Goal: Information Seeking & Learning: Compare options

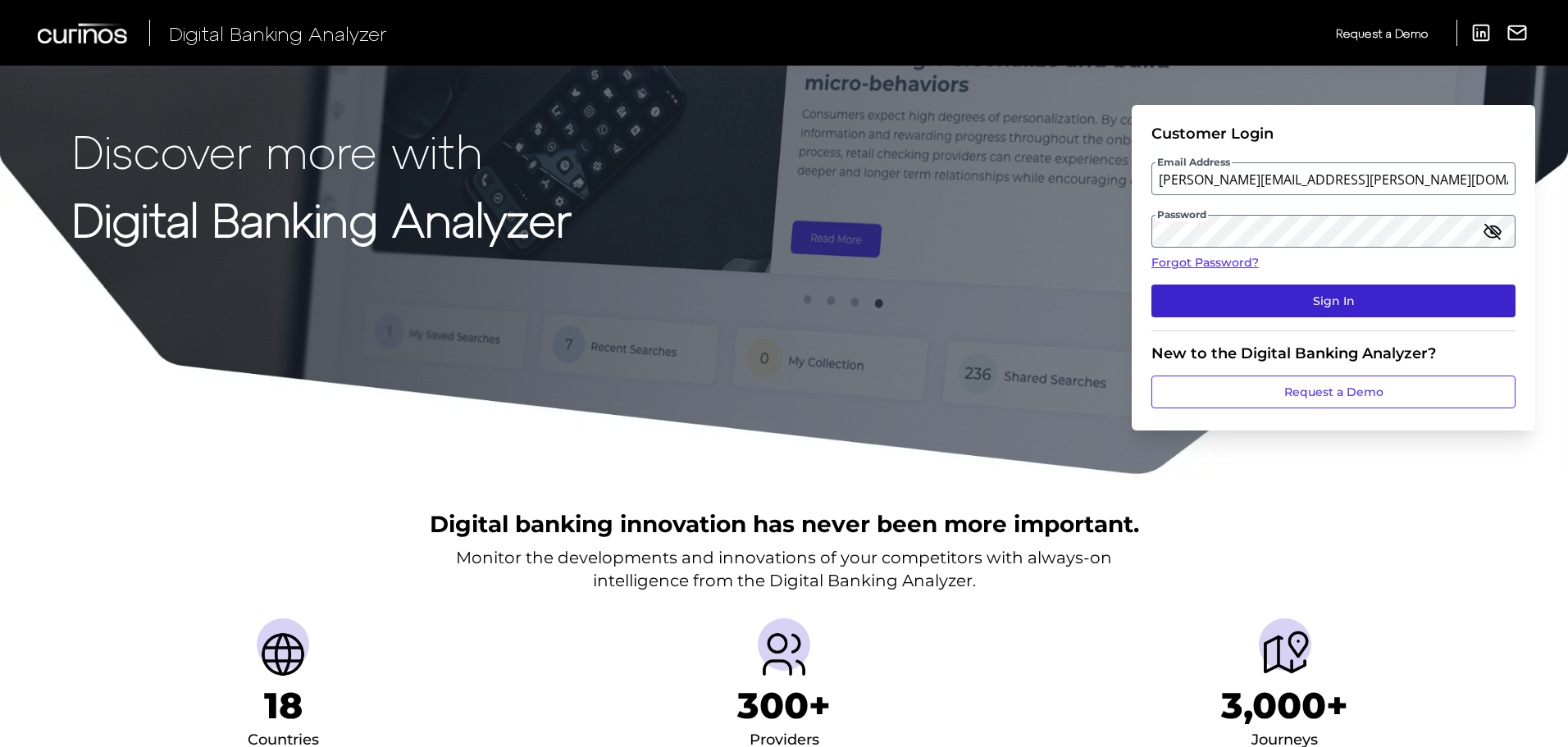
click at [1320, 300] on button "Sign In" at bounding box center [1333, 301] width 364 height 33
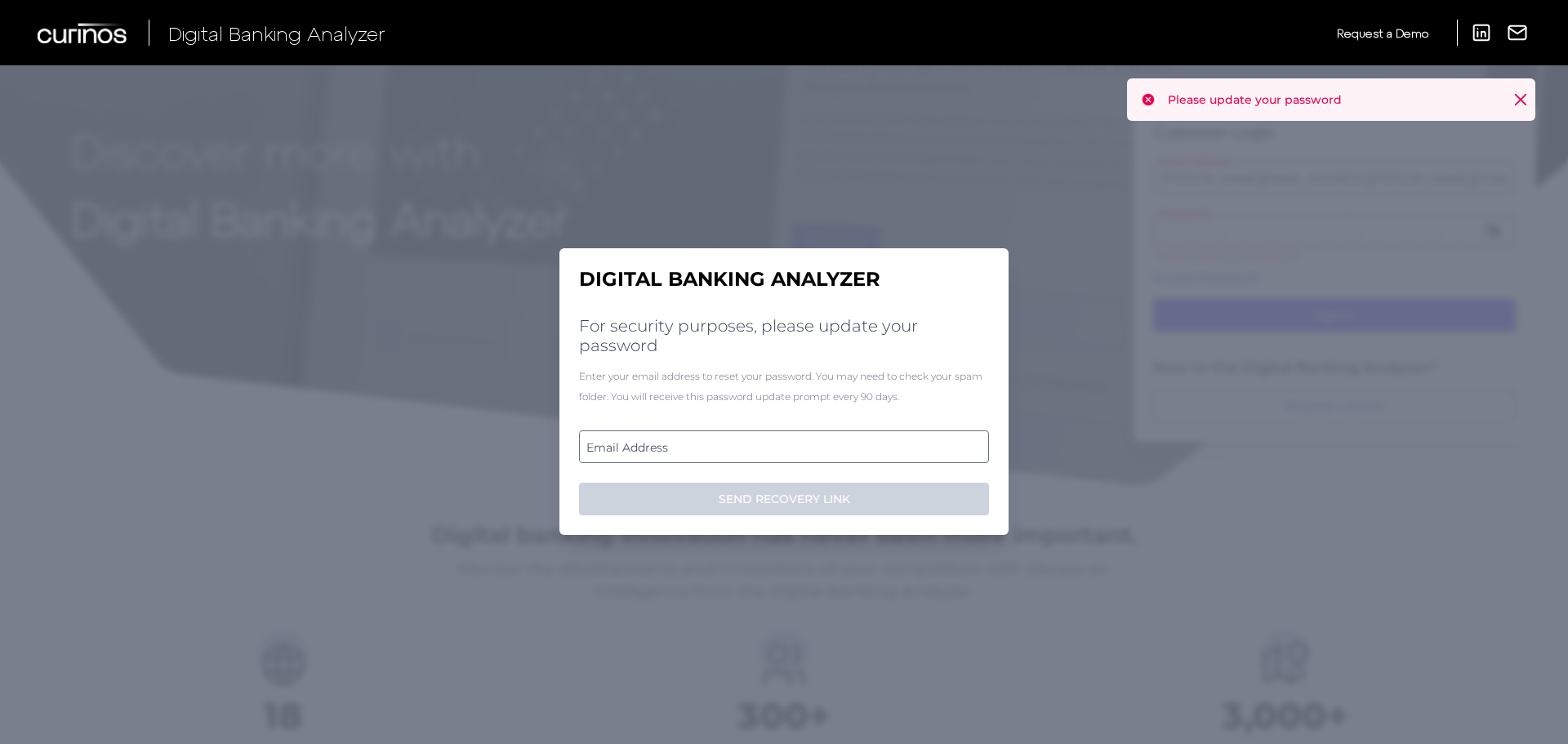
click at [643, 448] on label "Email Address" at bounding box center [783, 447] width 408 height 29
click at [643, 448] on input "email" at bounding box center [783, 447] width 410 height 33
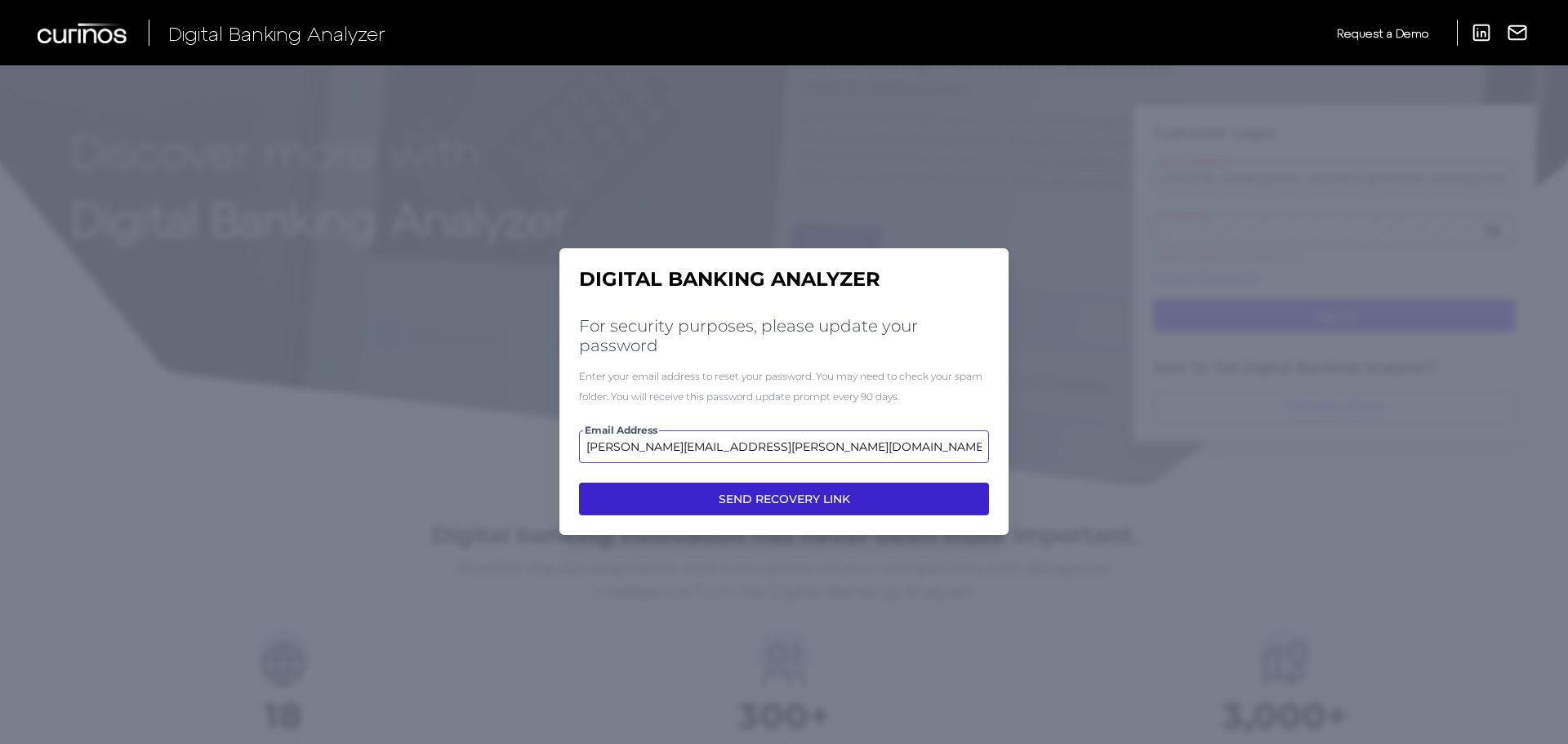
type input "gabriela.mancero@curinos.com"
click at [754, 501] on button "SEND RECOVERY LINK" at bounding box center [783, 499] width 410 height 33
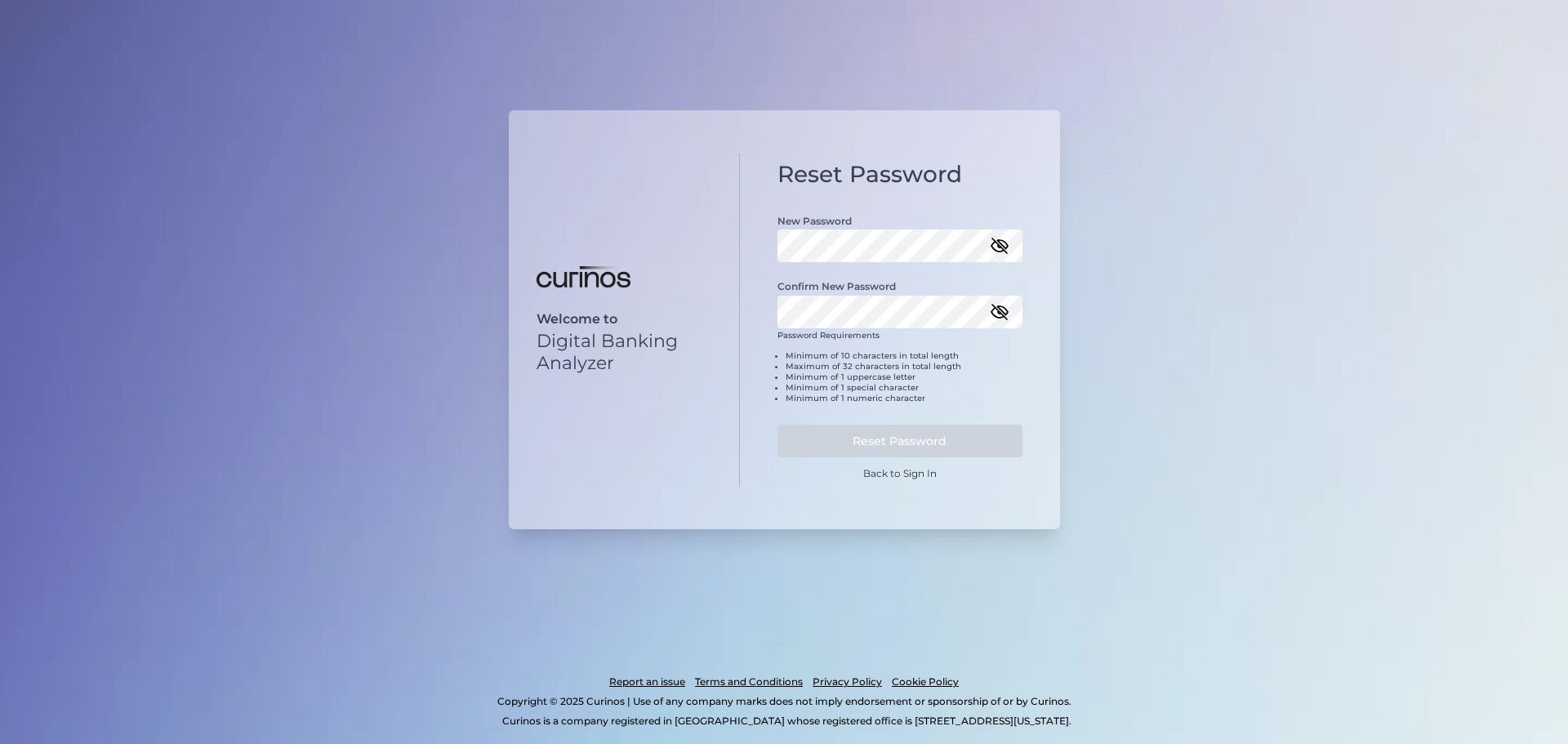
click at [761, 237] on div "Reset Password New Password Confirm New Password Password Requirements Minimum …" at bounding box center [899, 320] width 320 height 333
click at [754, 316] on div "Reset Password New Password Confirm New Password Password Requirements Minimum …" at bounding box center [899, 320] width 320 height 333
click at [887, 440] on button "Reset Password" at bounding box center [899, 441] width 245 height 33
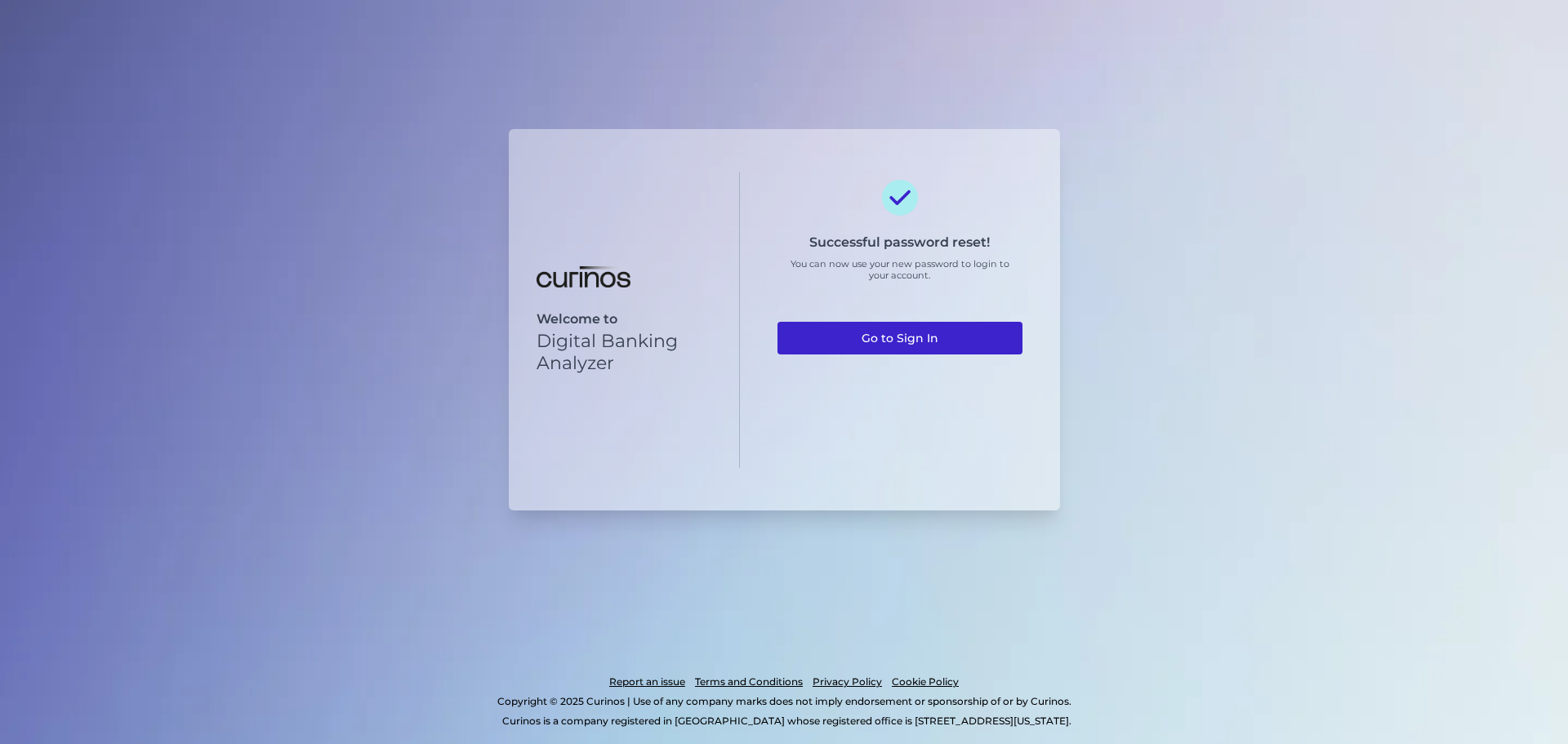
click at [921, 340] on link "Go to Sign In" at bounding box center [899, 338] width 245 height 33
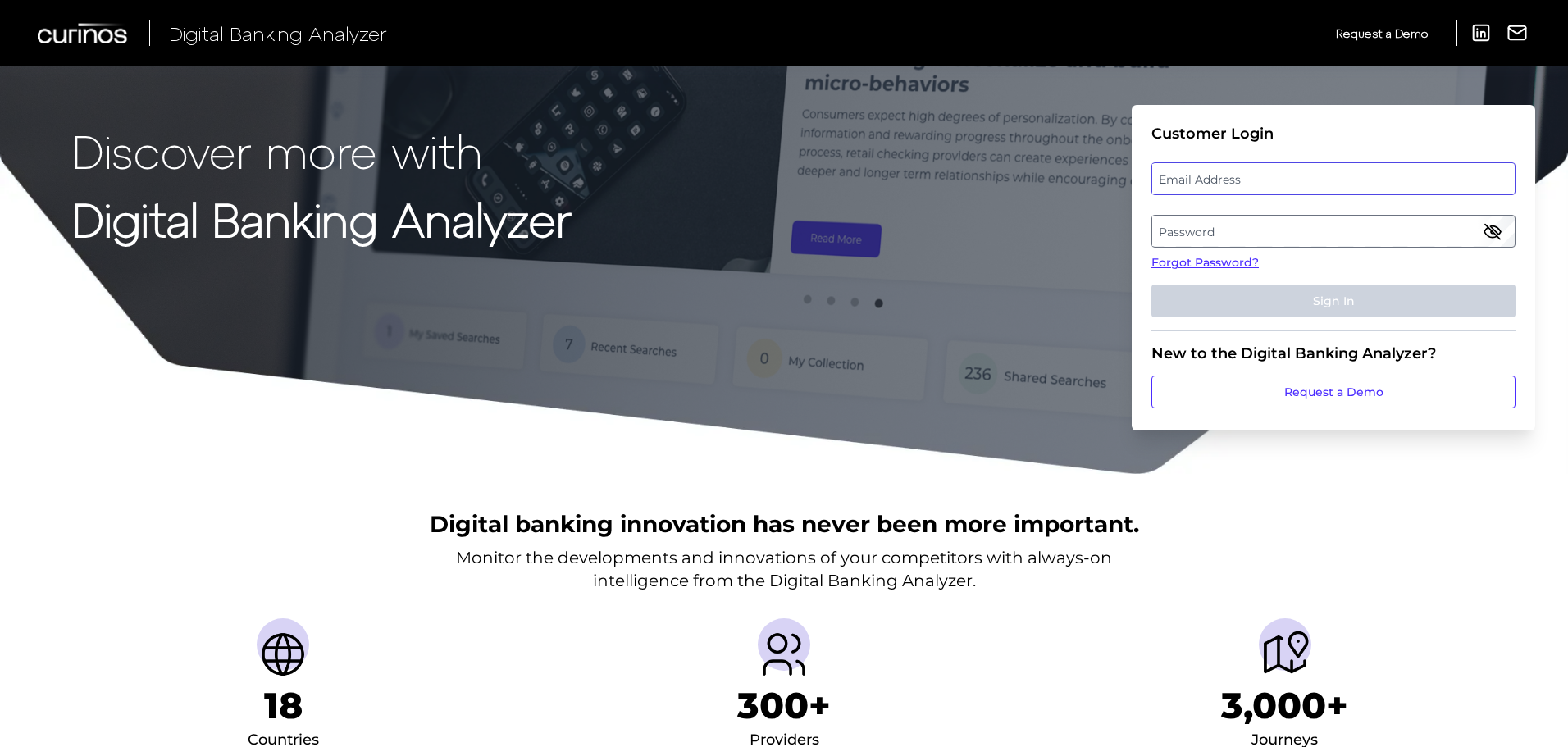
type input "gabriela.mancero@curinos.com"
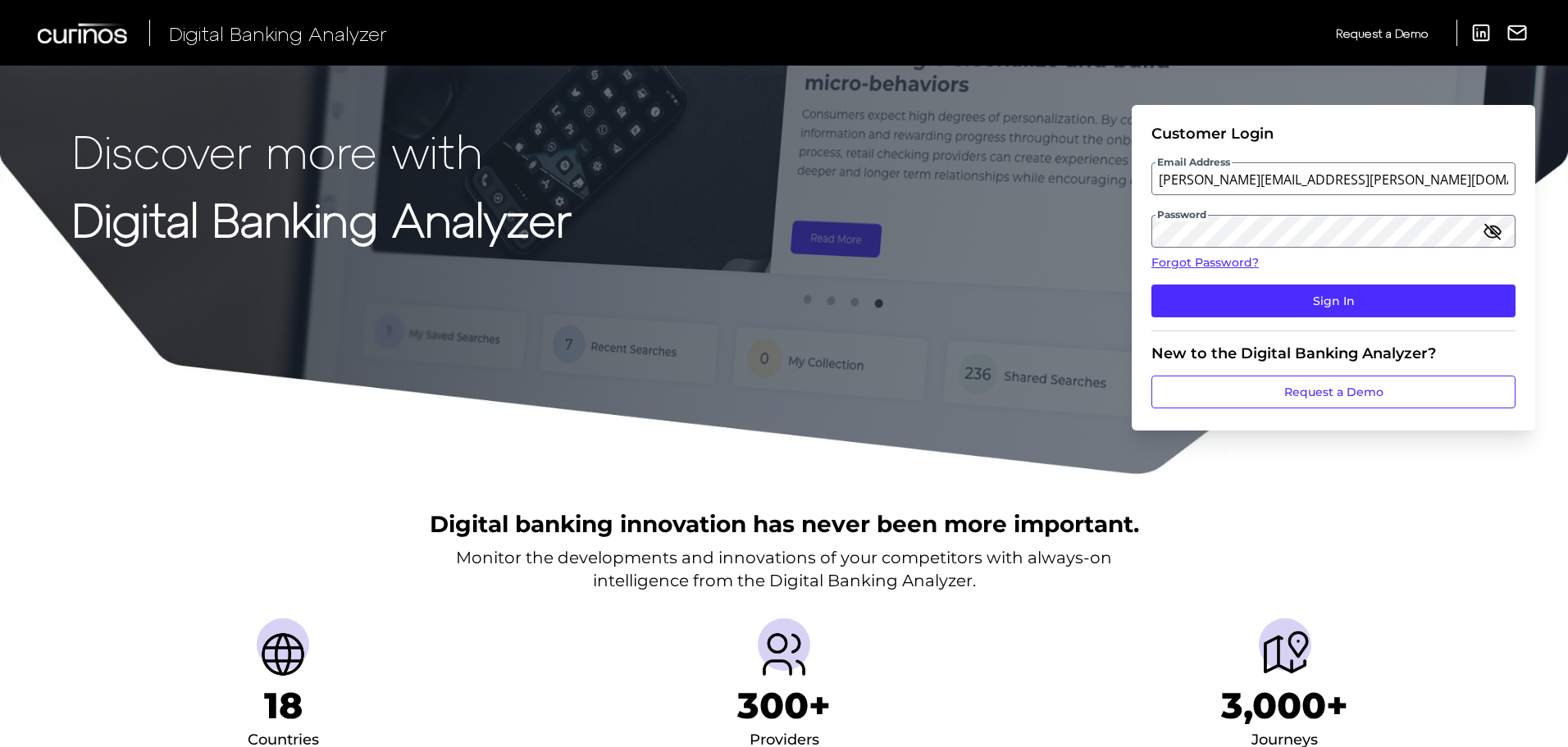
click at [1499, 228] on icon "button" at bounding box center [1492, 231] width 20 height 20
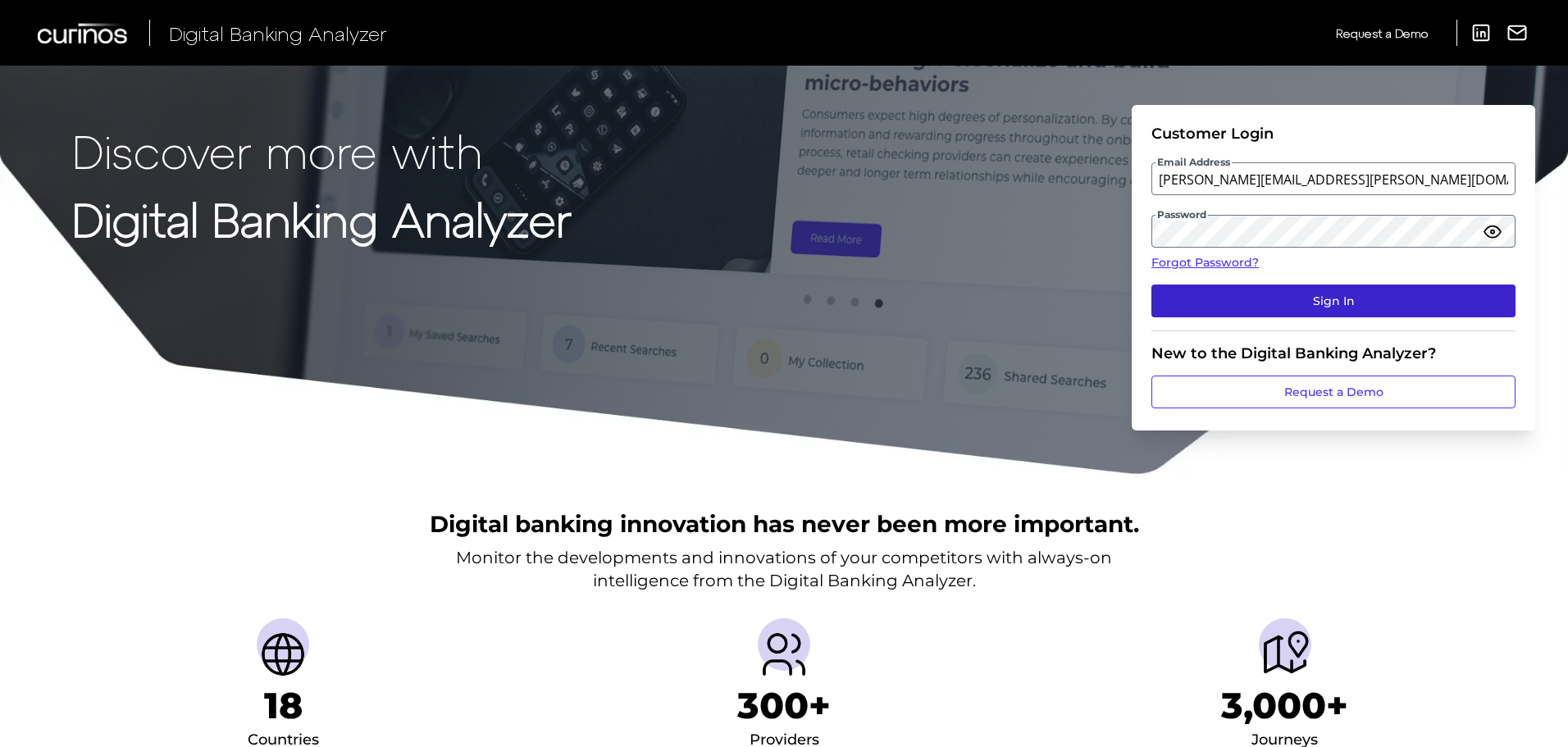
click at [1372, 301] on button "Sign In" at bounding box center [1333, 301] width 364 height 33
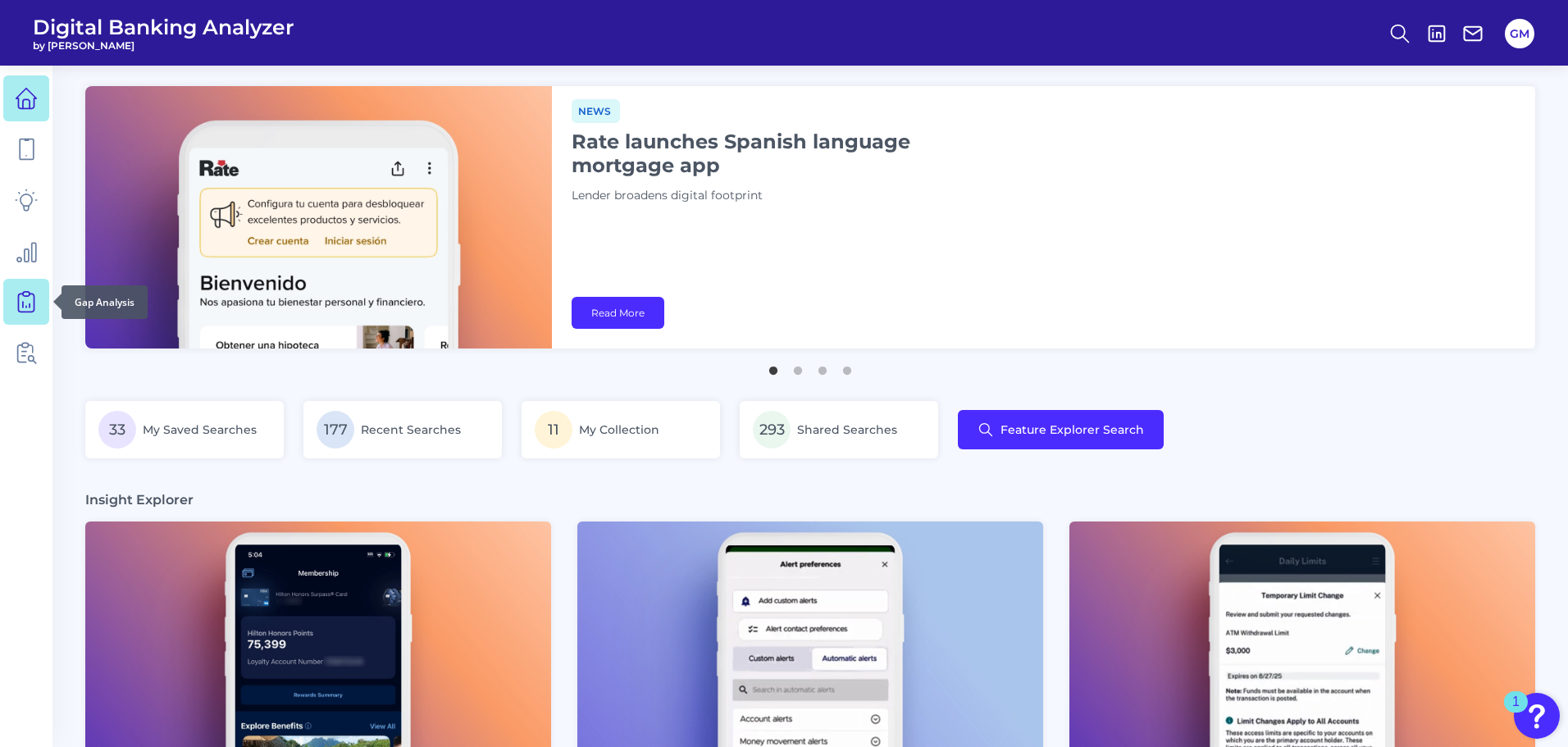
click at [21, 296] on icon at bounding box center [26, 302] width 23 height 23
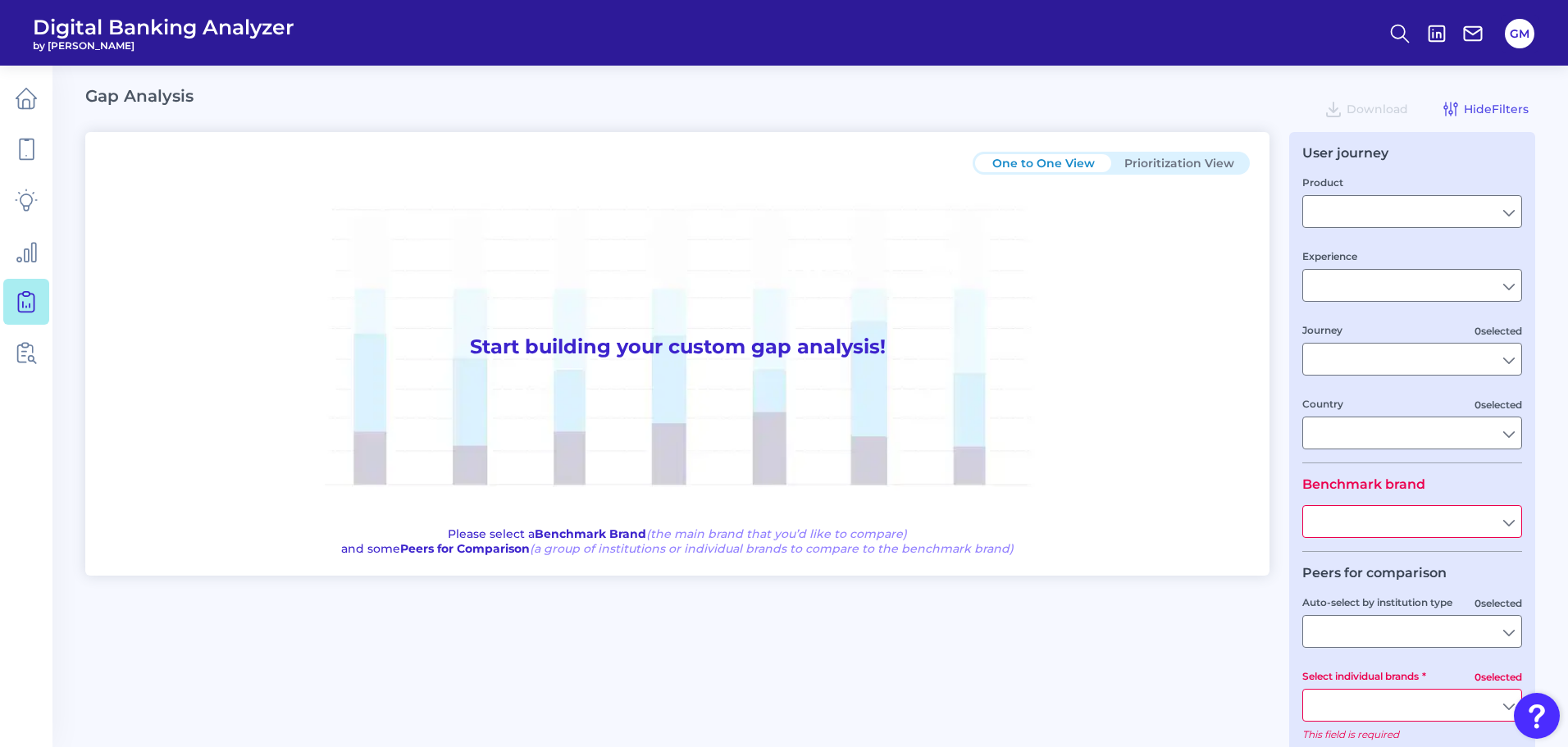
type input "Checking / Current Account"
type input "Mobile Servicing"
type input "Pre-Login Area, New Customer Onboarding, Login & Authentication, Accounts and t…"
type input "United Kingdom"
type input "All Select individual brands"
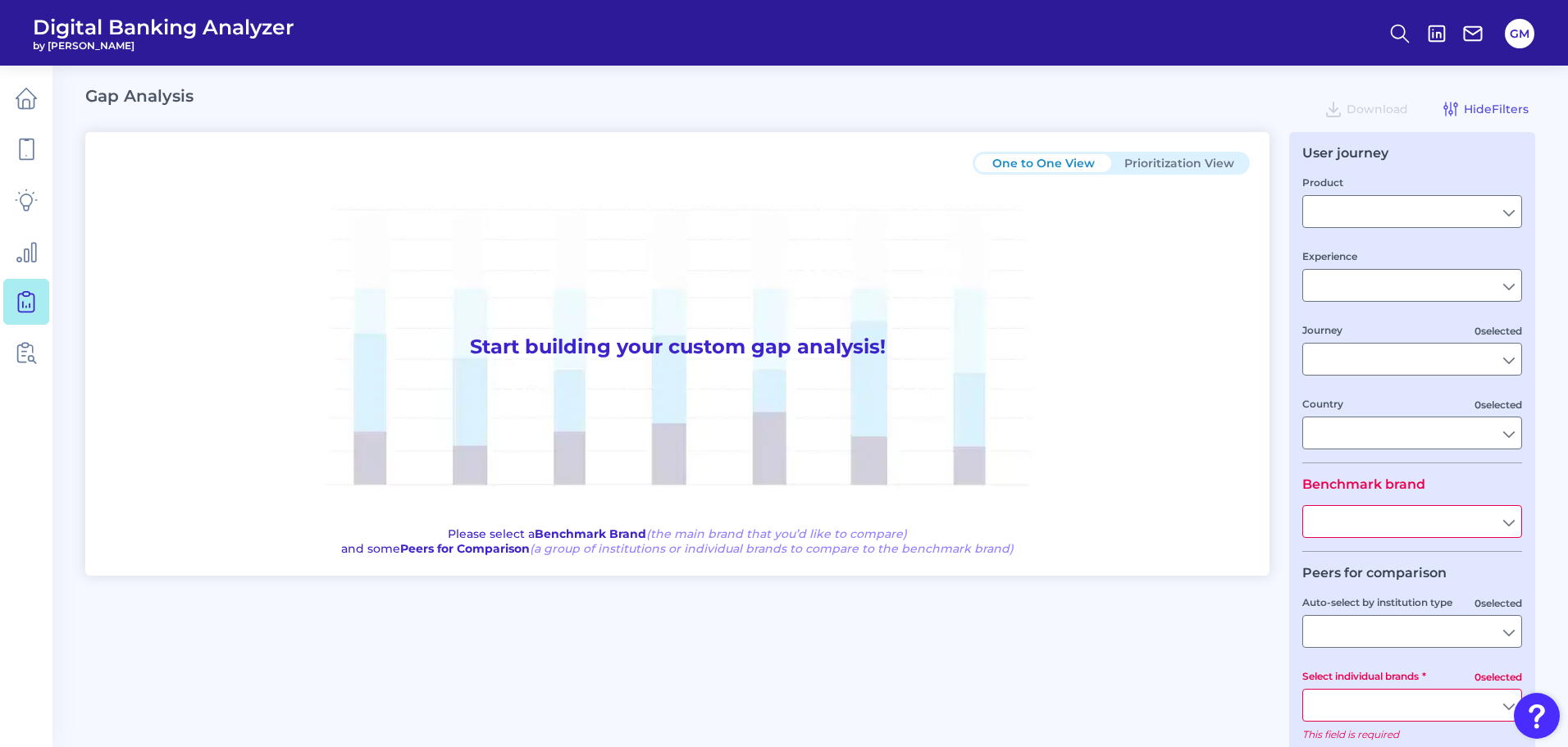
type input "All Journeys"
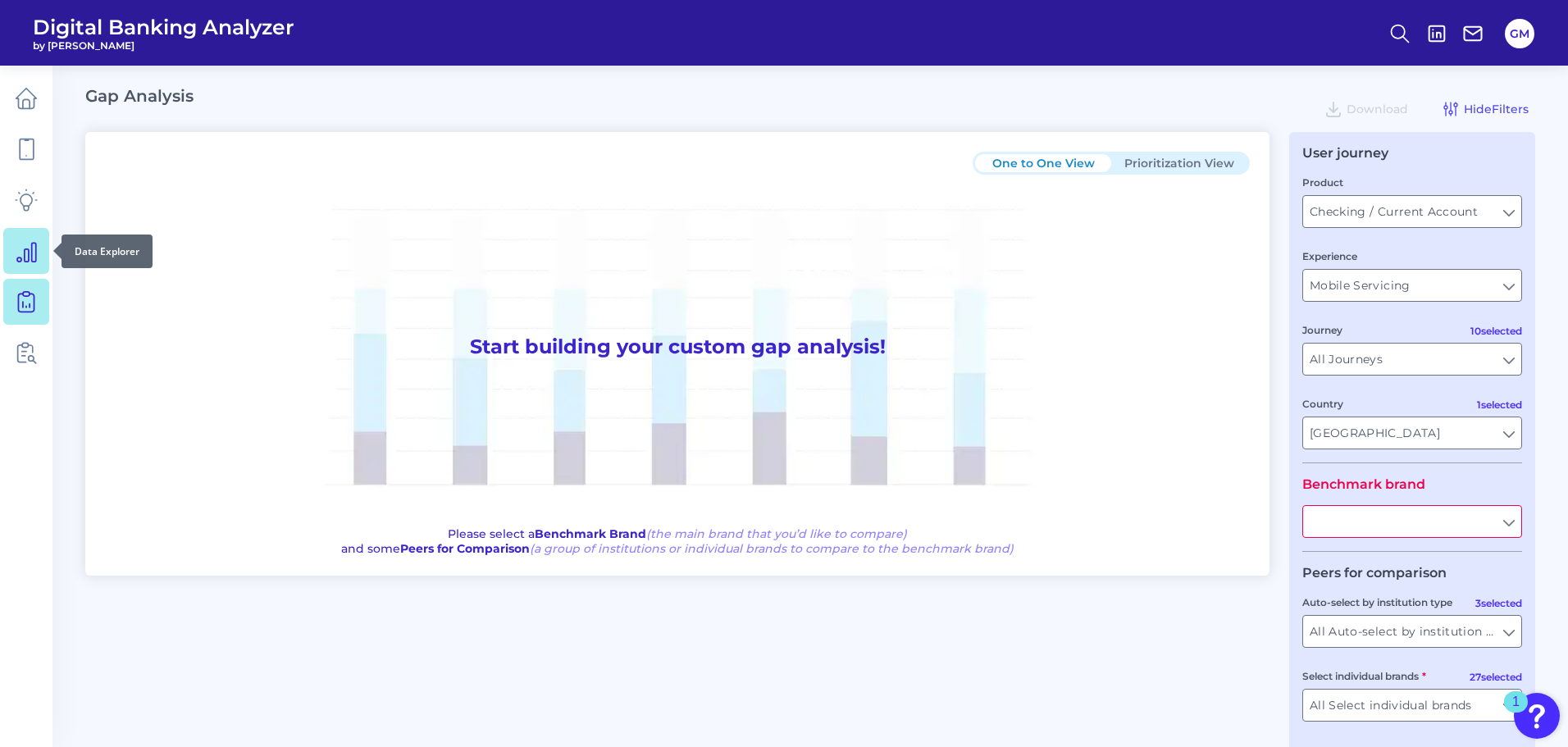
click at [23, 260] on icon at bounding box center [26, 251] width 23 height 23
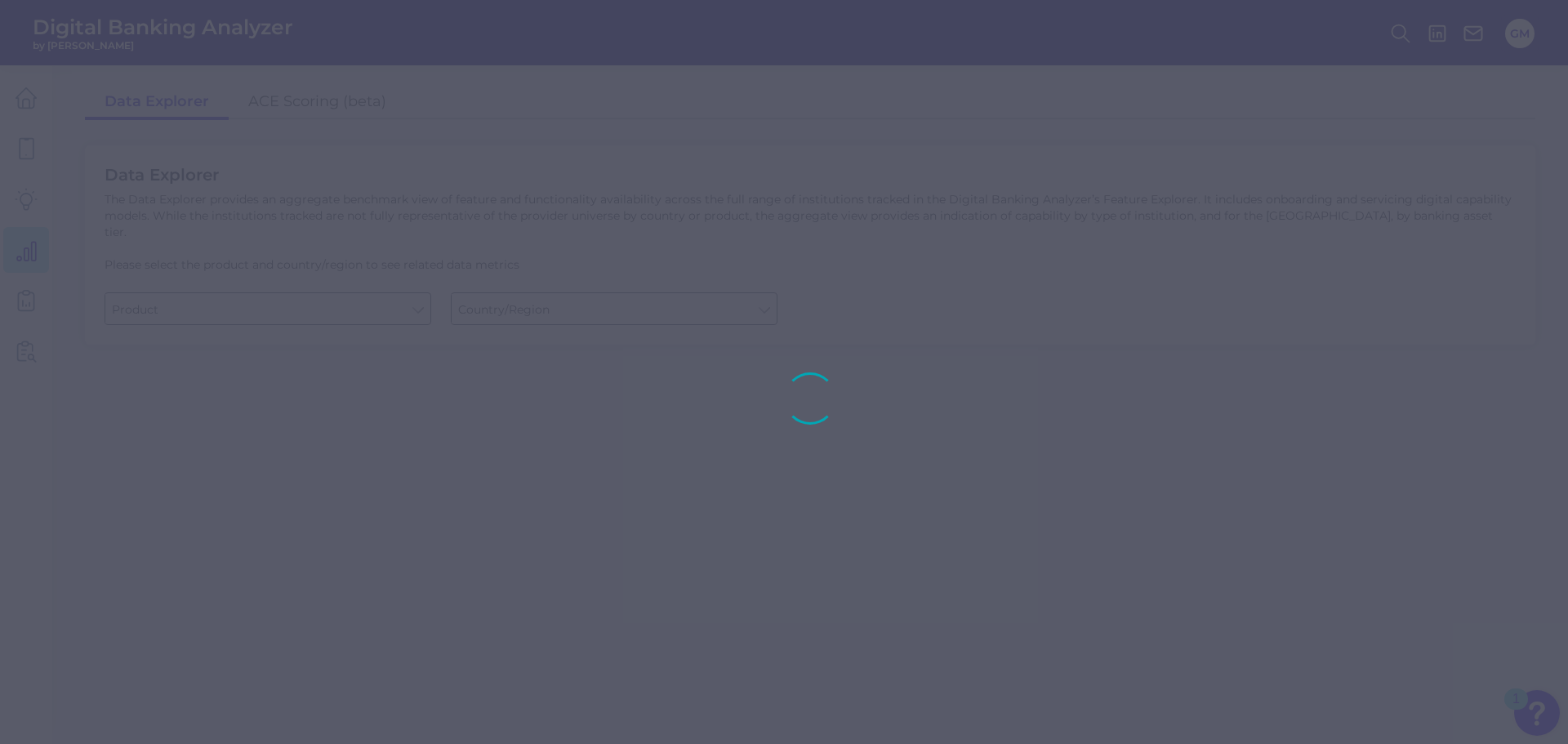
type input "Business Bank Account"
type input "[GEOGRAPHIC_DATA]"
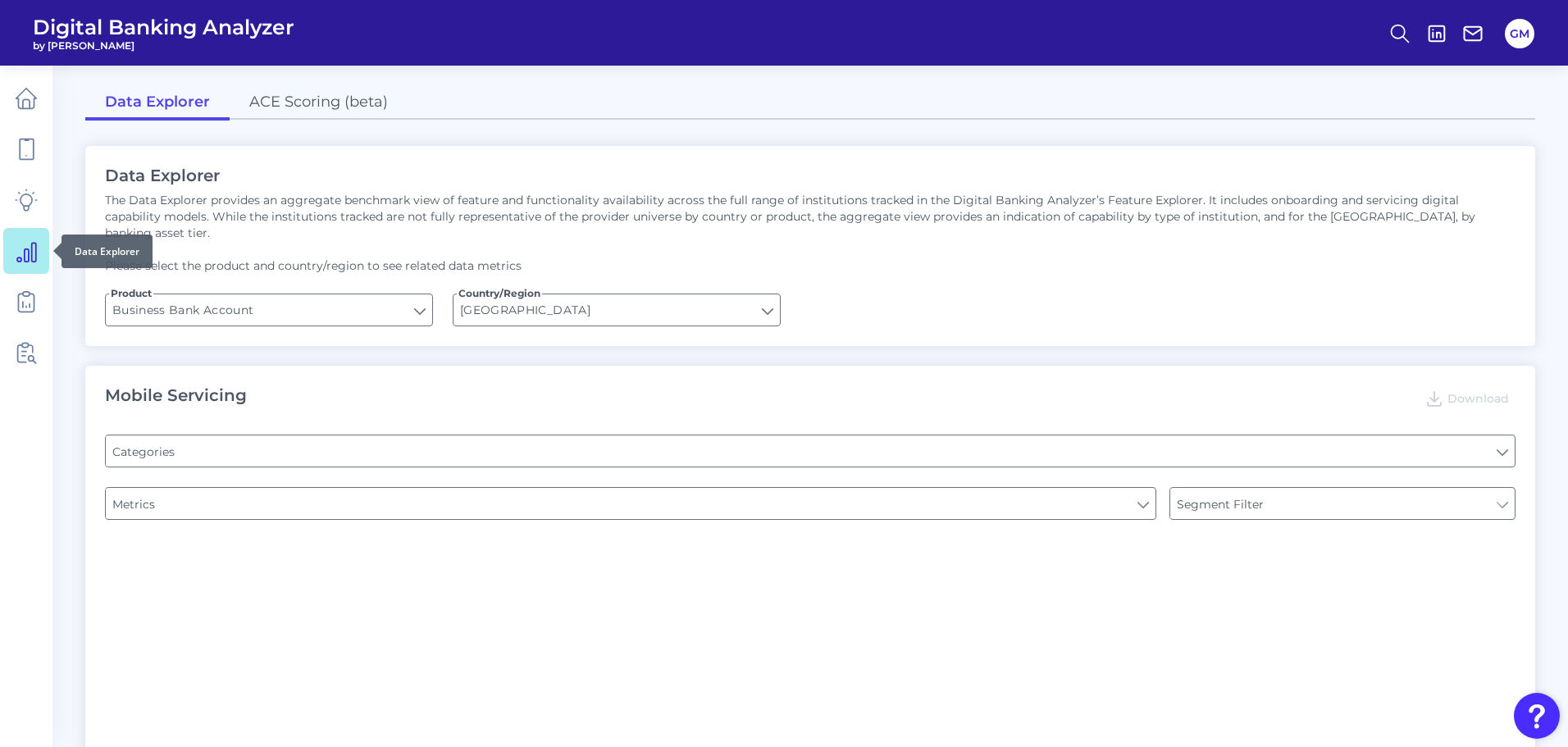
type input "Pre-login Features"
type input "Type of Institution"
type input "Login"
type input "Type of Institution"
type input "Channel"
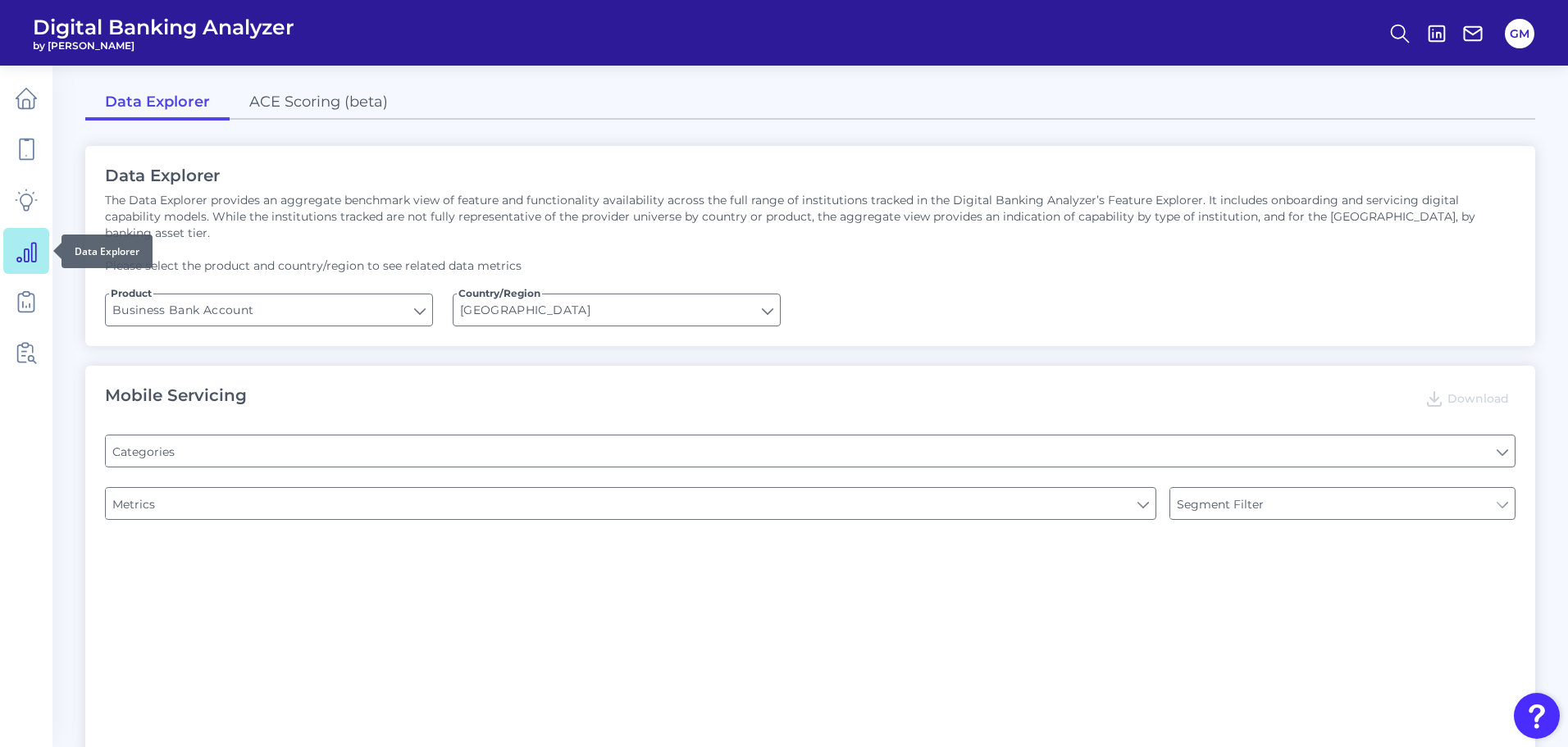
type input "Type of Institution"
type input "Upon opening the app are users immediately prompted to use Touch/Face ID to log…"
type input "Does it offer third-party single sign on?"
type input "Can you apply for the PRODUCT as a new to brand customer on ANY digital channel?"
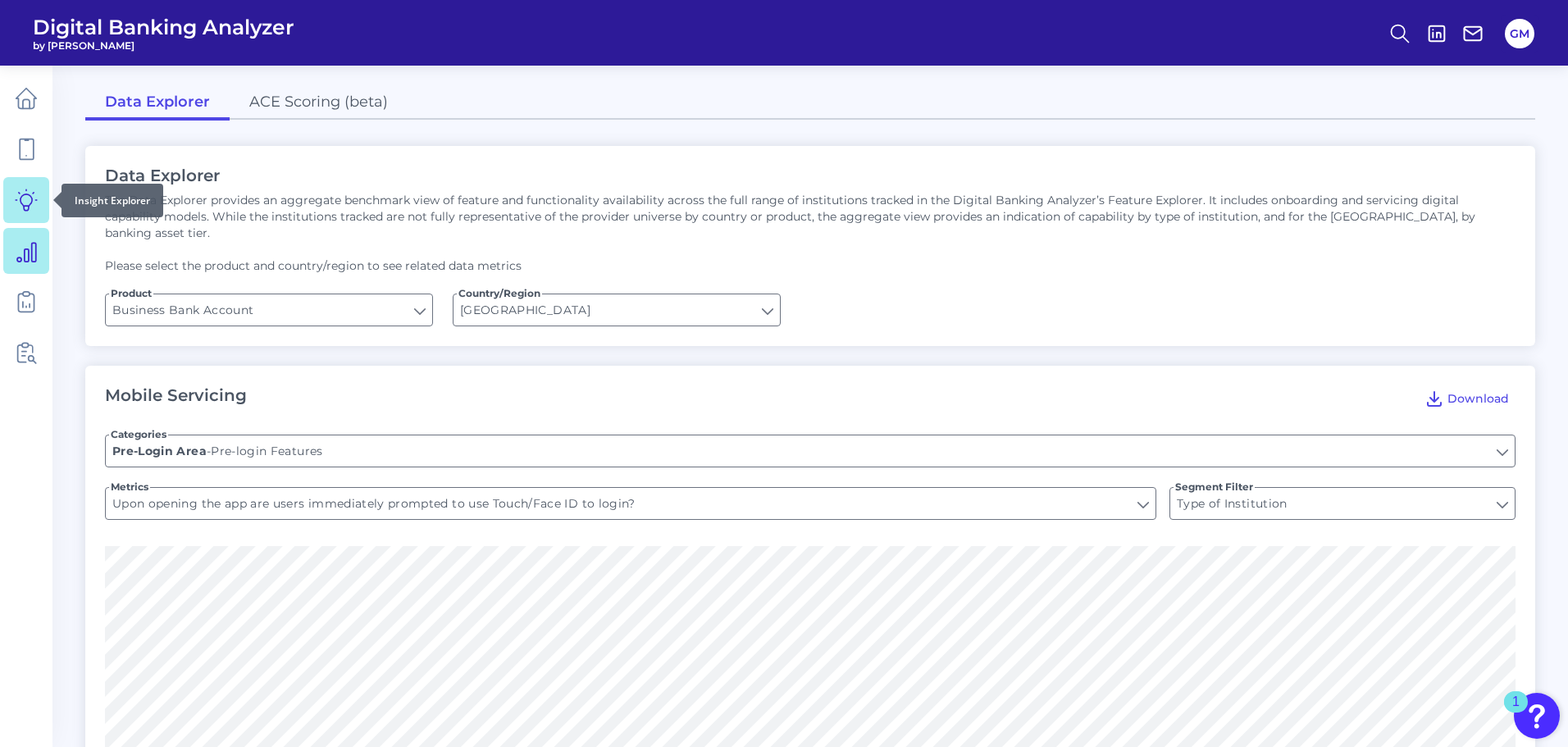
click at [34, 206] on icon at bounding box center [26, 201] width 23 height 23
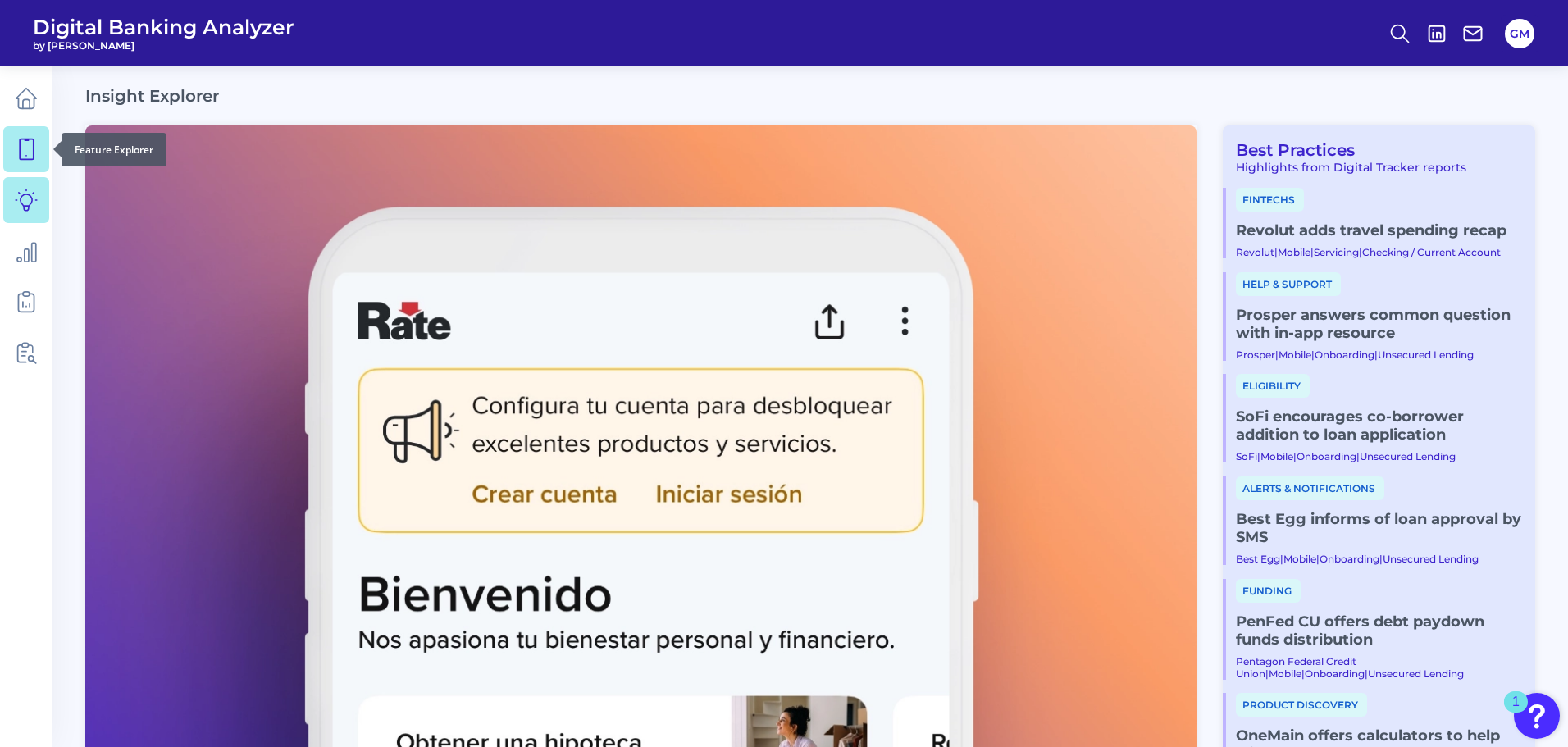
click at [43, 154] on link at bounding box center [26, 150] width 46 height 46
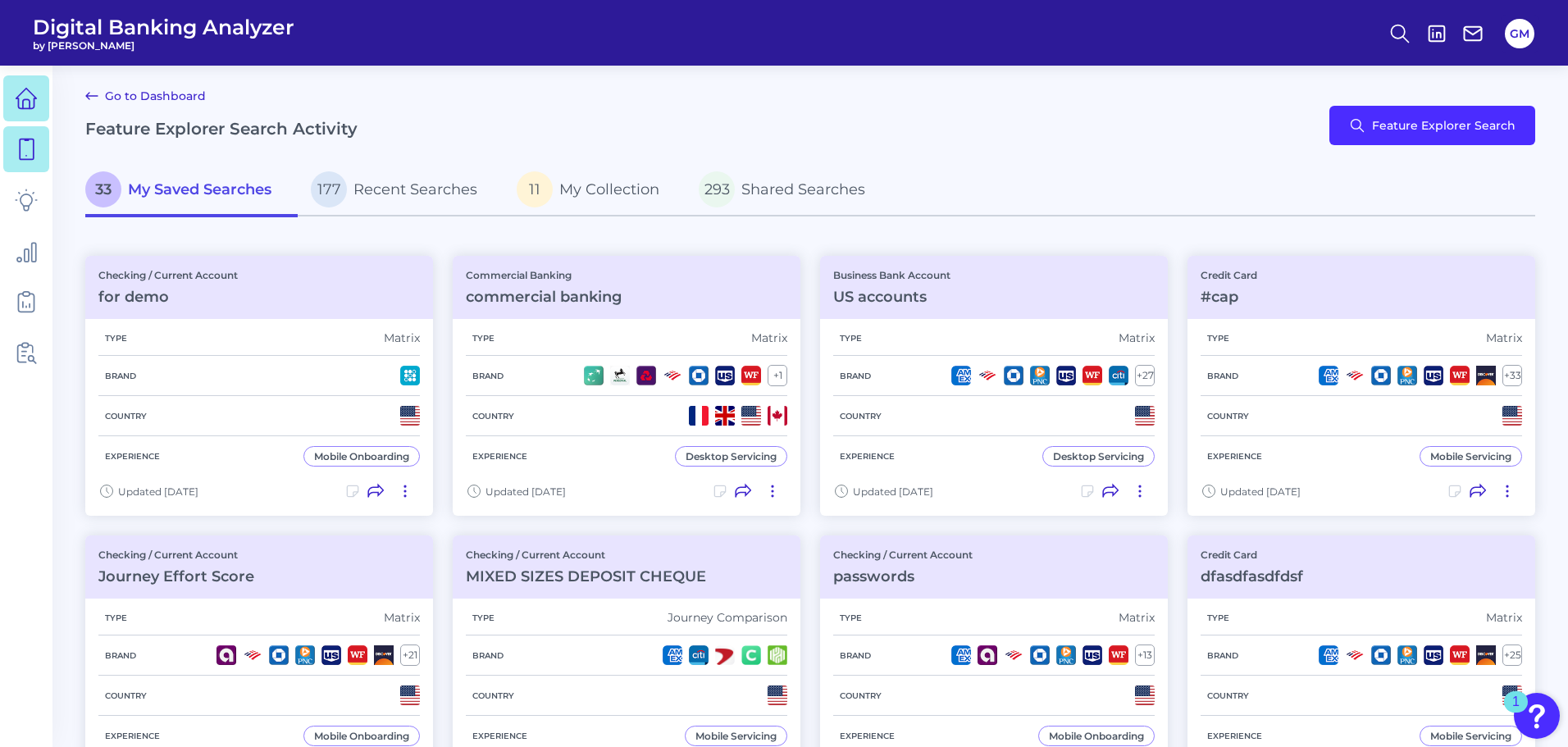
click at [30, 98] on icon at bounding box center [26, 99] width 23 height 23
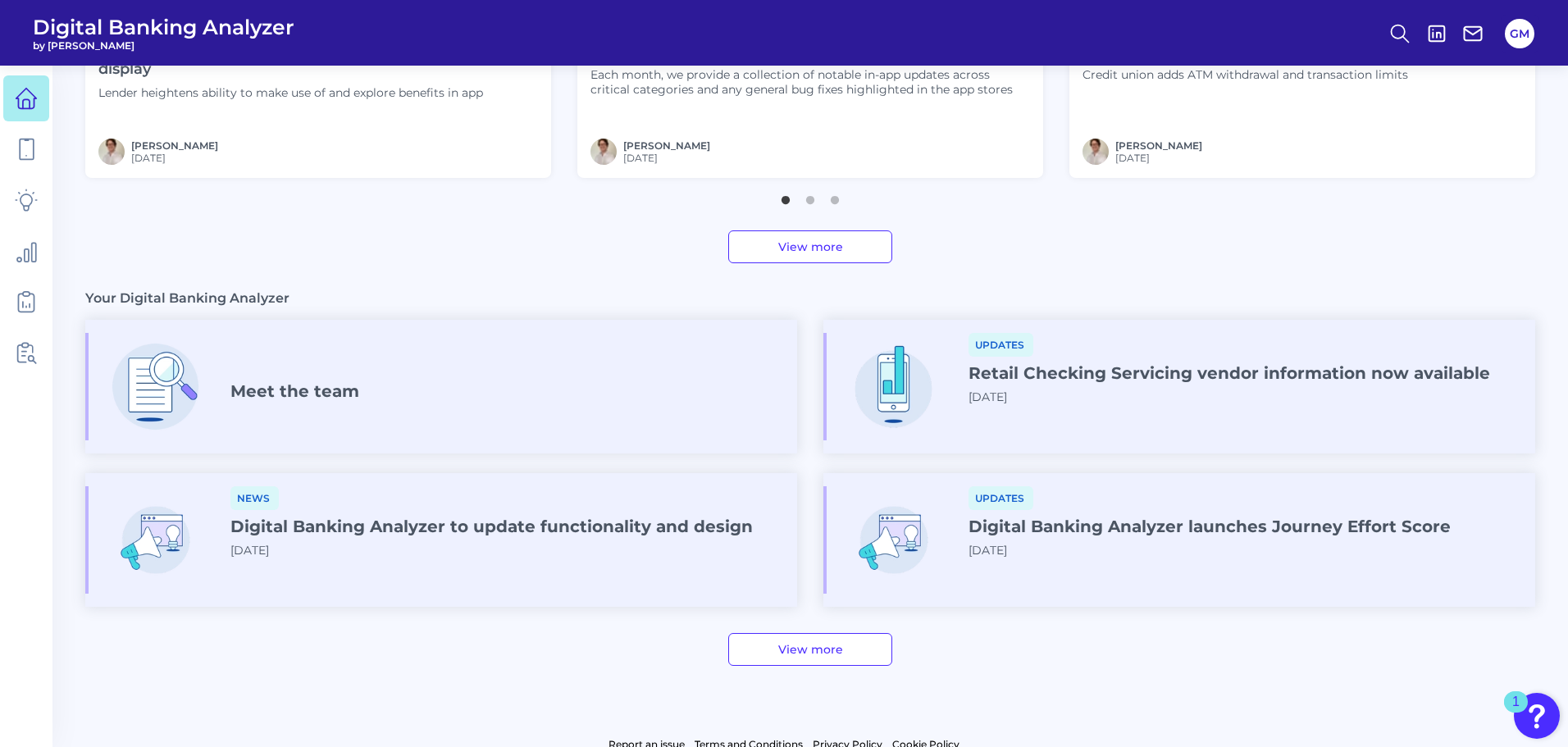
scroll to position [814, 0]
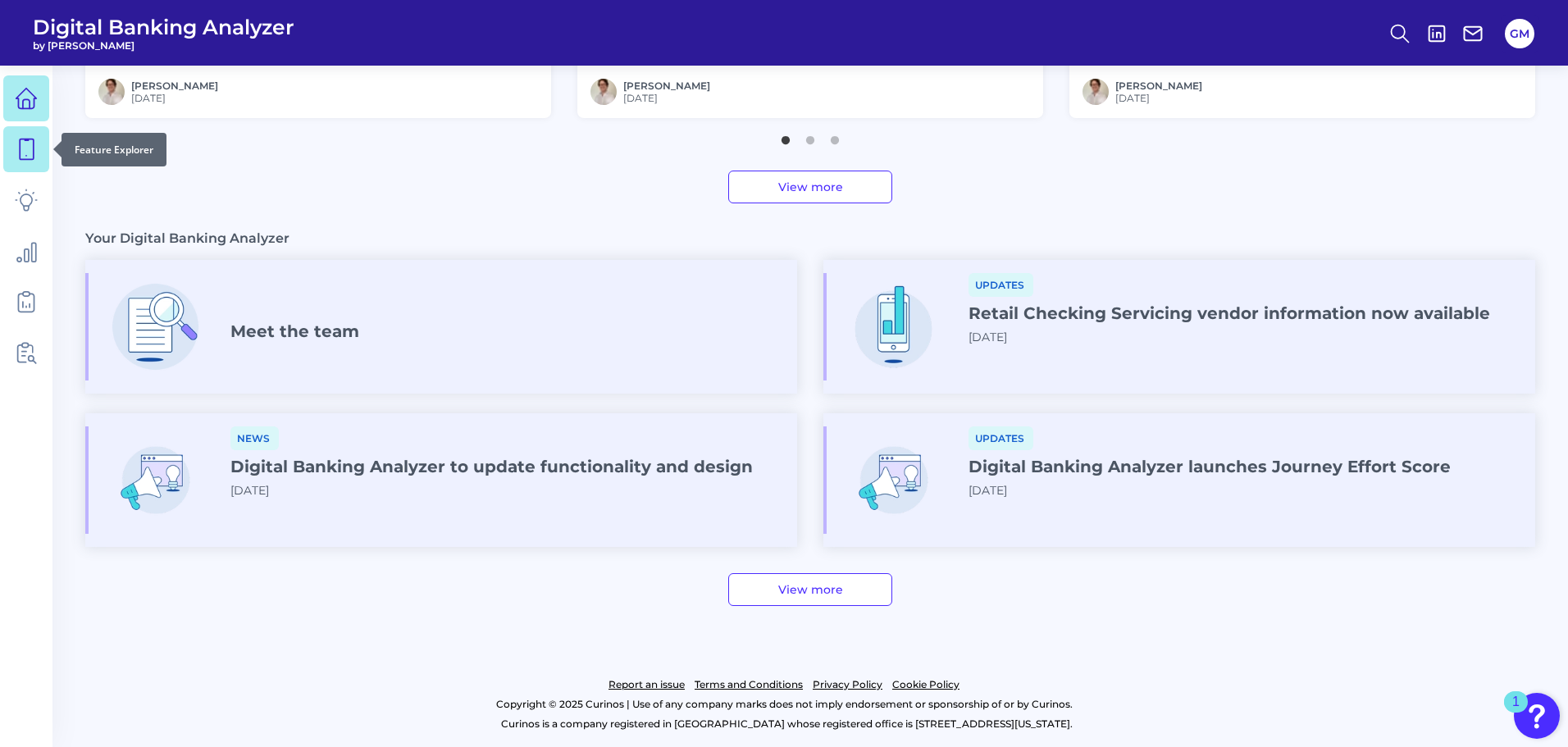
click at [30, 152] on icon at bounding box center [26, 150] width 23 height 23
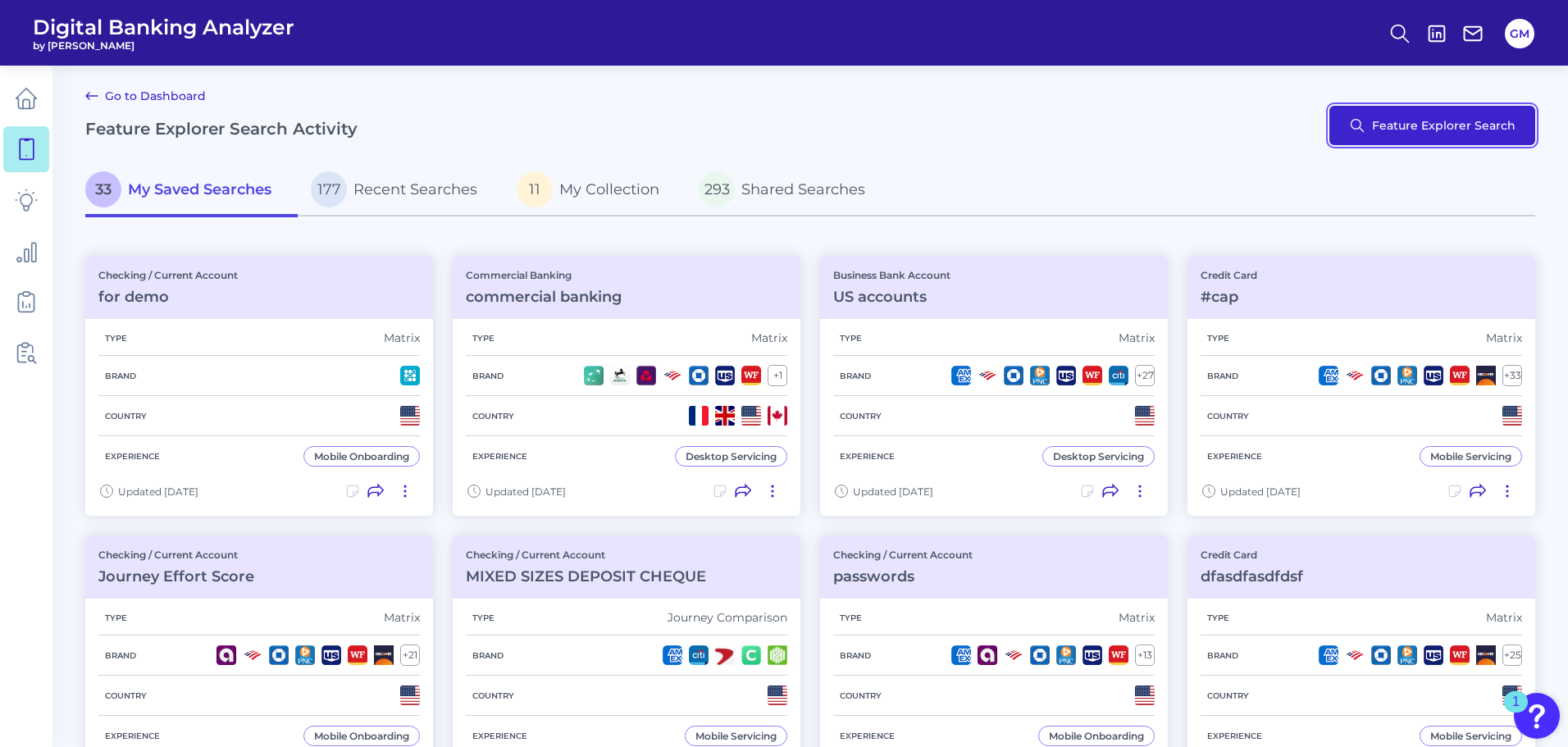
click at [1488, 132] on button "Feature Explorer Search" at bounding box center [1432, 126] width 205 height 39
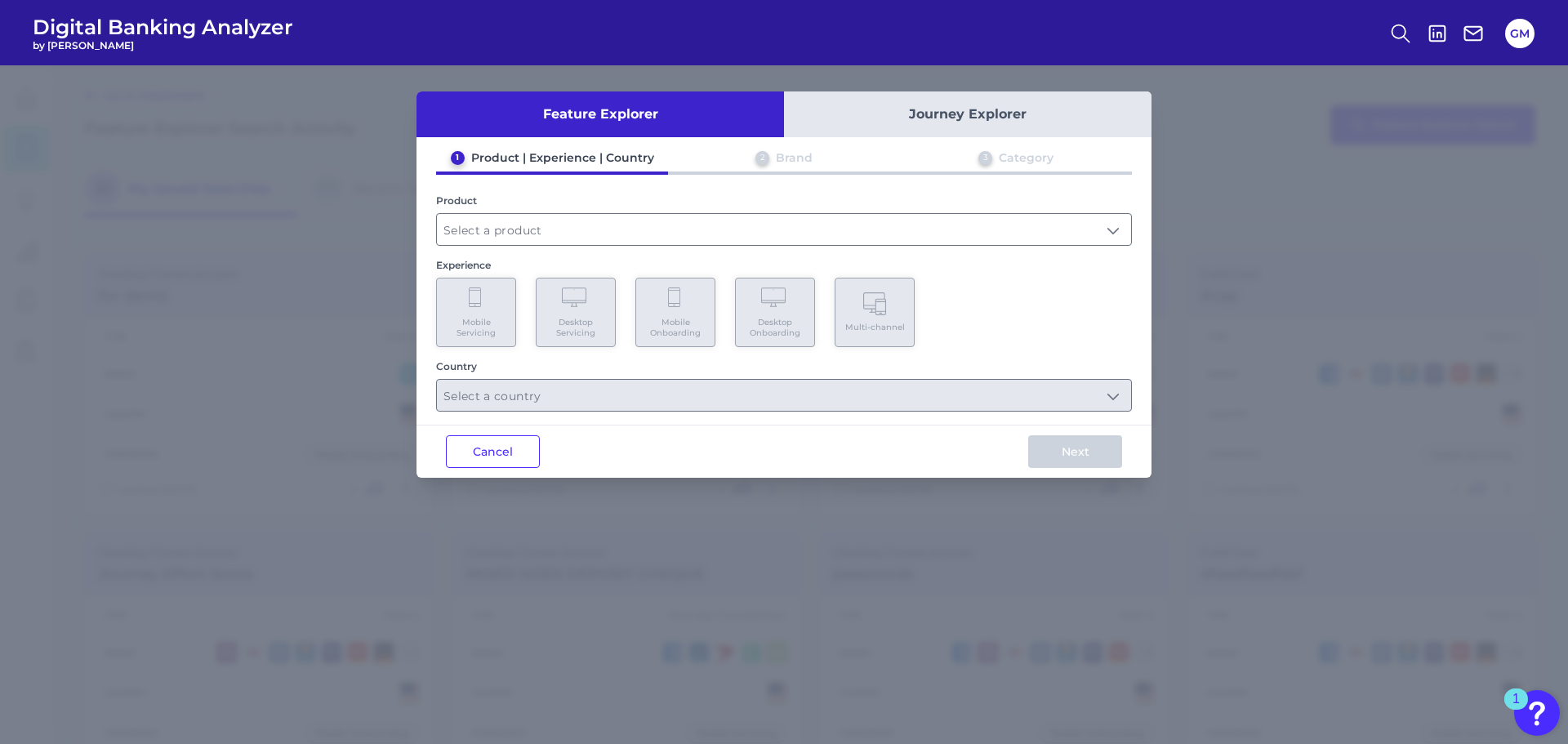
click at [647, 249] on div "1 Product | Experience | Country 2 Brand 3 Category Product Experience Mobile S…" at bounding box center [784, 281] width 735 height 261
click at [647, 240] on input "text" at bounding box center [784, 229] width 694 height 31
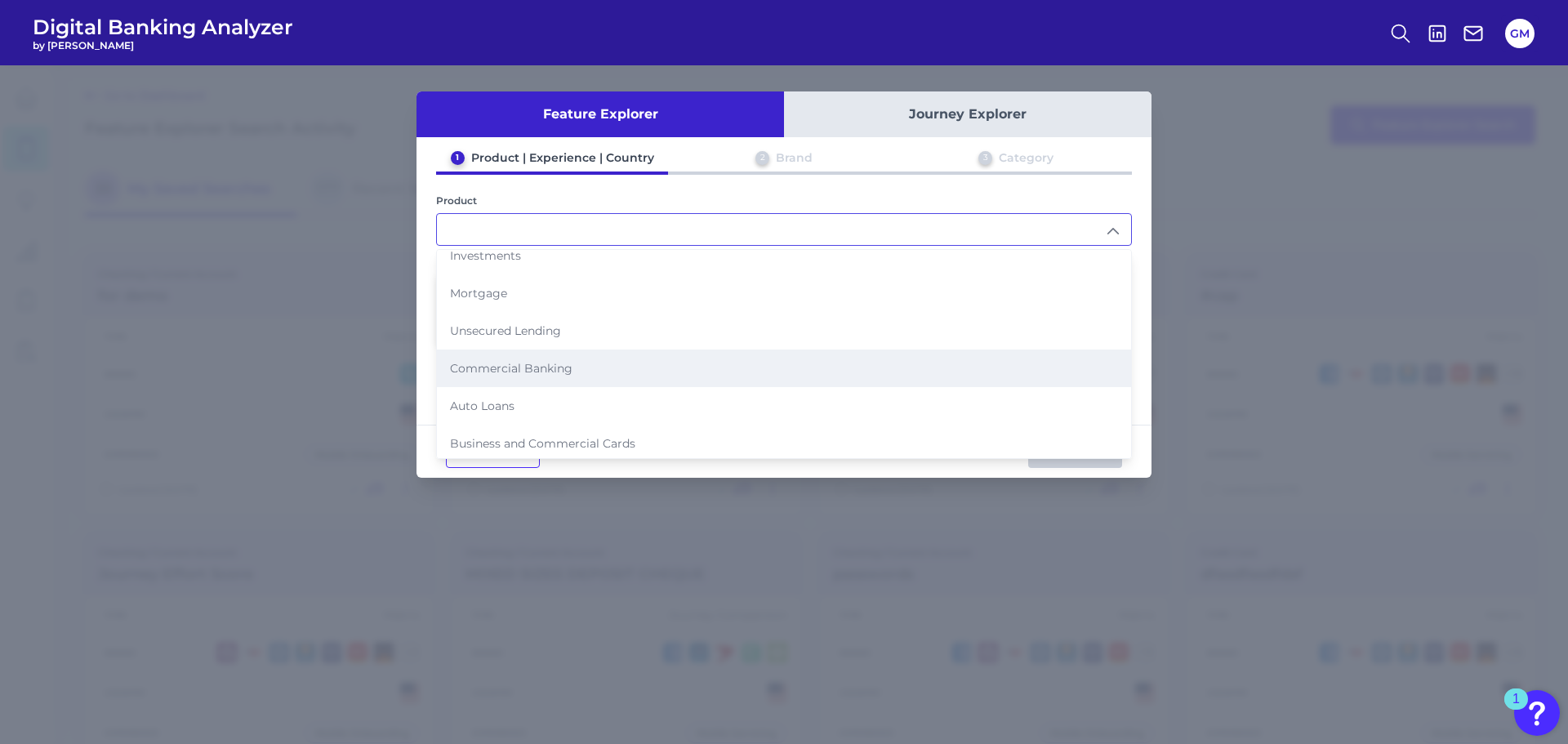
scroll to position [168, 0]
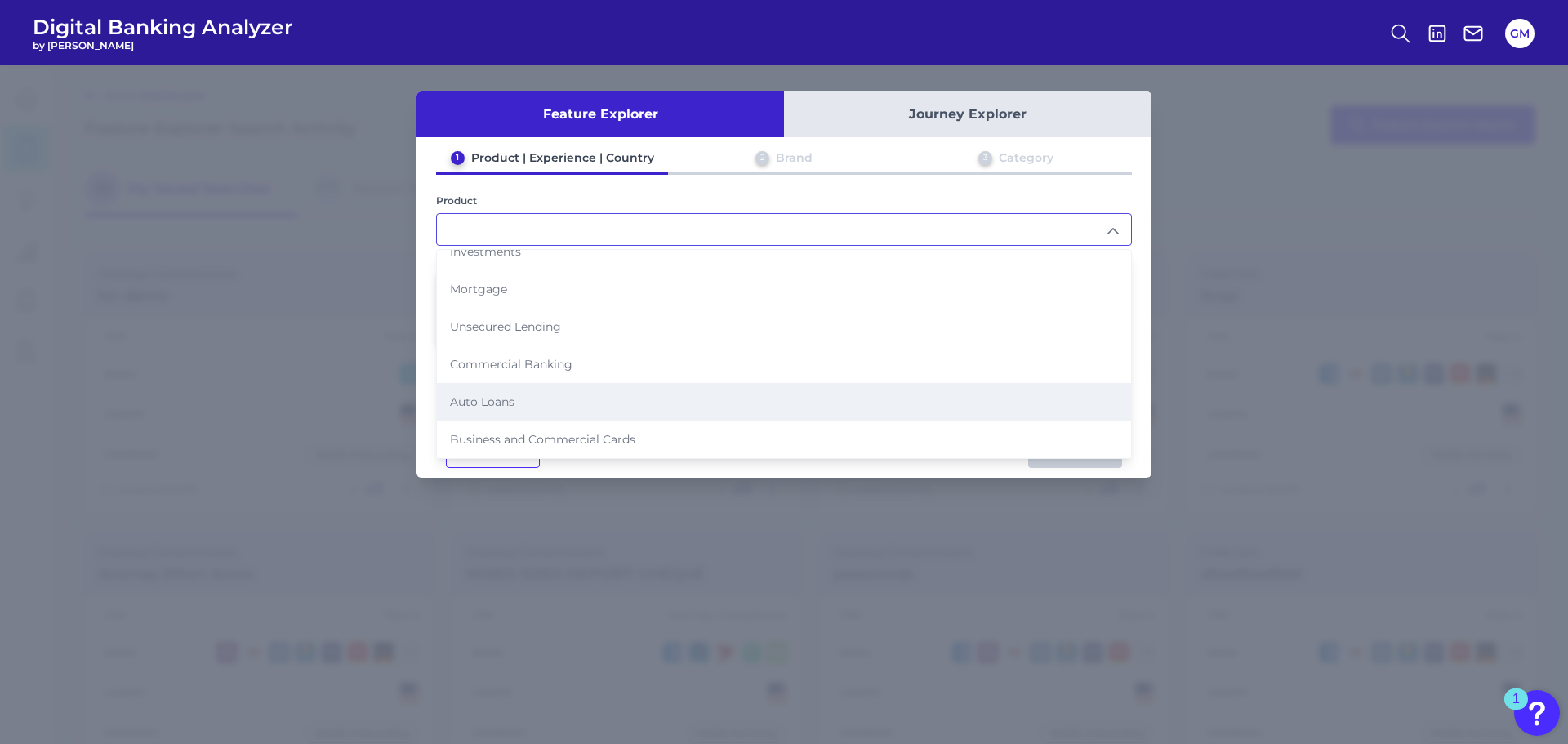
click at [495, 413] on li "Auto Loans" at bounding box center [784, 402] width 694 height 38
type input "Auto Loans"
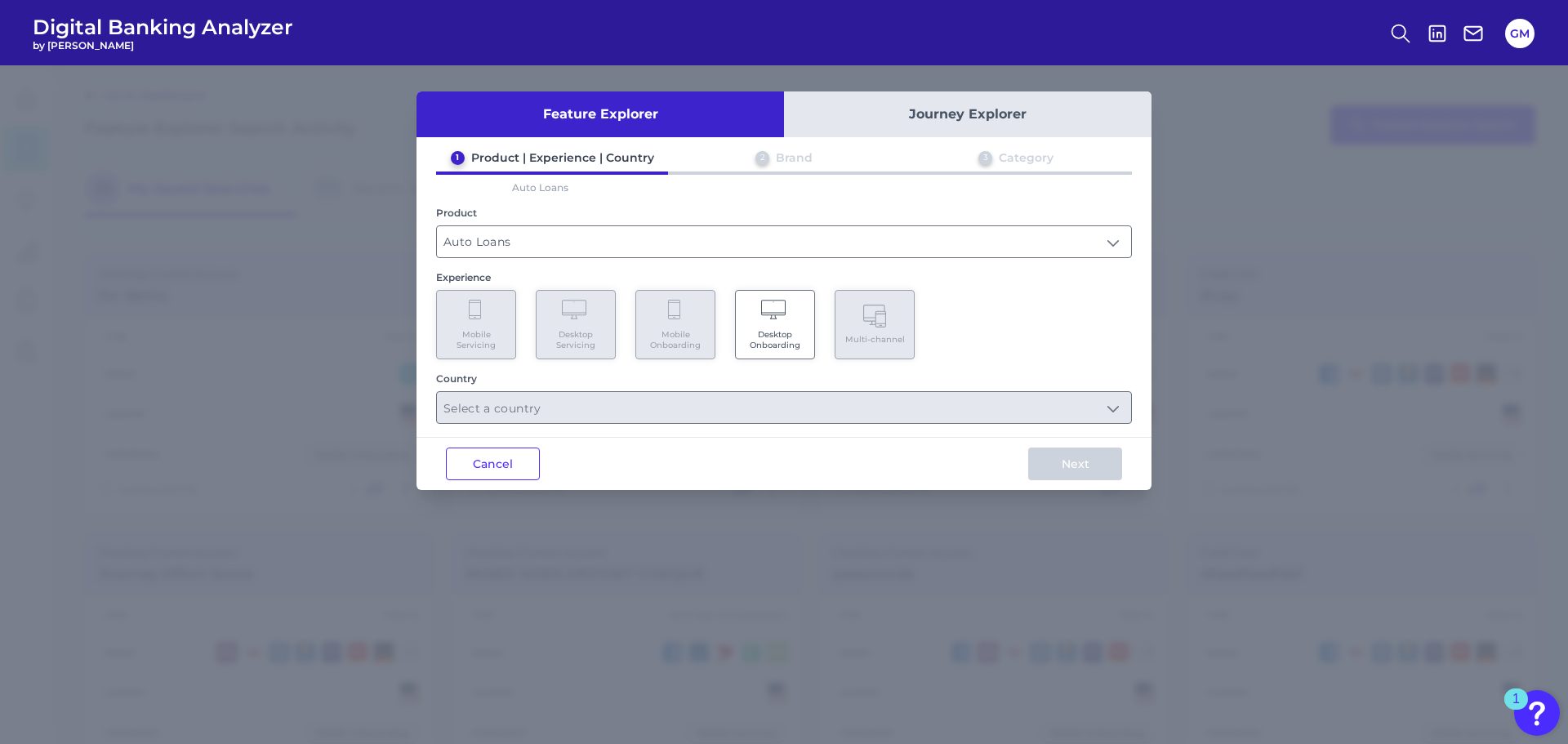
click at [776, 329] on span "Desktop Onboarding" at bounding box center [775, 340] width 62 height 21
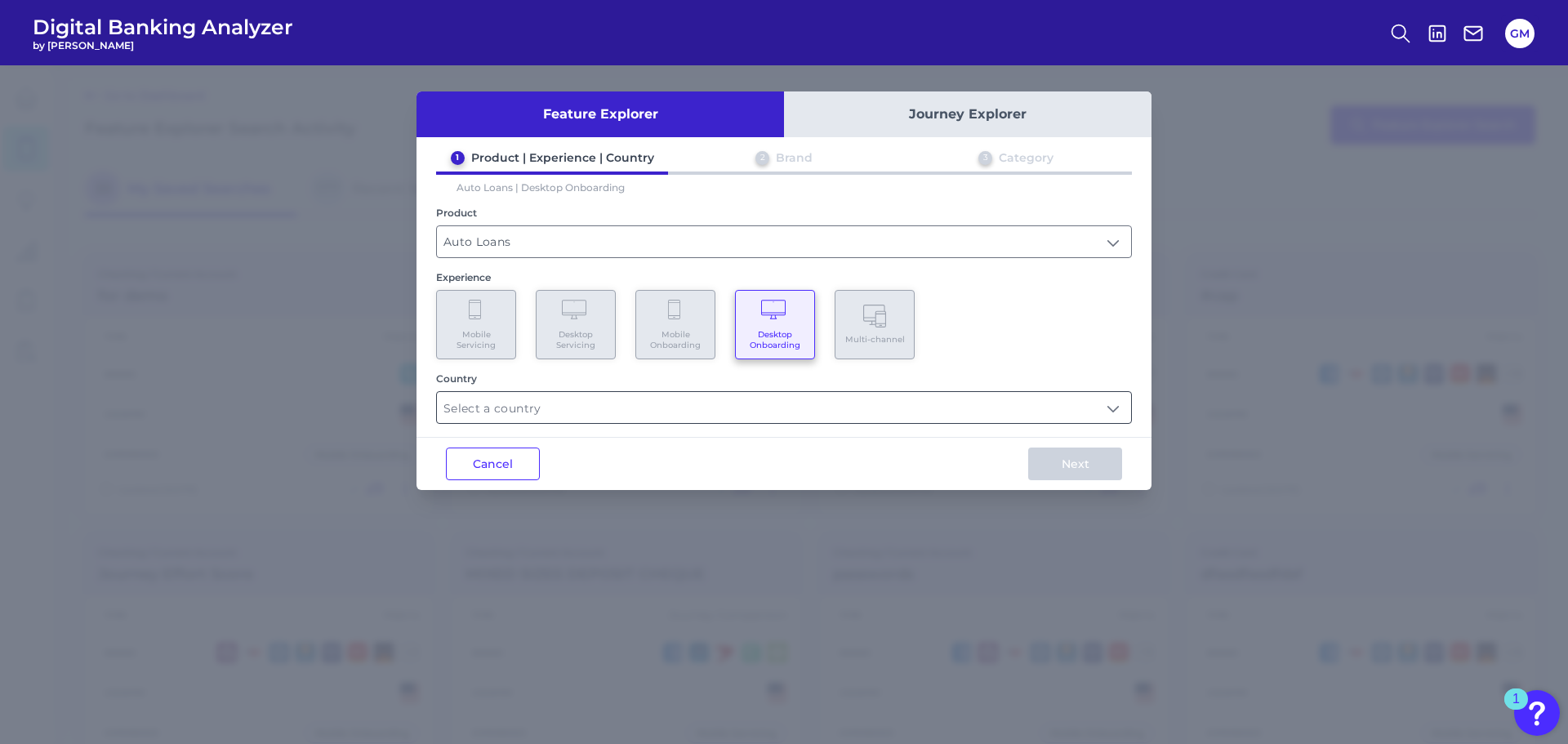
click at [624, 397] on input "text" at bounding box center [784, 408] width 694 height 31
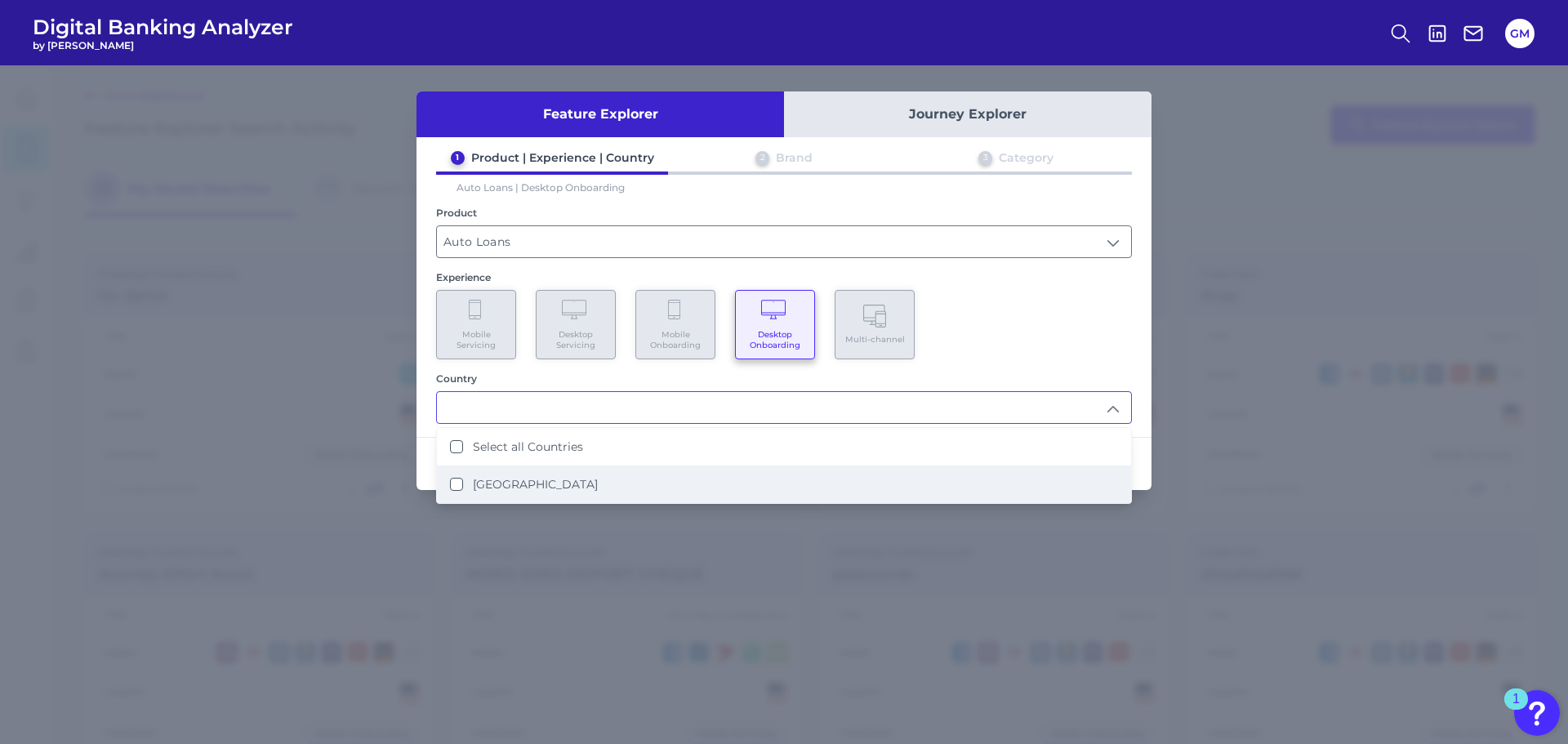
click at [552, 485] on li "[GEOGRAPHIC_DATA]" at bounding box center [784, 485] width 694 height 38
type input "Select all Countries"
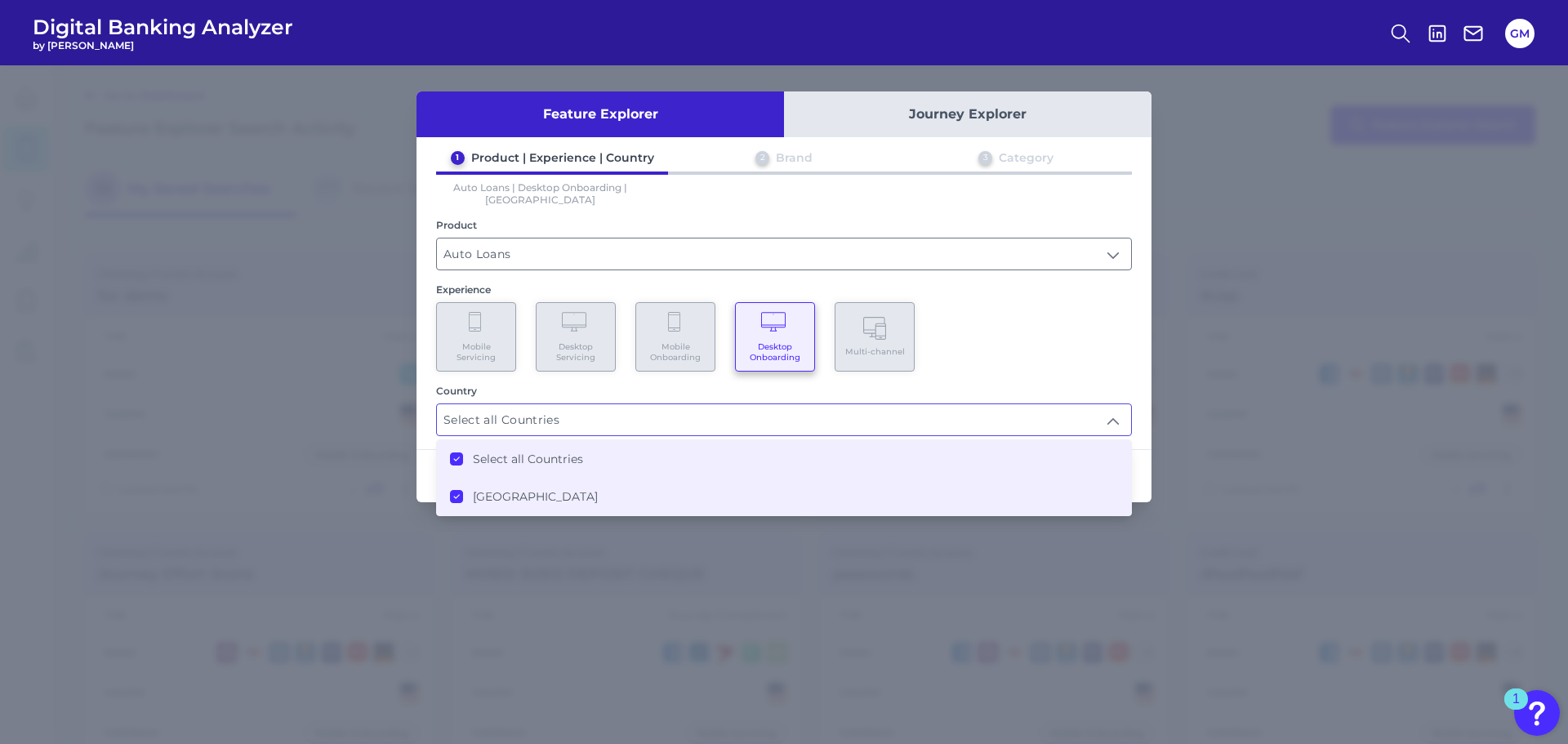
scroll to position [1, 0]
click at [950, 312] on div "Mobile Servicing Desktop Servicing Mobile Onboarding Desktop Onboarding Multi-c…" at bounding box center [784, 336] width 696 height 70
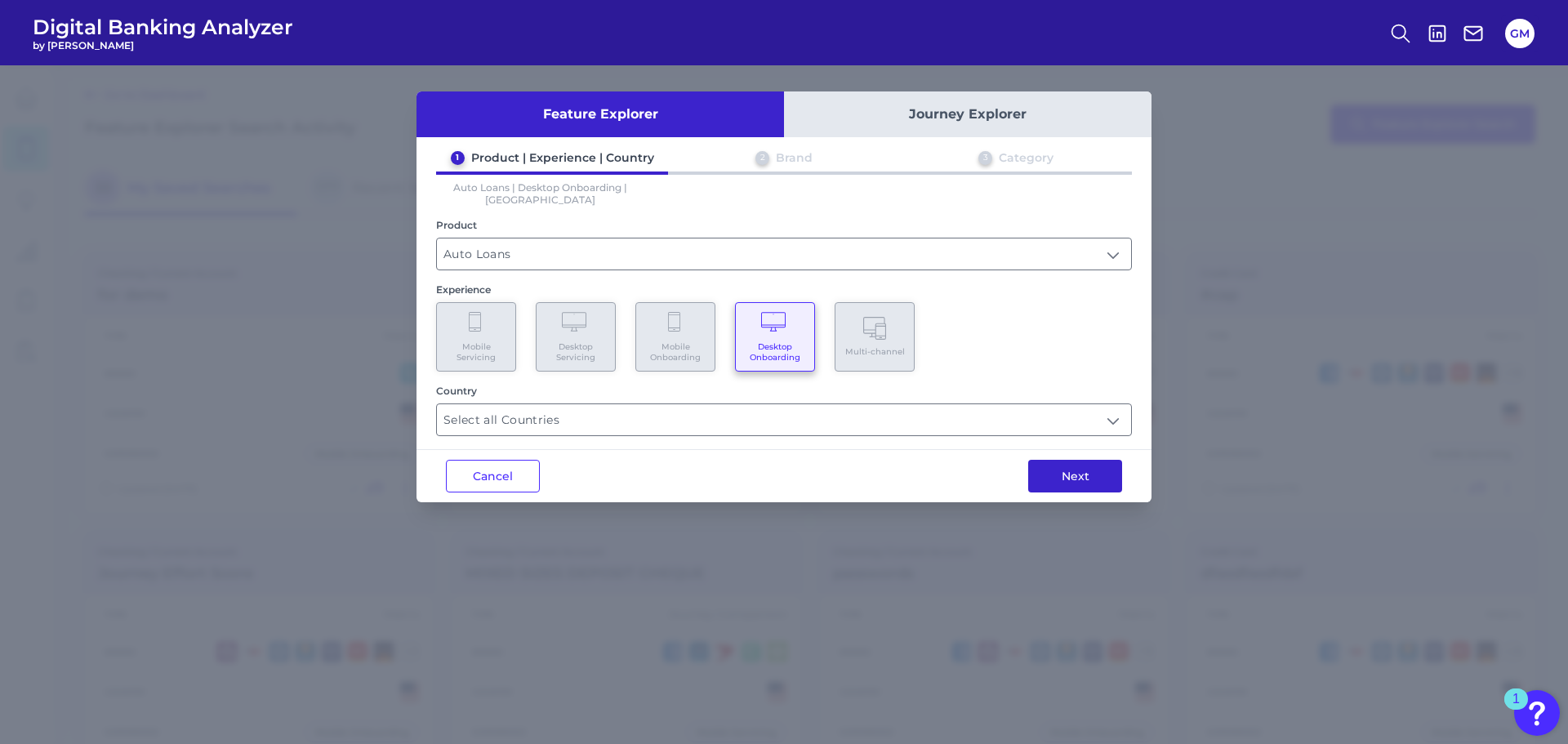
click at [1094, 460] on button "Next" at bounding box center [1075, 476] width 94 height 33
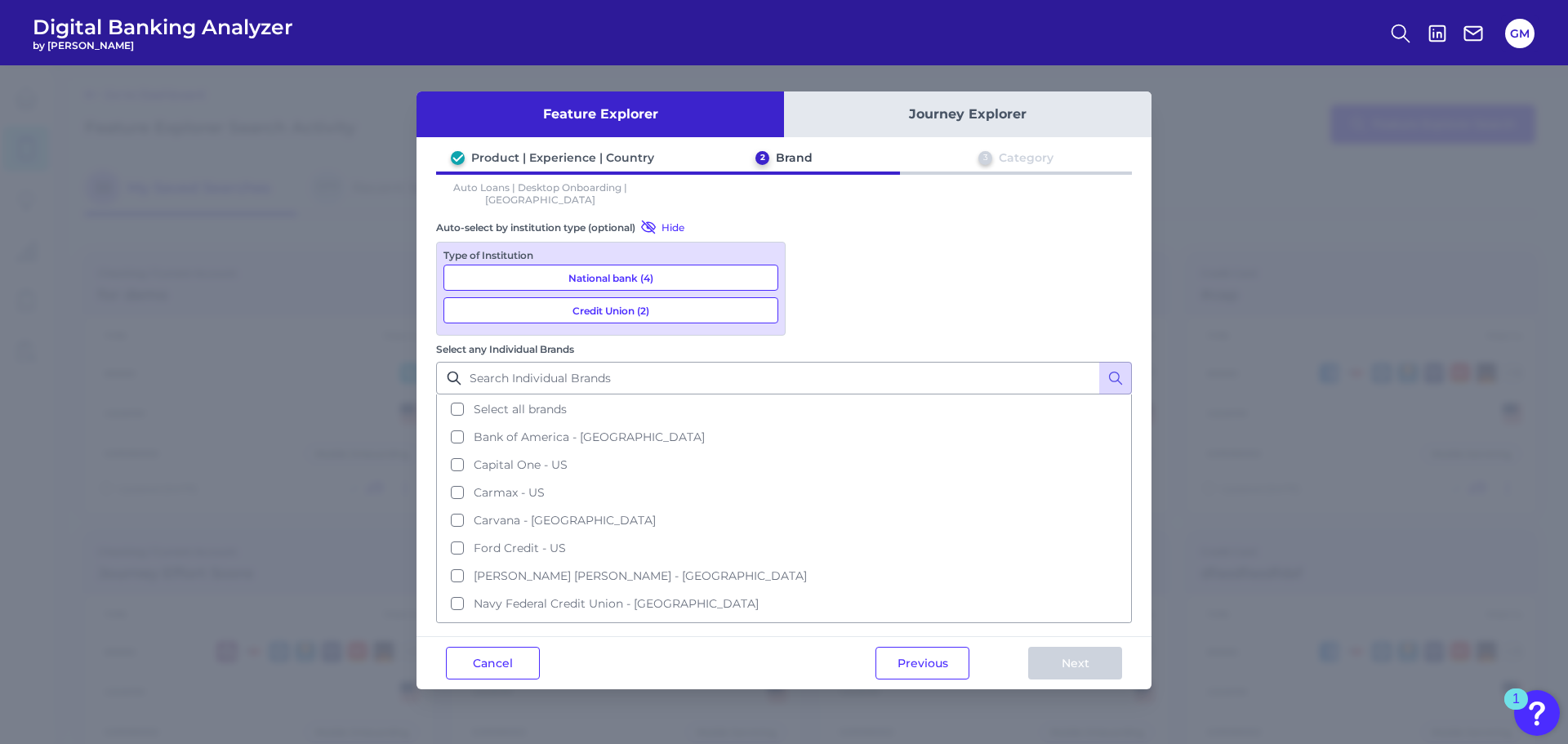
click at [705, 264] on button "National bank (4)" at bounding box center [611, 277] width 335 height 26
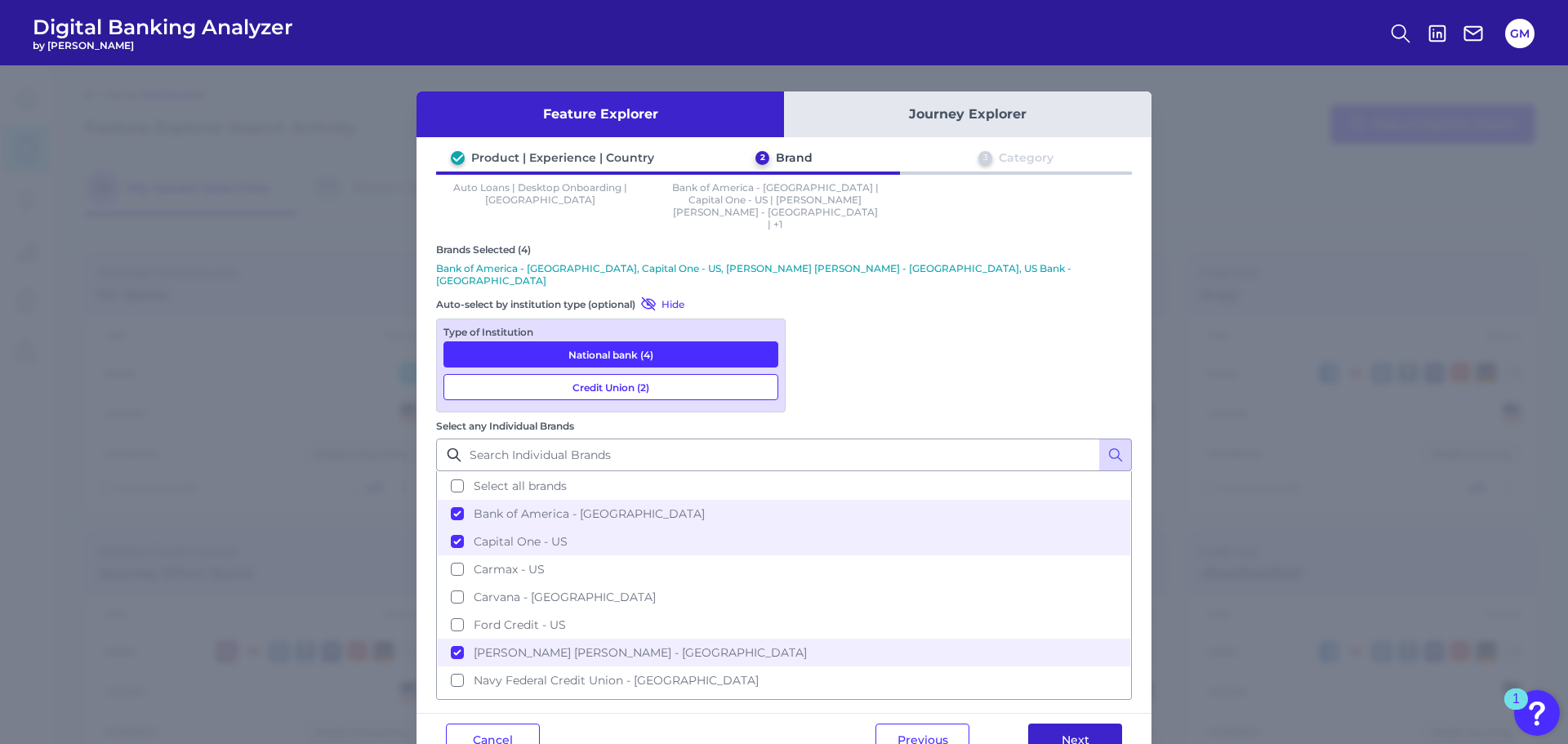
click at [1089, 724] on button "Next" at bounding box center [1075, 740] width 94 height 33
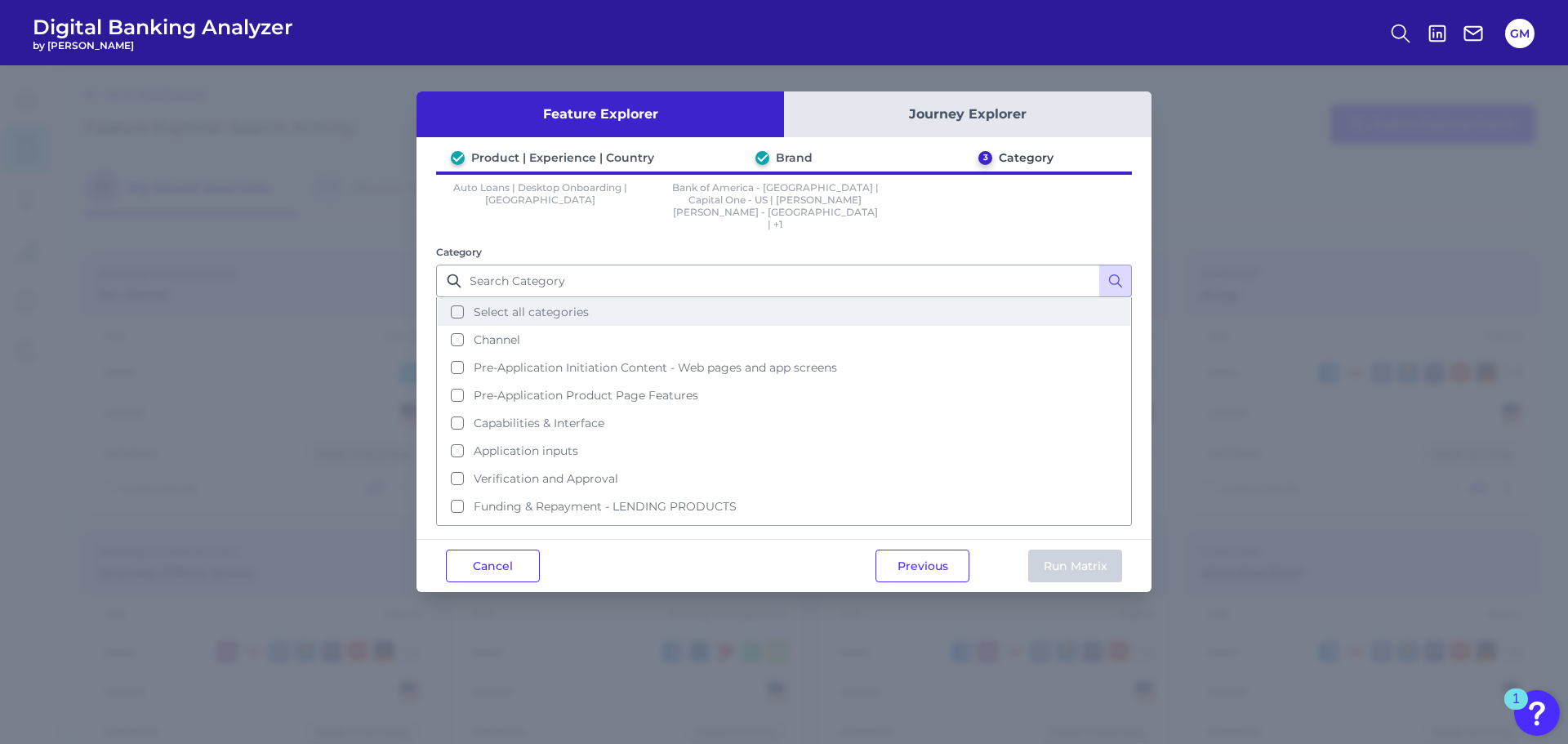
click at [723, 298] on button "Select all categories" at bounding box center [784, 312] width 692 height 28
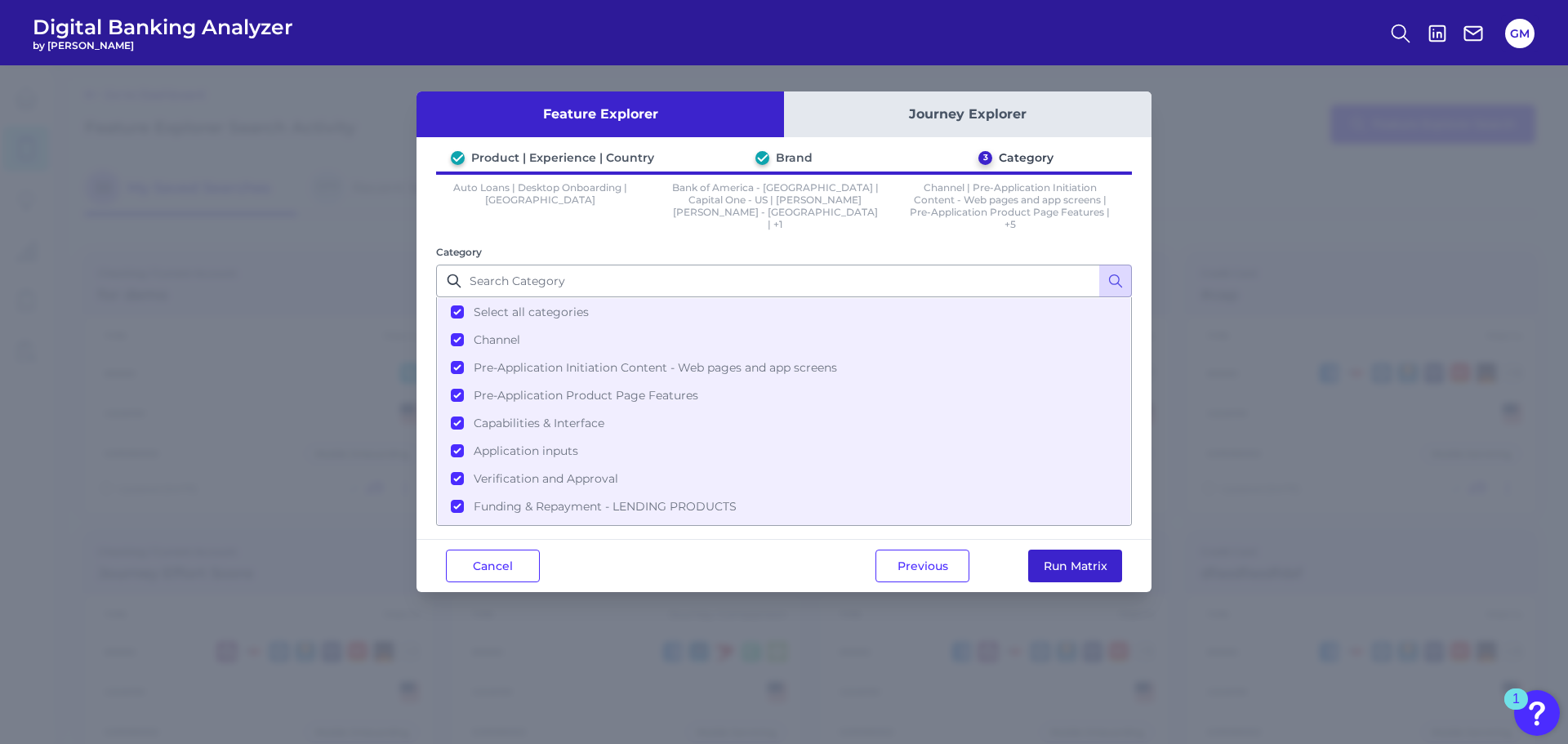
click at [1090, 560] on button "Run Matrix" at bounding box center [1075, 566] width 94 height 33
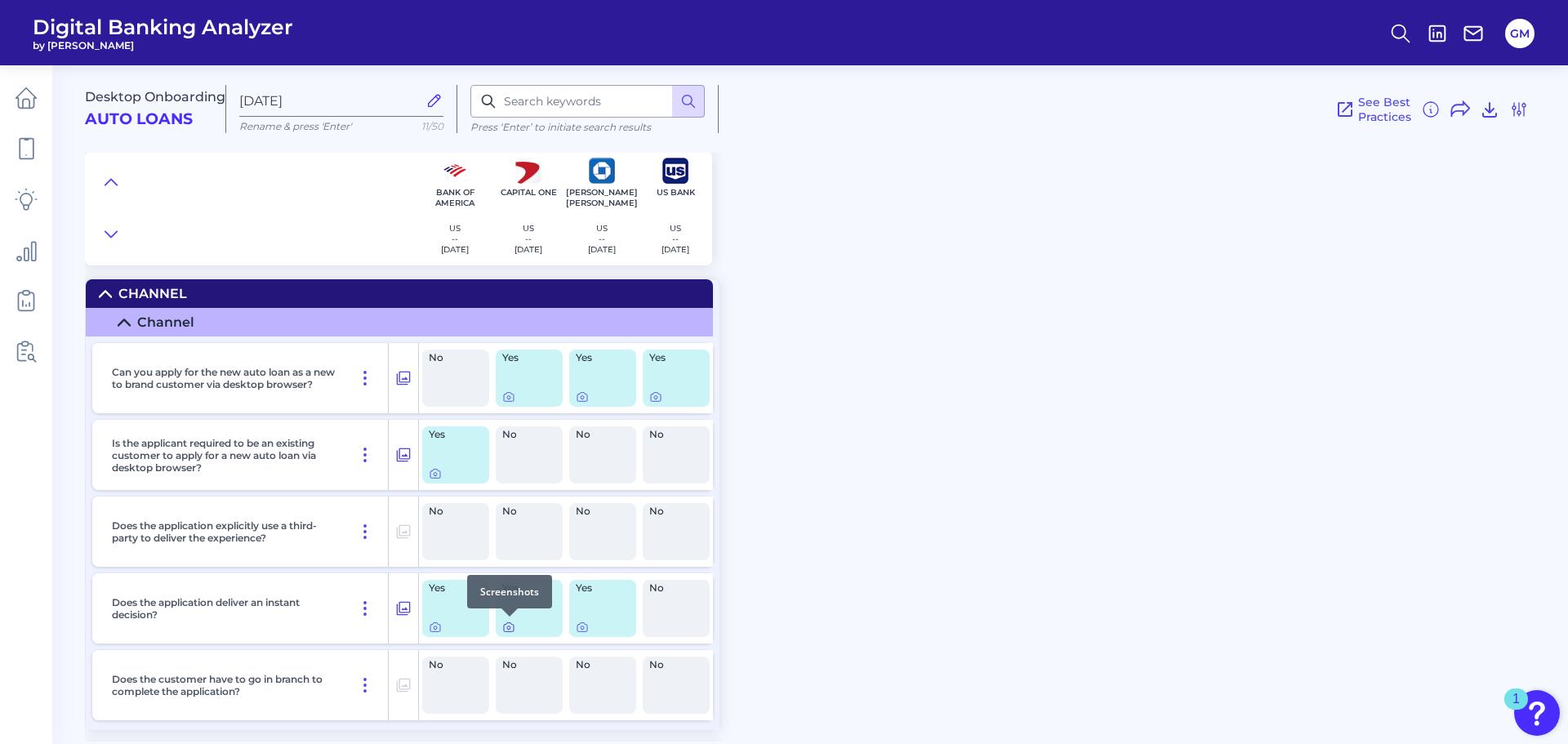
click at [510, 633] on icon at bounding box center [509, 627] width 13 height 13
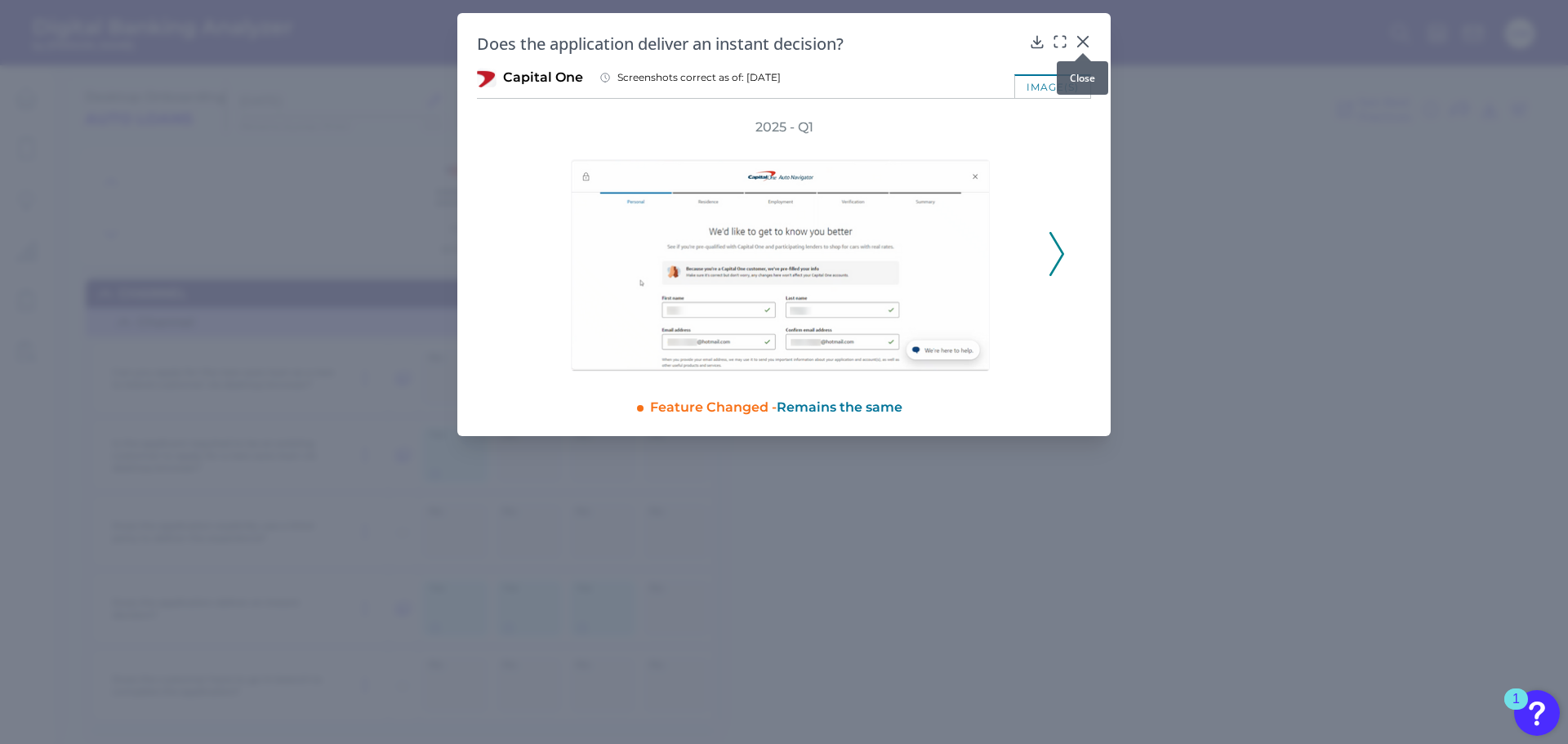
click at [1080, 37] on icon at bounding box center [1083, 42] width 16 height 16
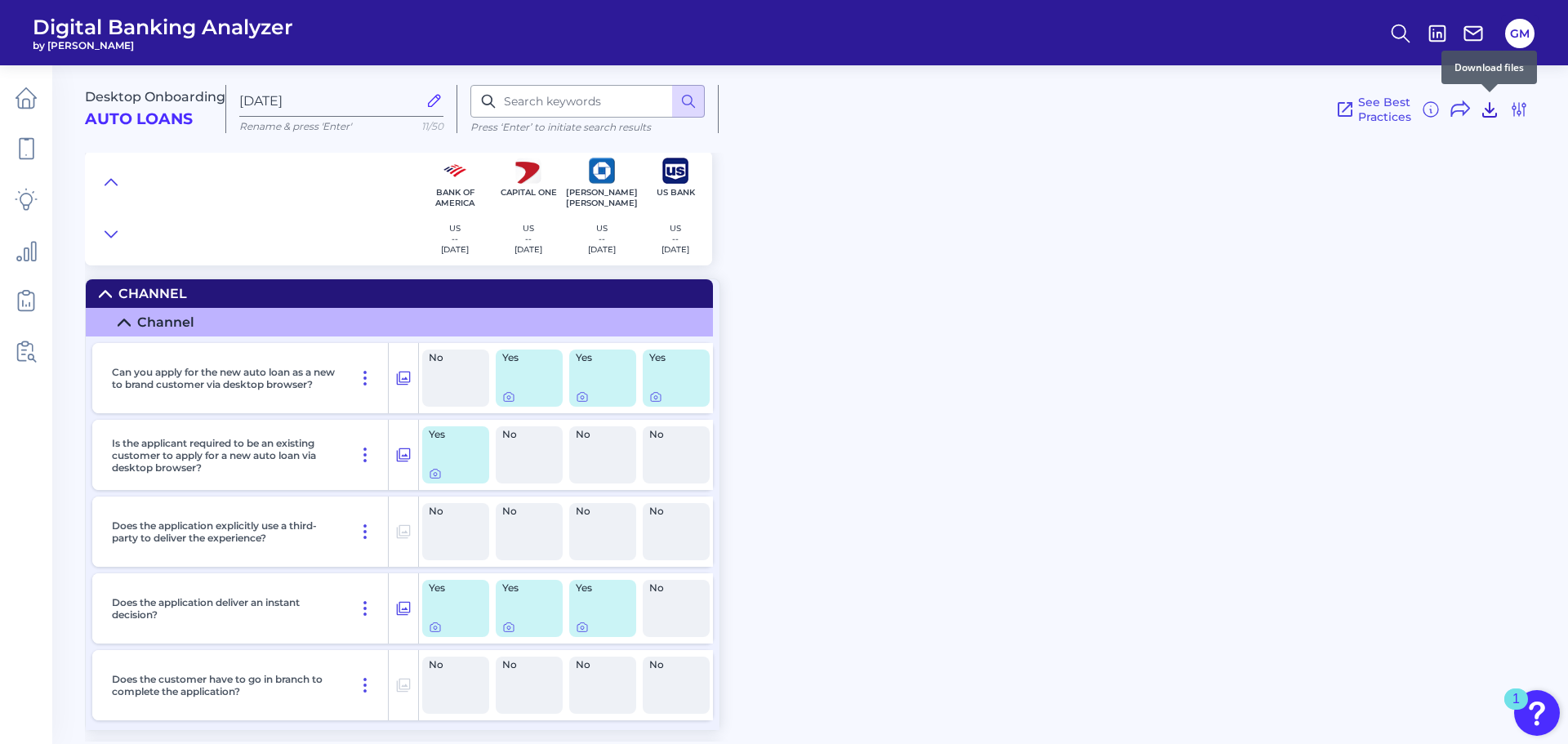
click at [1490, 112] on icon at bounding box center [1489, 110] width 13 height 14
click at [31, 146] on icon at bounding box center [26, 149] width 23 height 23
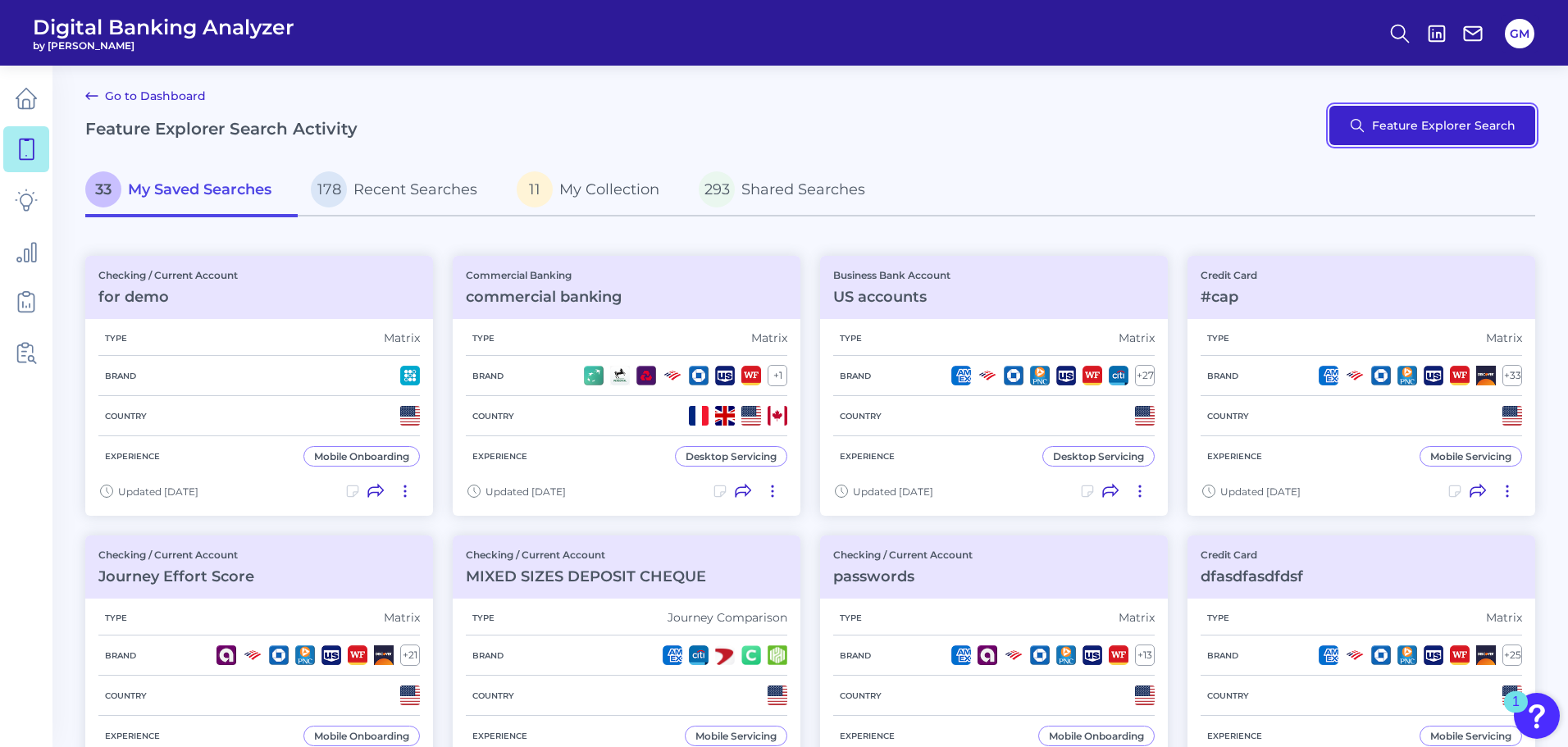
click at [1456, 134] on button "Feature Explorer Search" at bounding box center [1432, 126] width 205 height 39
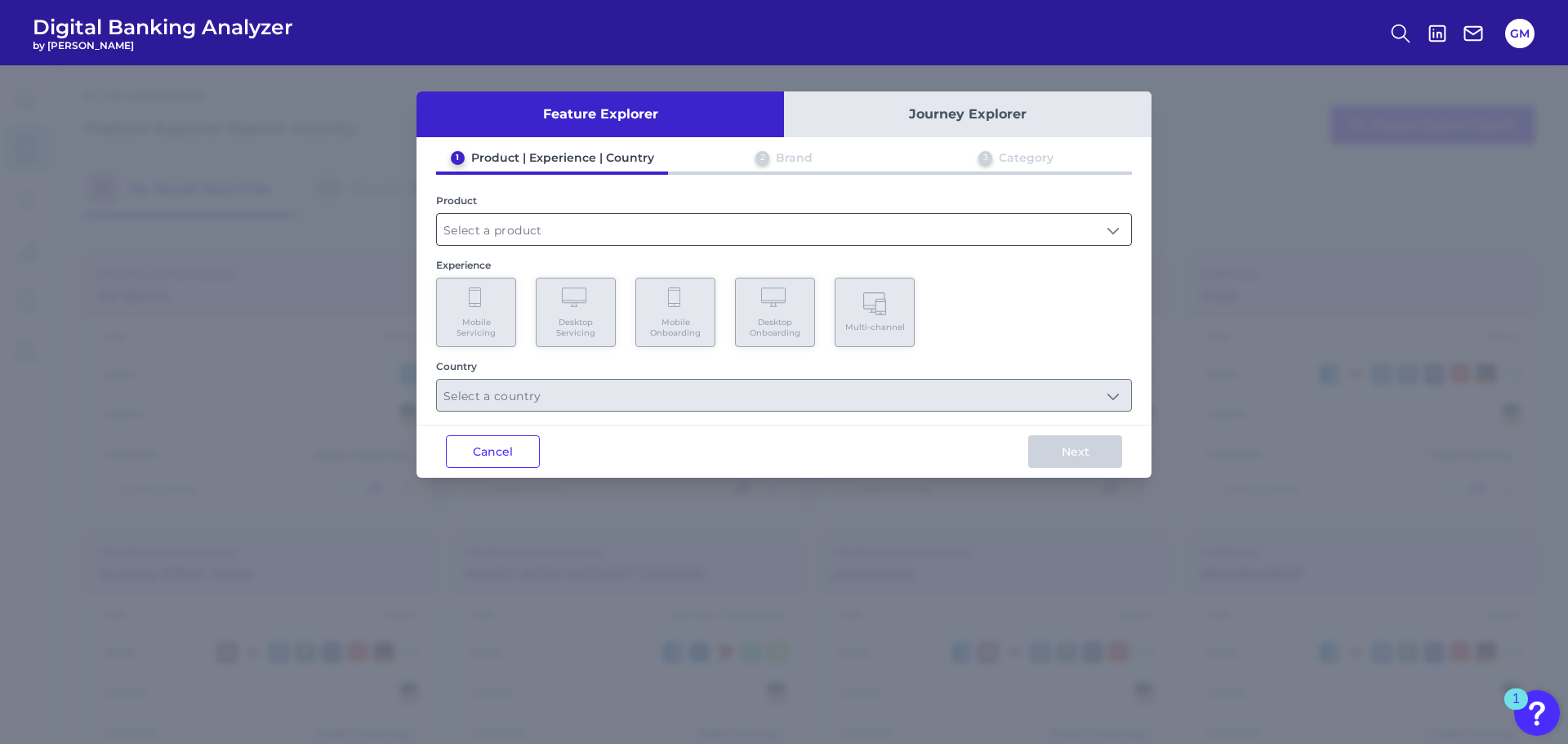
click at [525, 236] on input "text" at bounding box center [784, 229] width 694 height 31
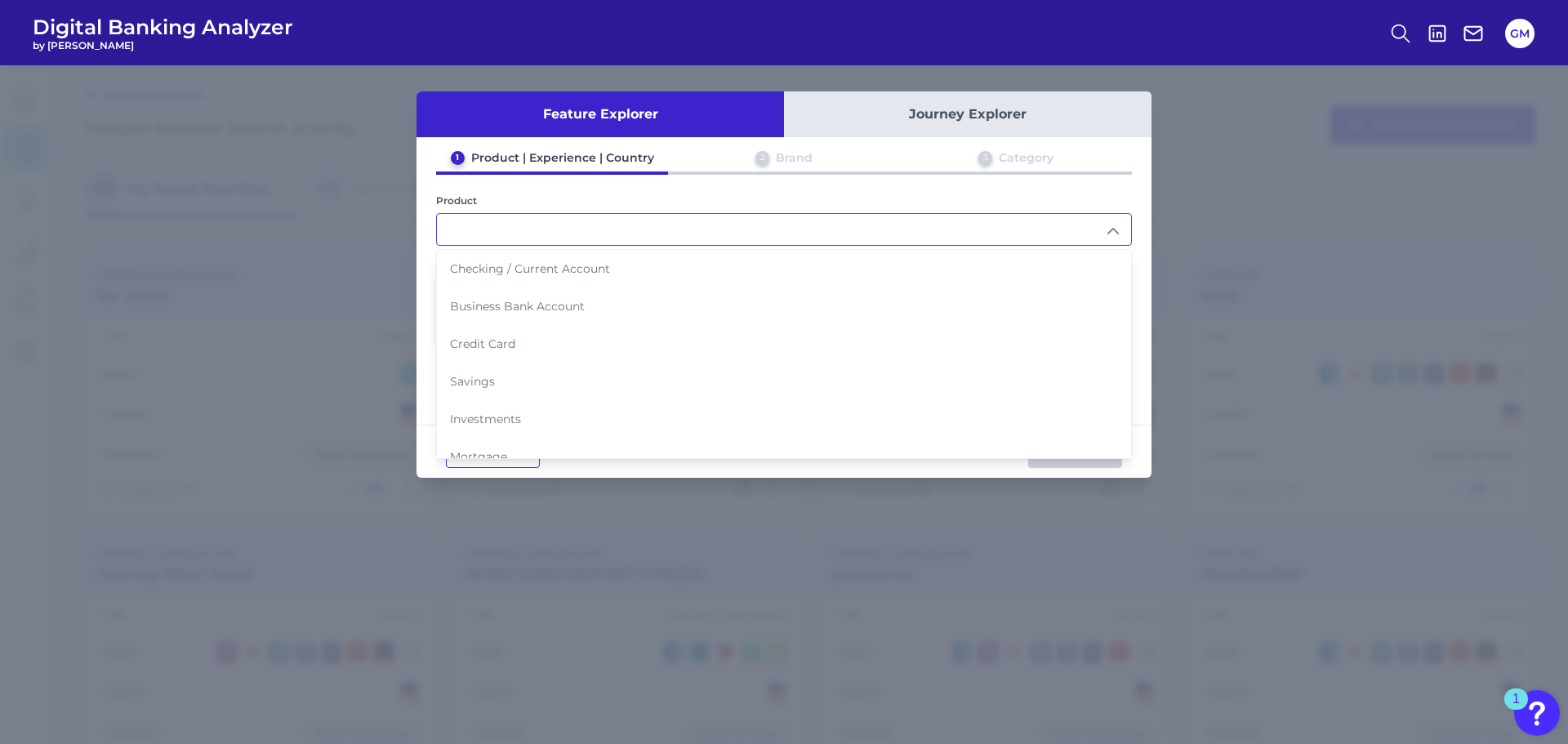
scroll to position [168, 0]
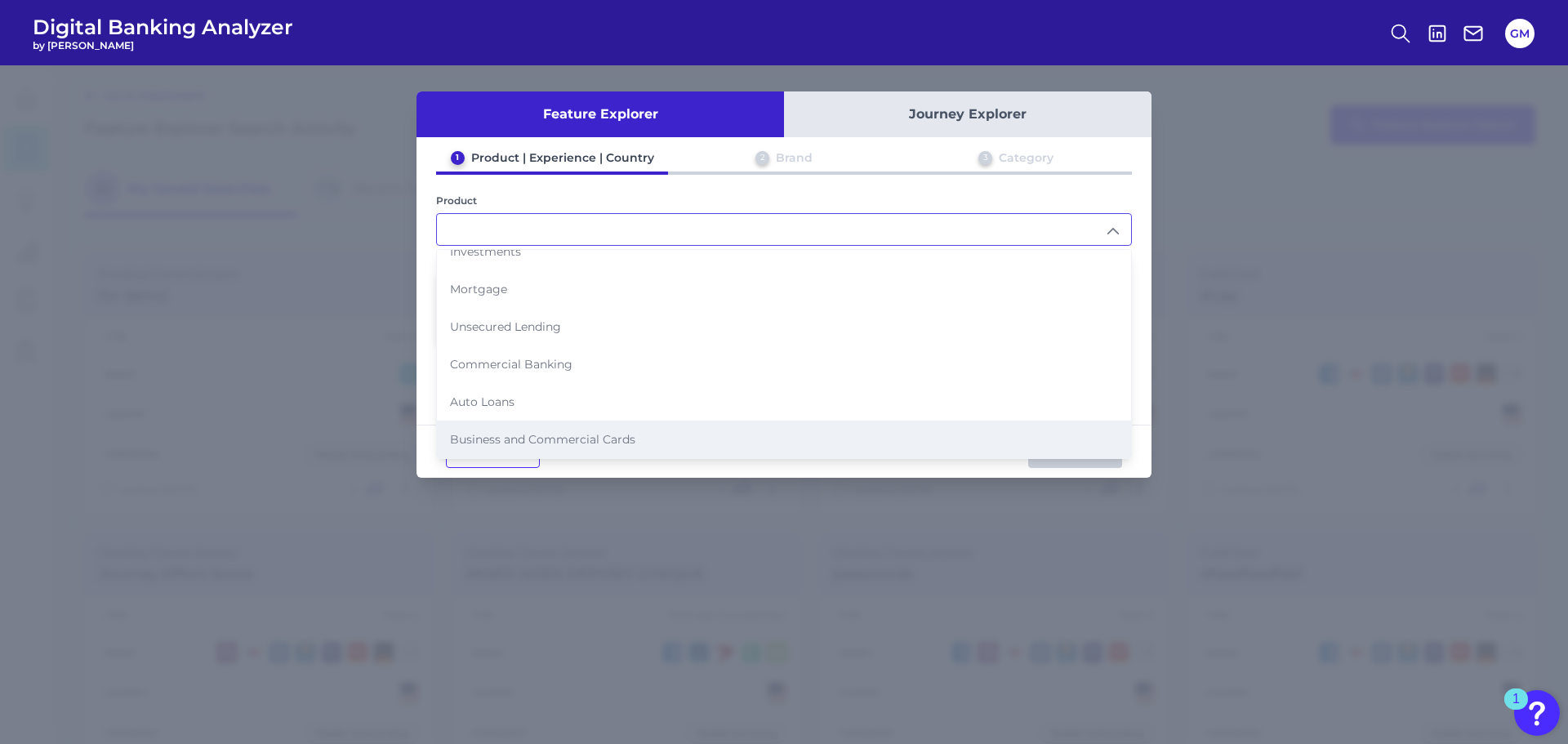
click at [540, 435] on span "Business and Commercial Cards" at bounding box center [543, 440] width 186 height 15
type input "Business and Commercial Cards"
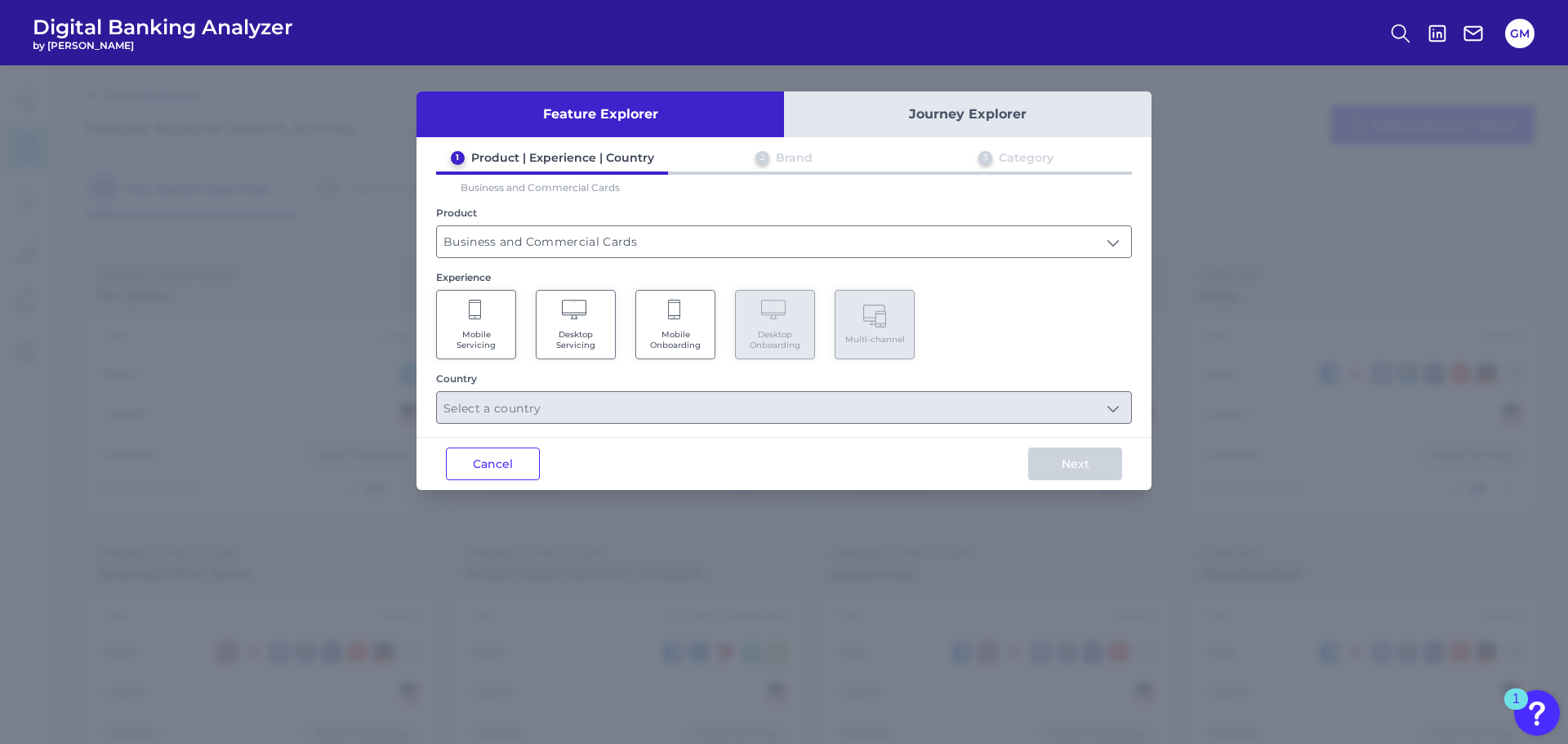
click at [471, 335] on span "Mobile Servicing" at bounding box center [476, 340] width 62 height 21
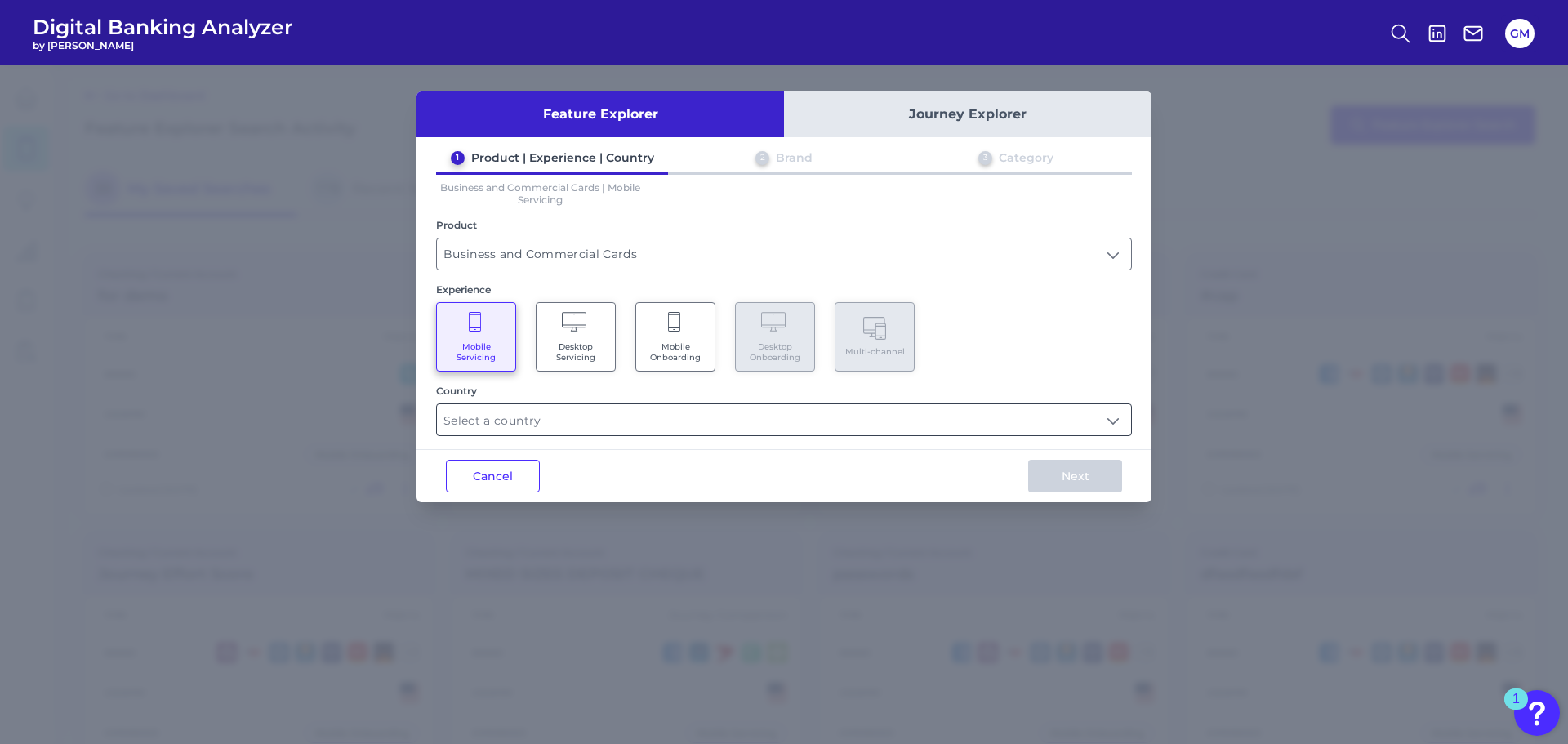
click at [579, 425] on input "text" at bounding box center [784, 420] width 694 height 31
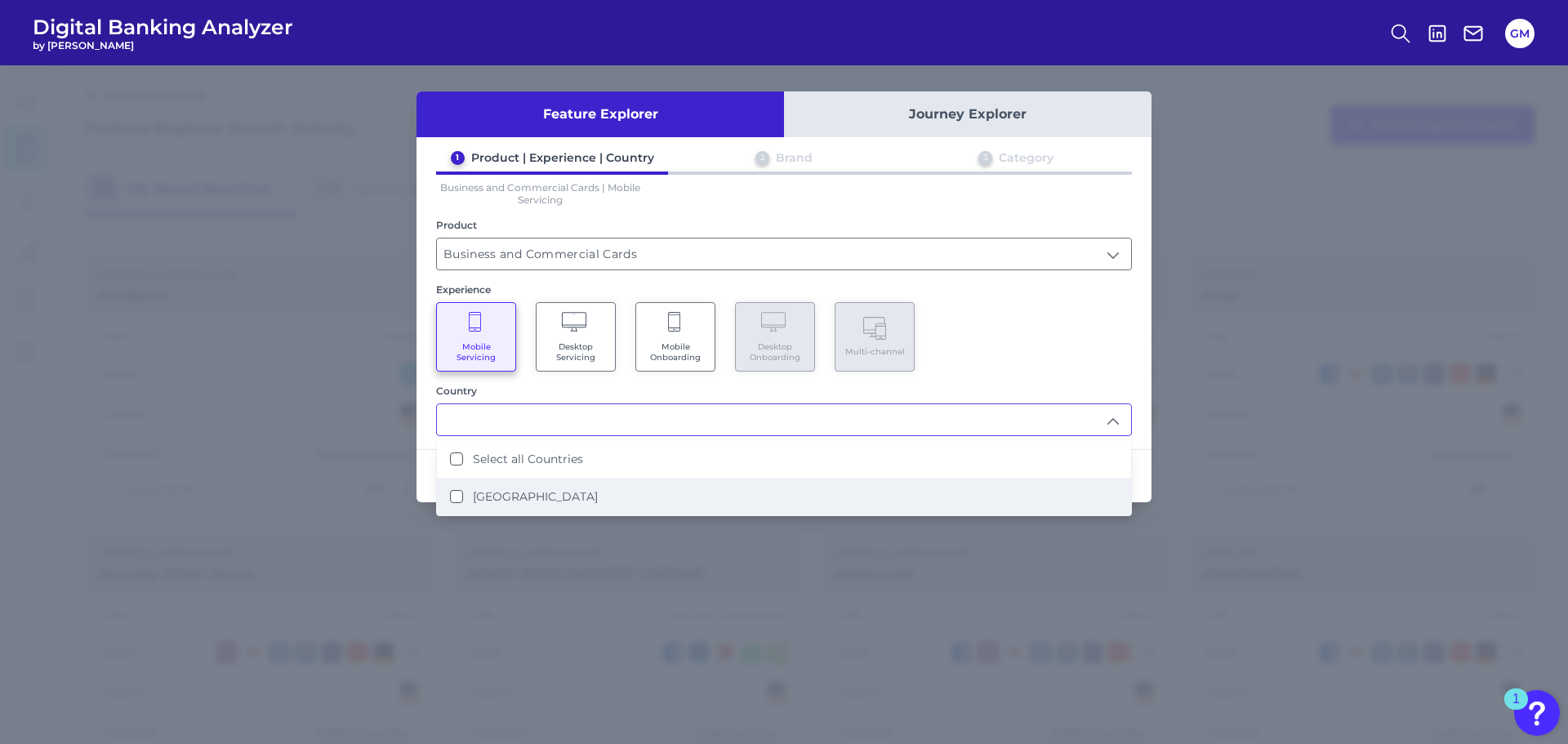
click at [577, 493] on li "[GEOGRAPHIC_DATA]" at bounding box center [784, 497] width 694 height 38
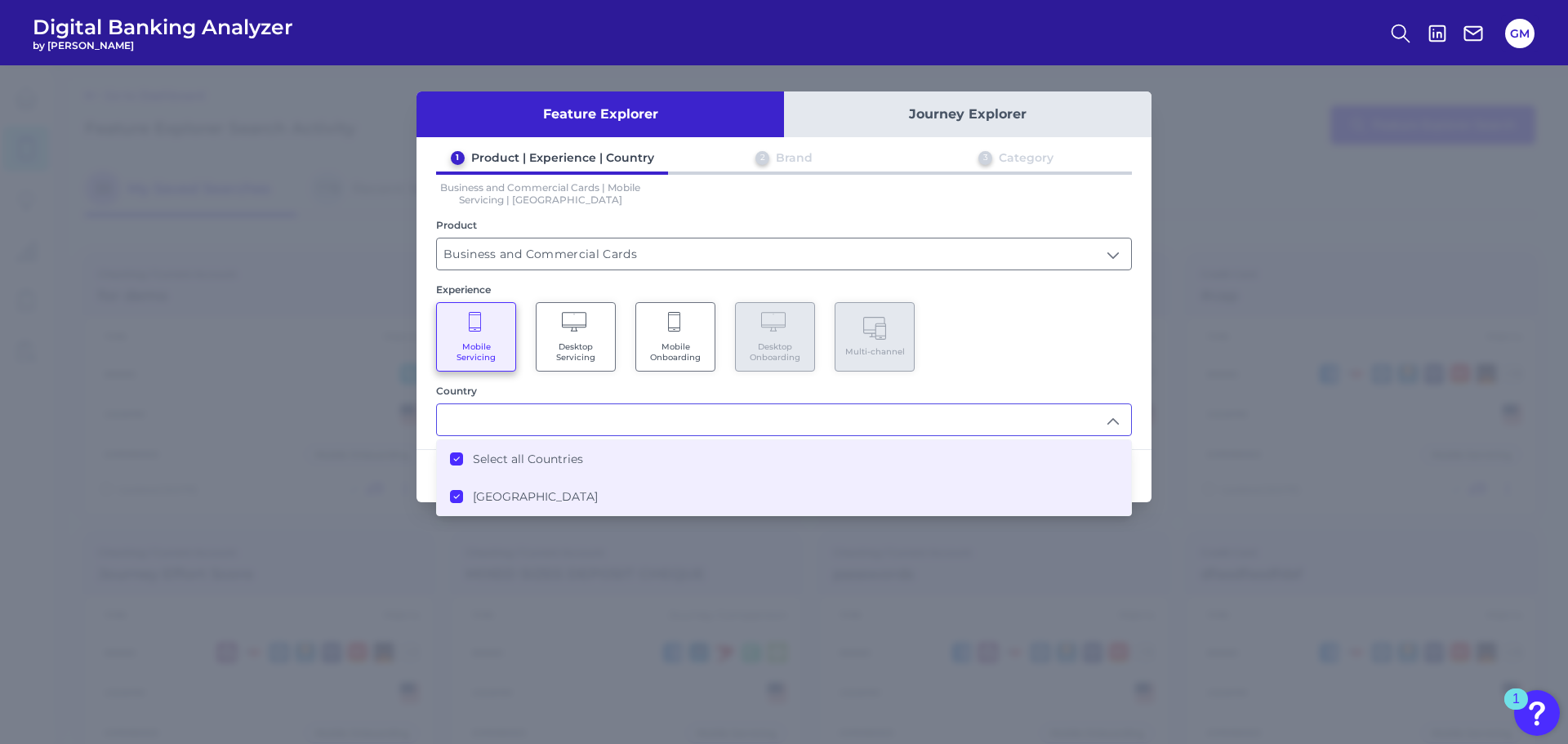
type input "Select all Countries"
drag, startPoint x: 952, startPoint y: 343, endPoint x: 960, endPoint y: 344, distance: 8.1
click at [952, 343] on div "Mobile Servicing Desktop Servicing Mobile Onboarding Desktop Onboarding Multi-c…" at bounding box center [784, 336] width 696 height 70
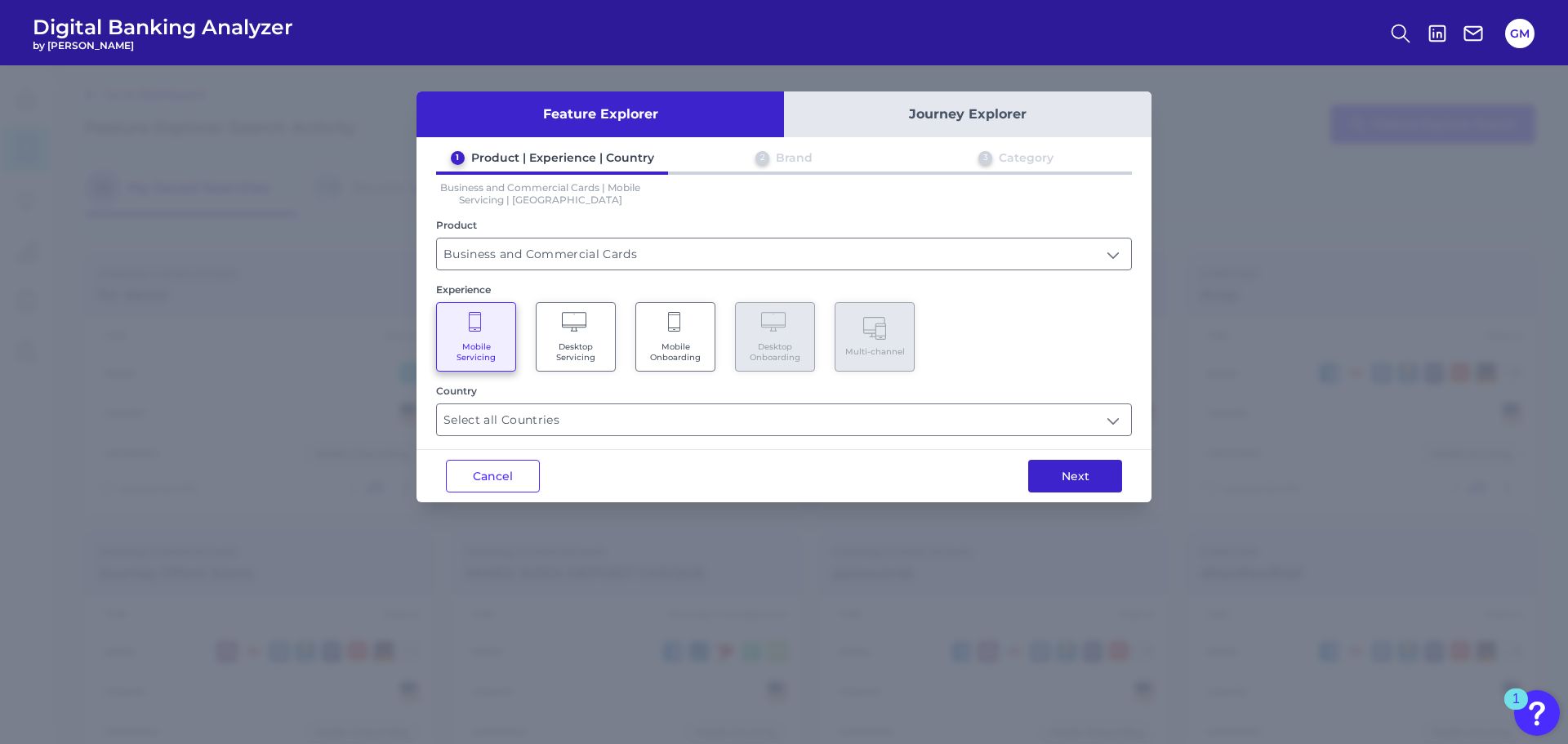
click at [1064, 473] on button "Next" at bounding box center [1075, 476] width 94 height 33
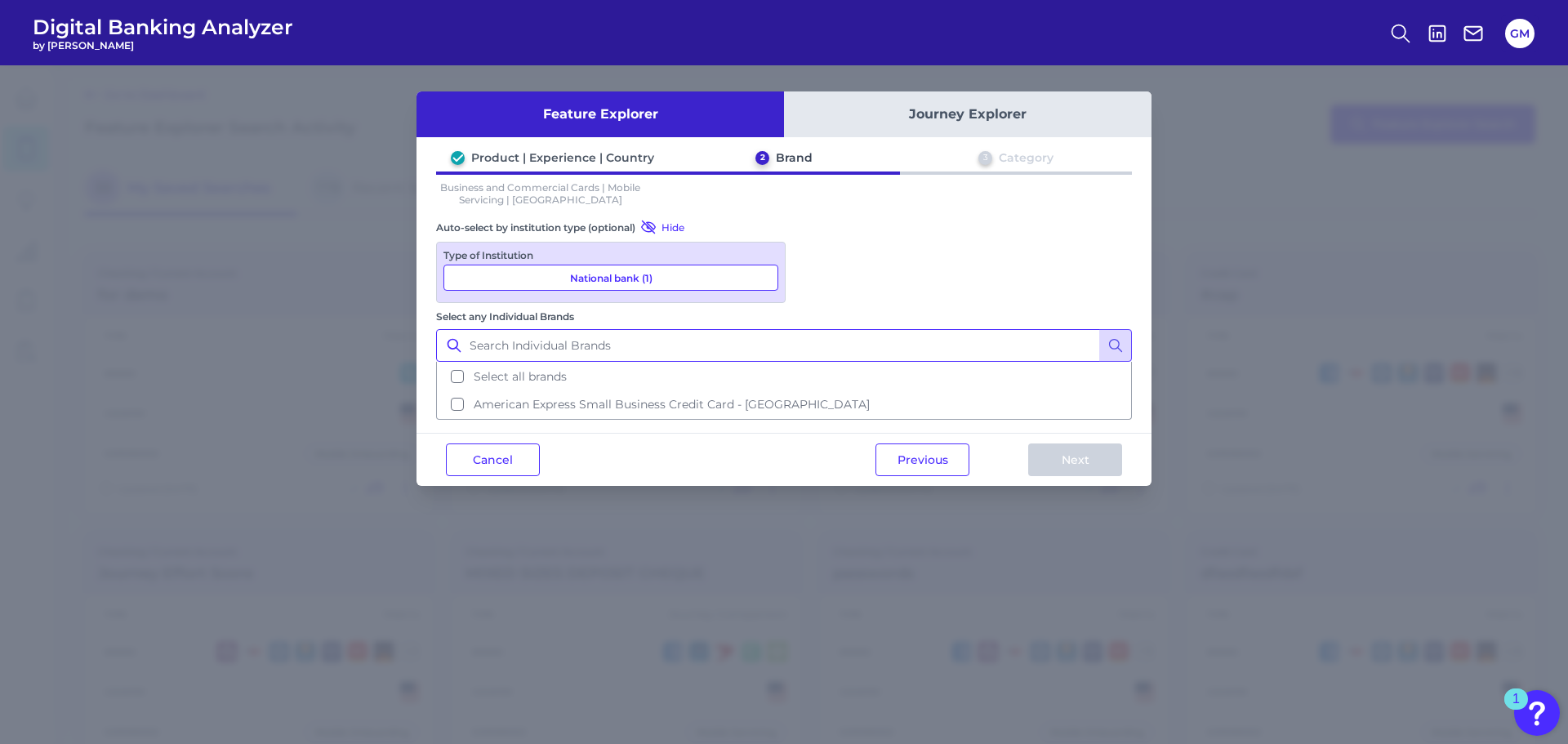
click at [867, 329] on input "Select any Individual Brands" at bounding box center [784, 345] width 696 height 33
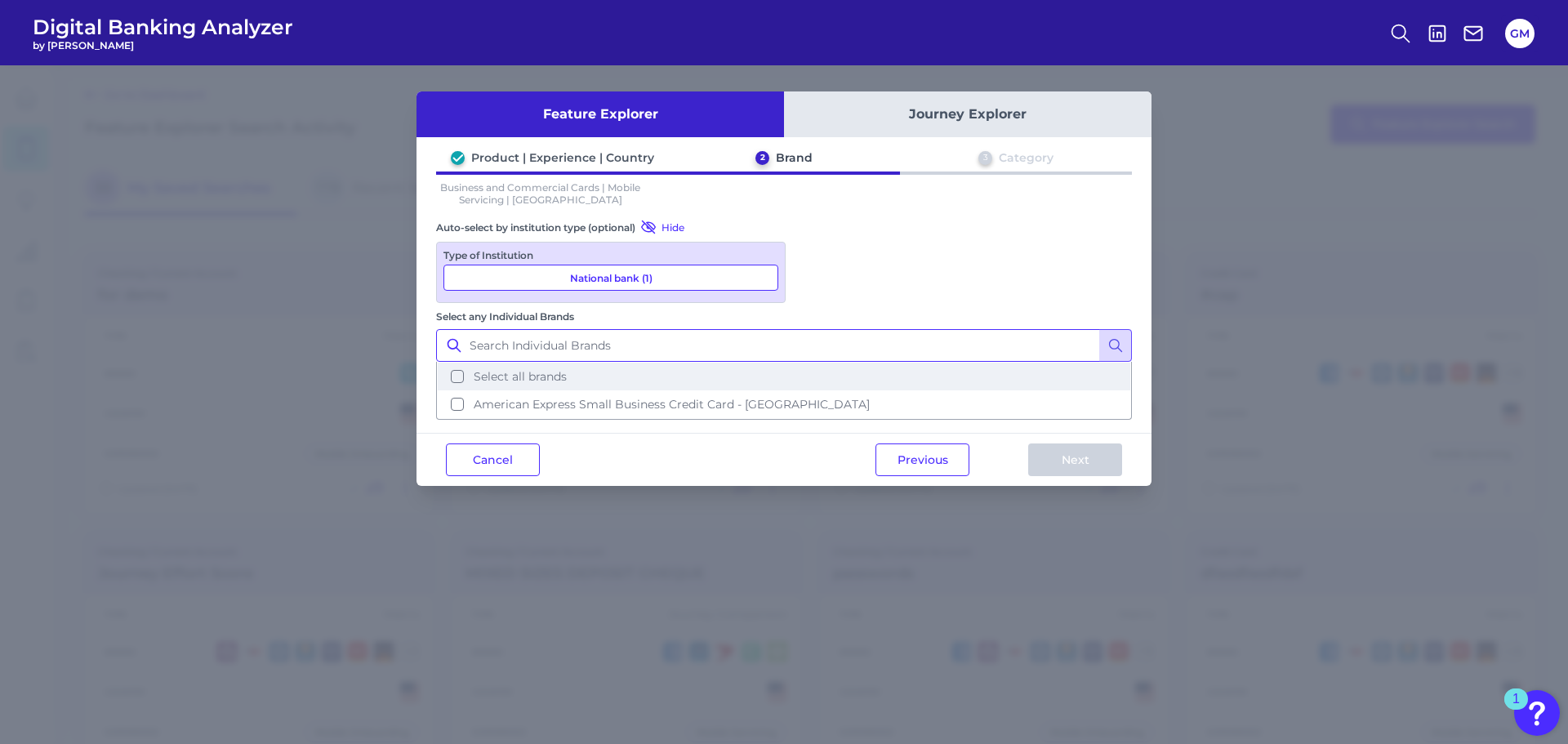
click at [567, 369] on span "Select all brands" at bounding box center [520, 377] width 93 height 15
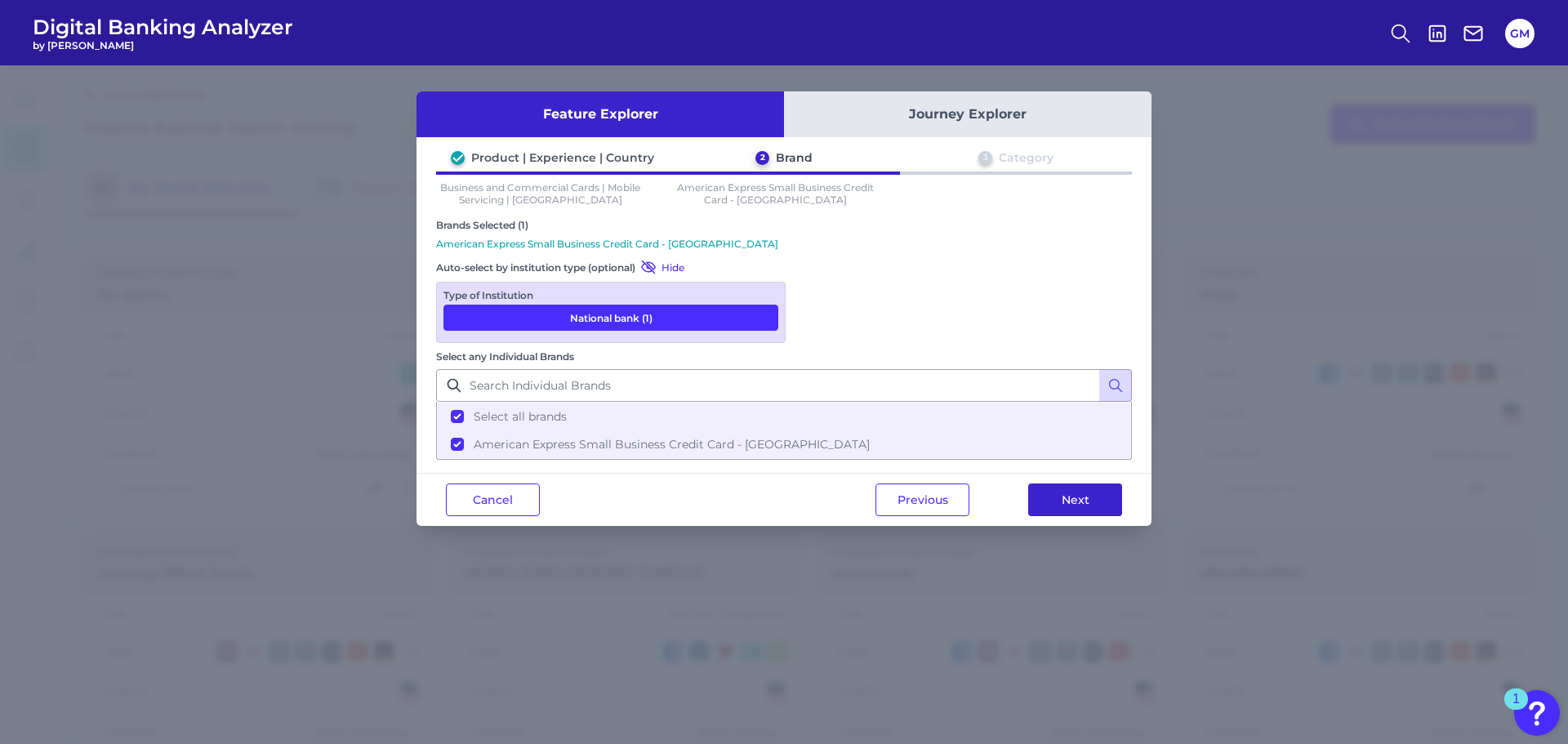
click at [1048, 484] on button "Next" at bounding box center [1075, 500] width 94 height 33
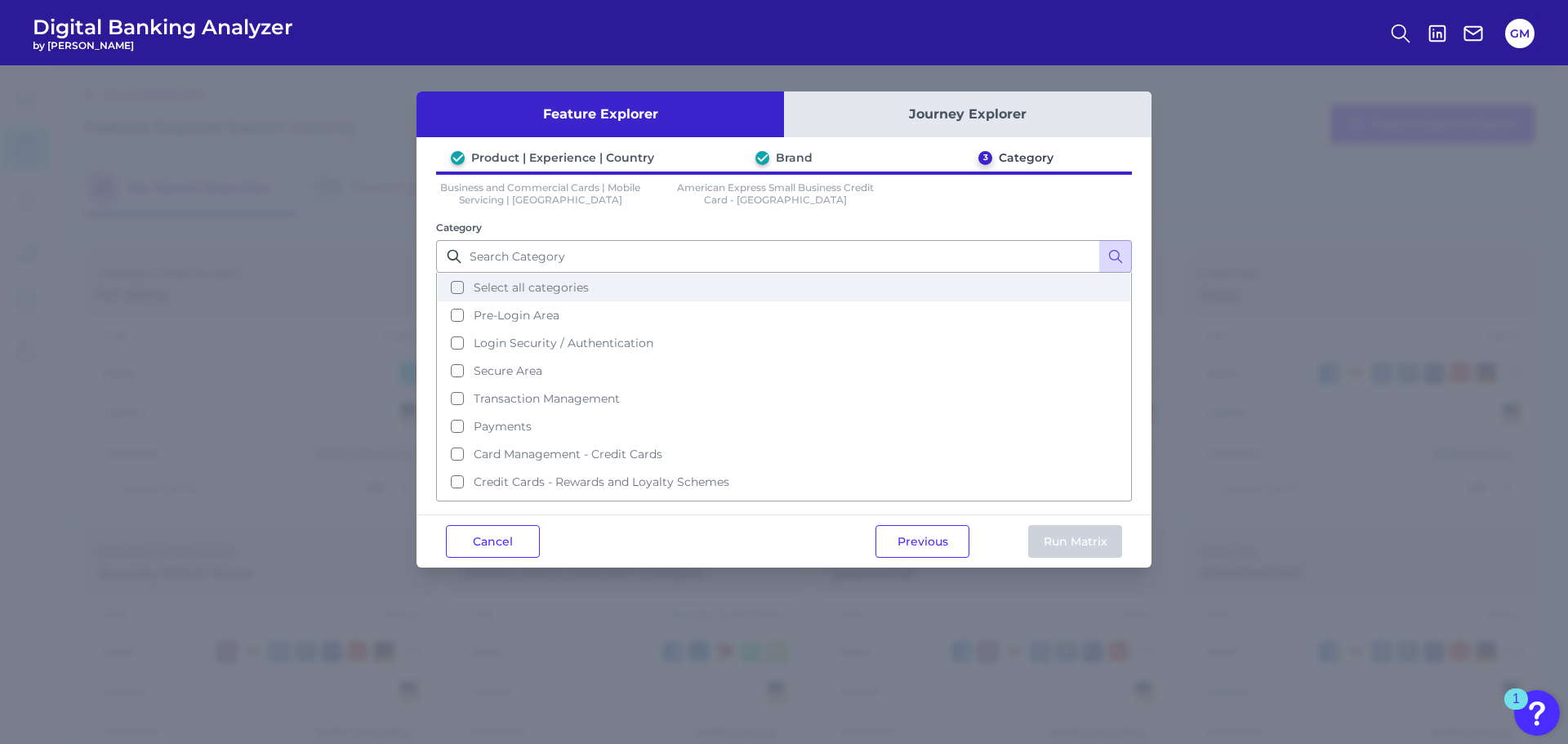
click at [518, 296] on button "Select all categories" at bounding box center [784, 287] width 692 height 28
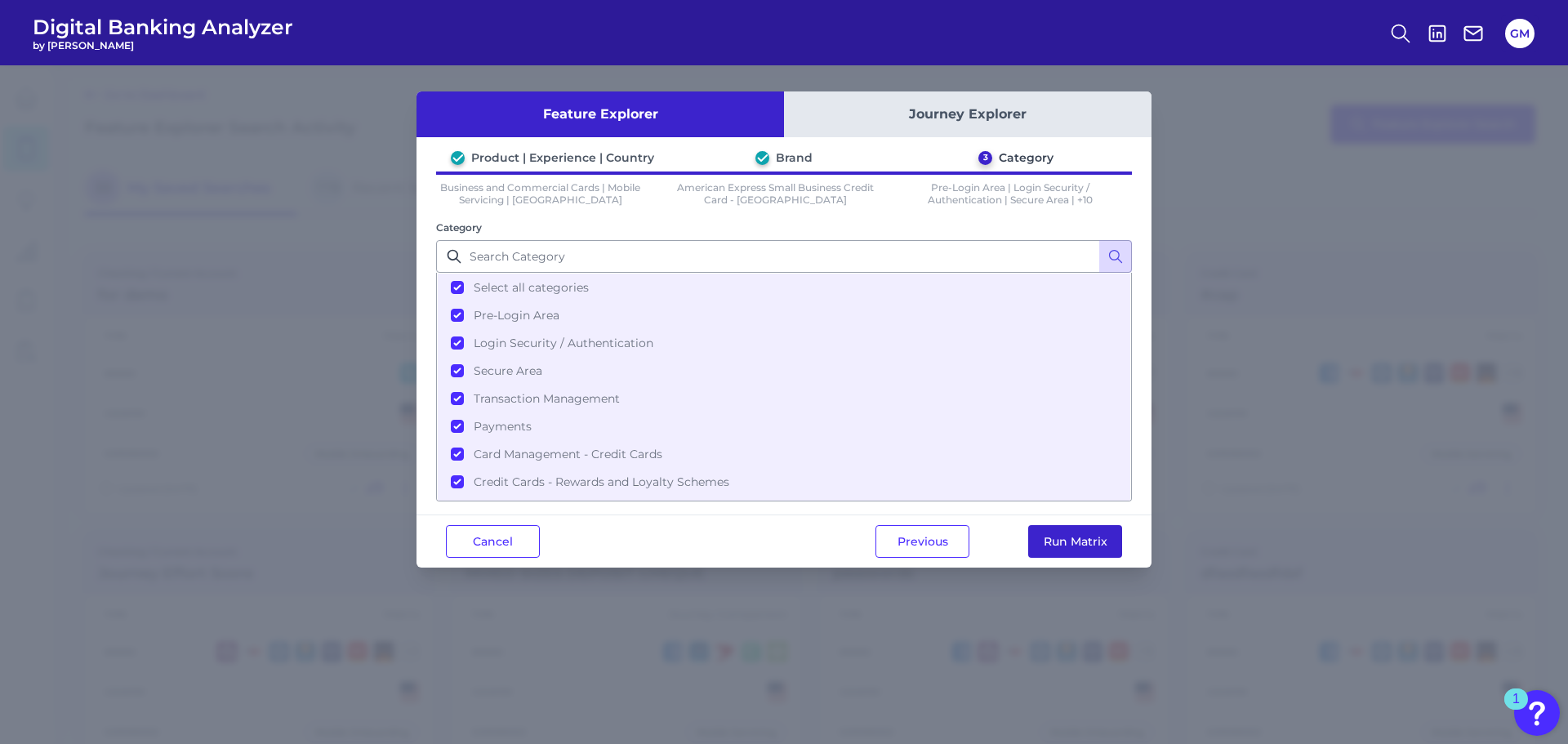
click at [1070, 548] on button "Run Matrix" at bounding box center [1075, 542] width 94 height 33
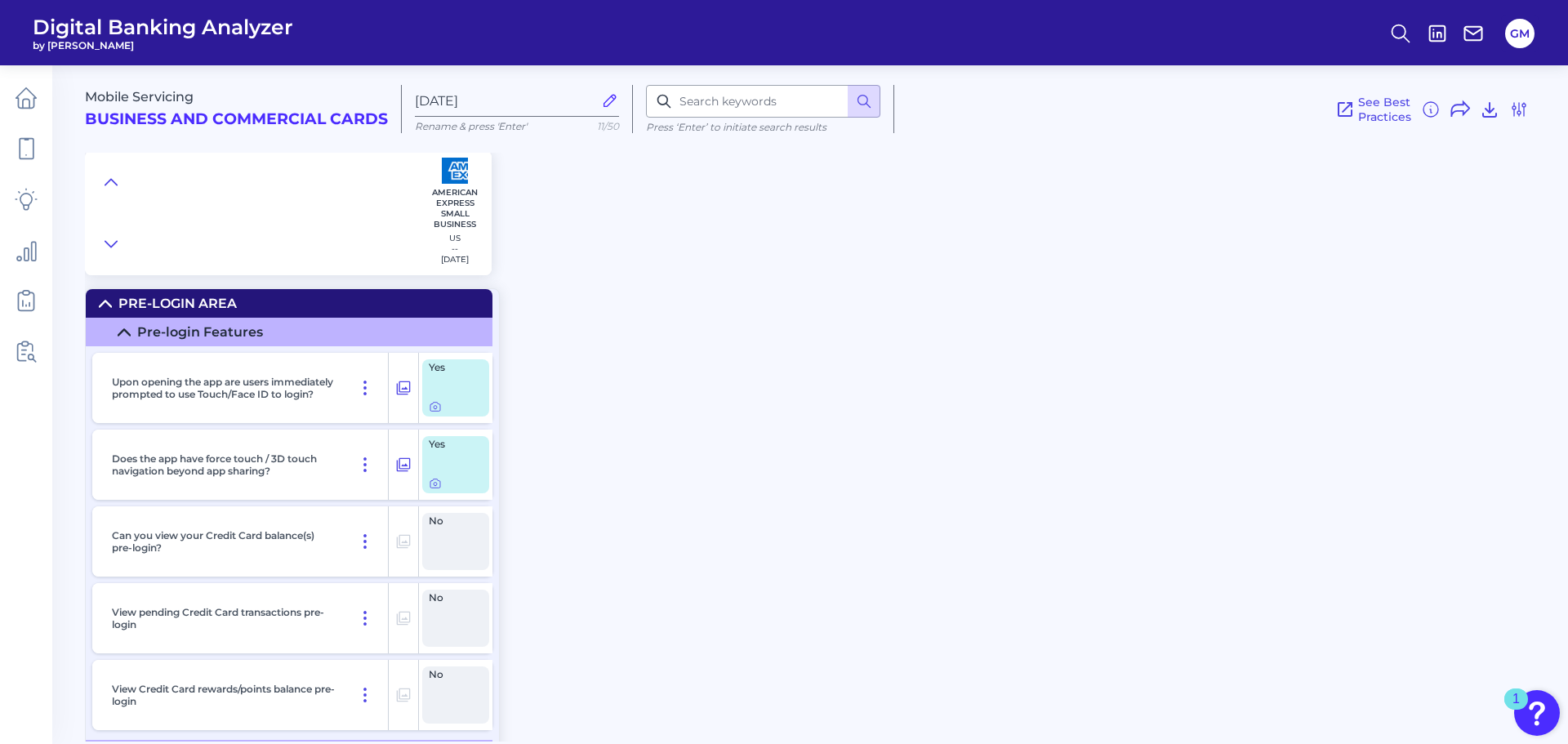
click at [439, 492] on div "Yes" at bounding box center [456, 465] width 67 height 57
click at [439, 483] on icon at bounding box center [435, 484] width 13 height 13
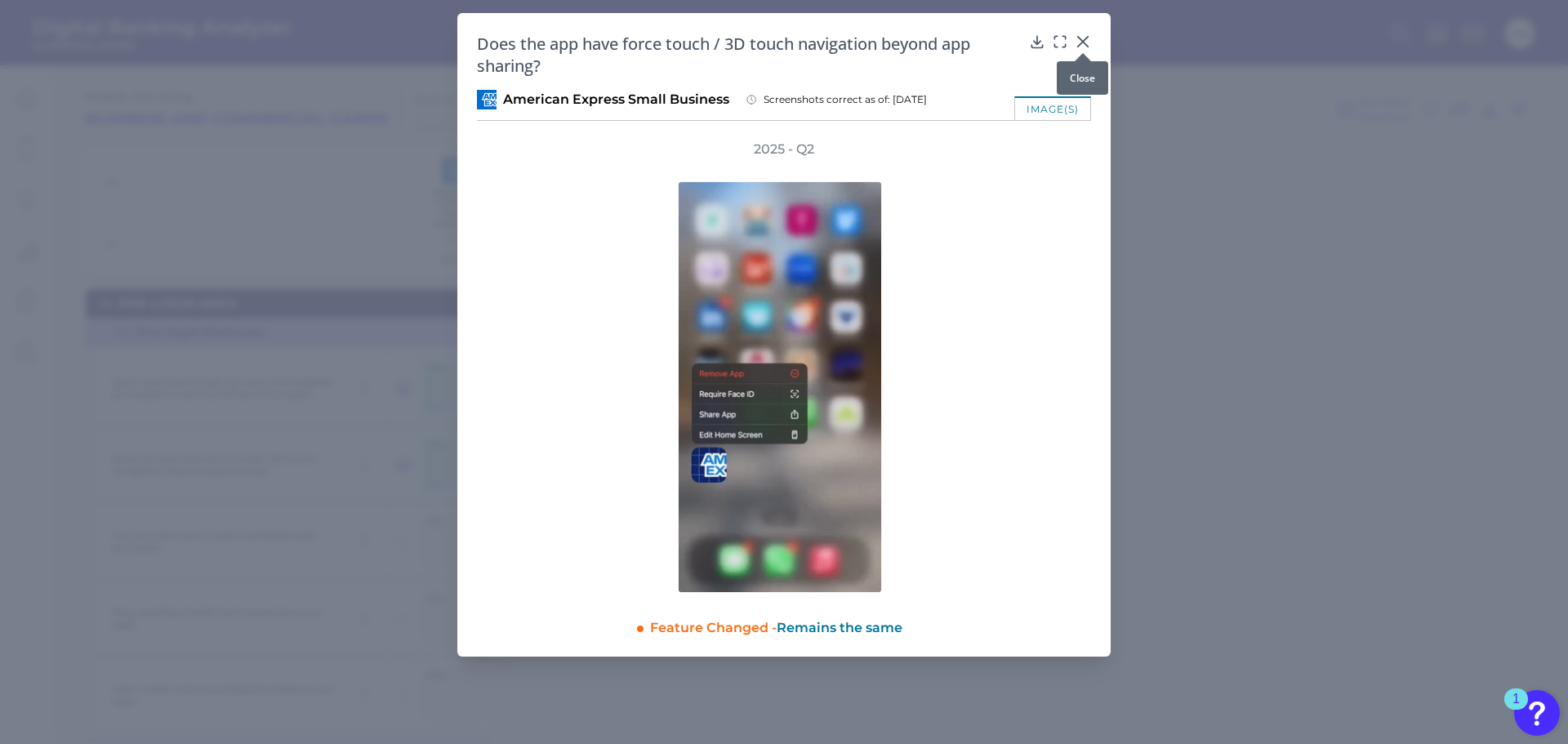
click at [1087, 44] on icon at bounding box center [1083, 42] width 16 height 16
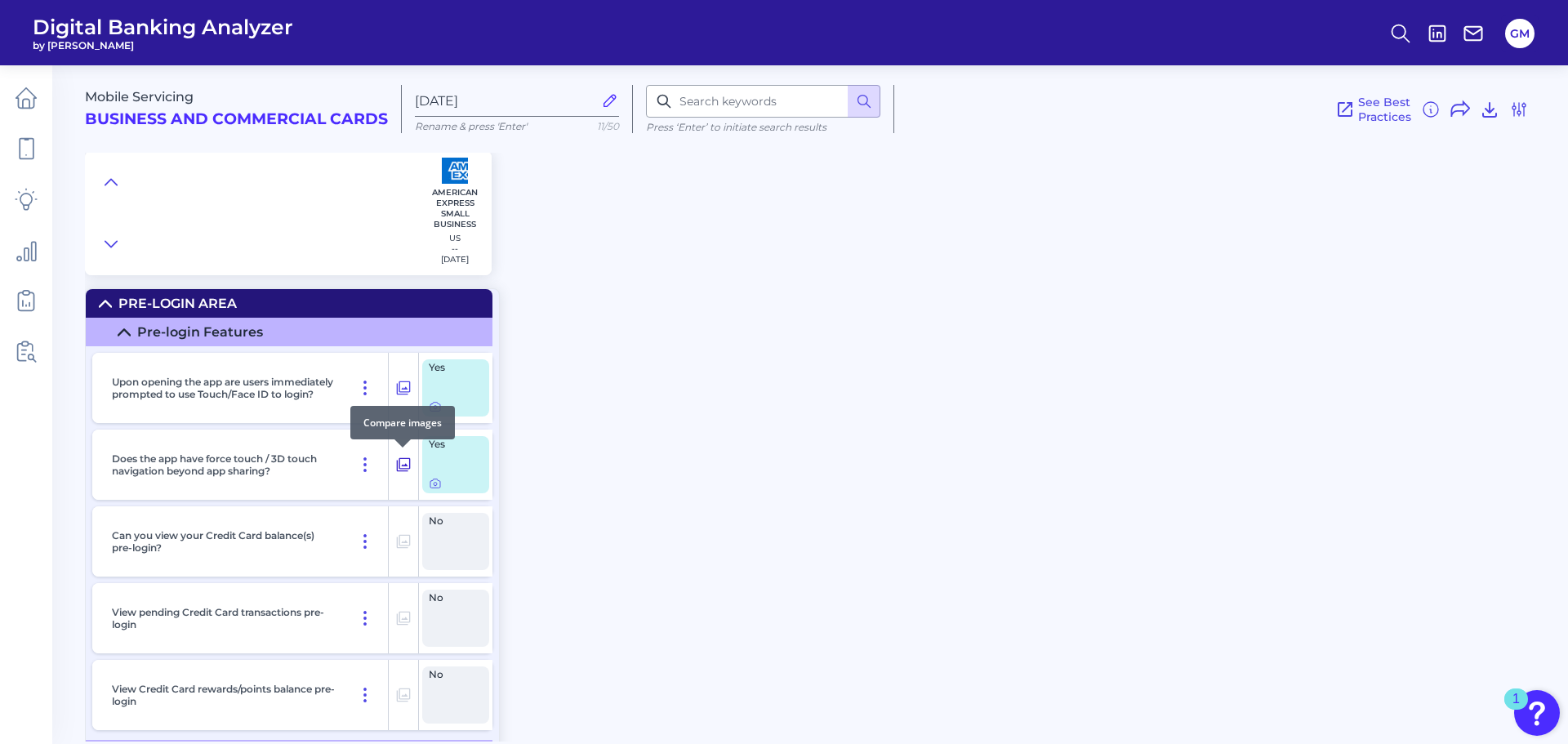
click at [409, 467] on icon at bounding box center [403, 465] width 14 height 14
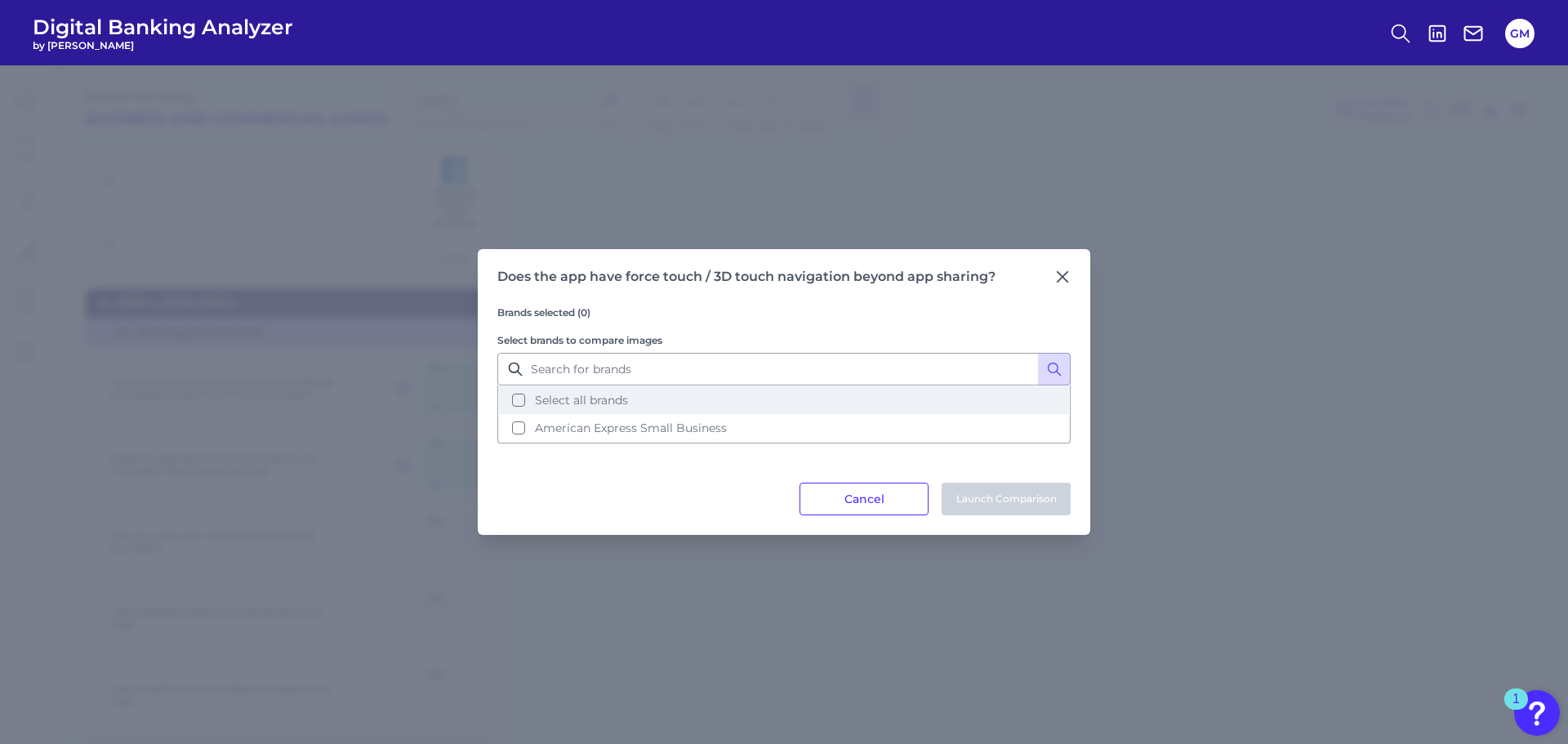
click at [651, 404] on button "Select all brands" at bounding box center [784, 400] width 570 height 28
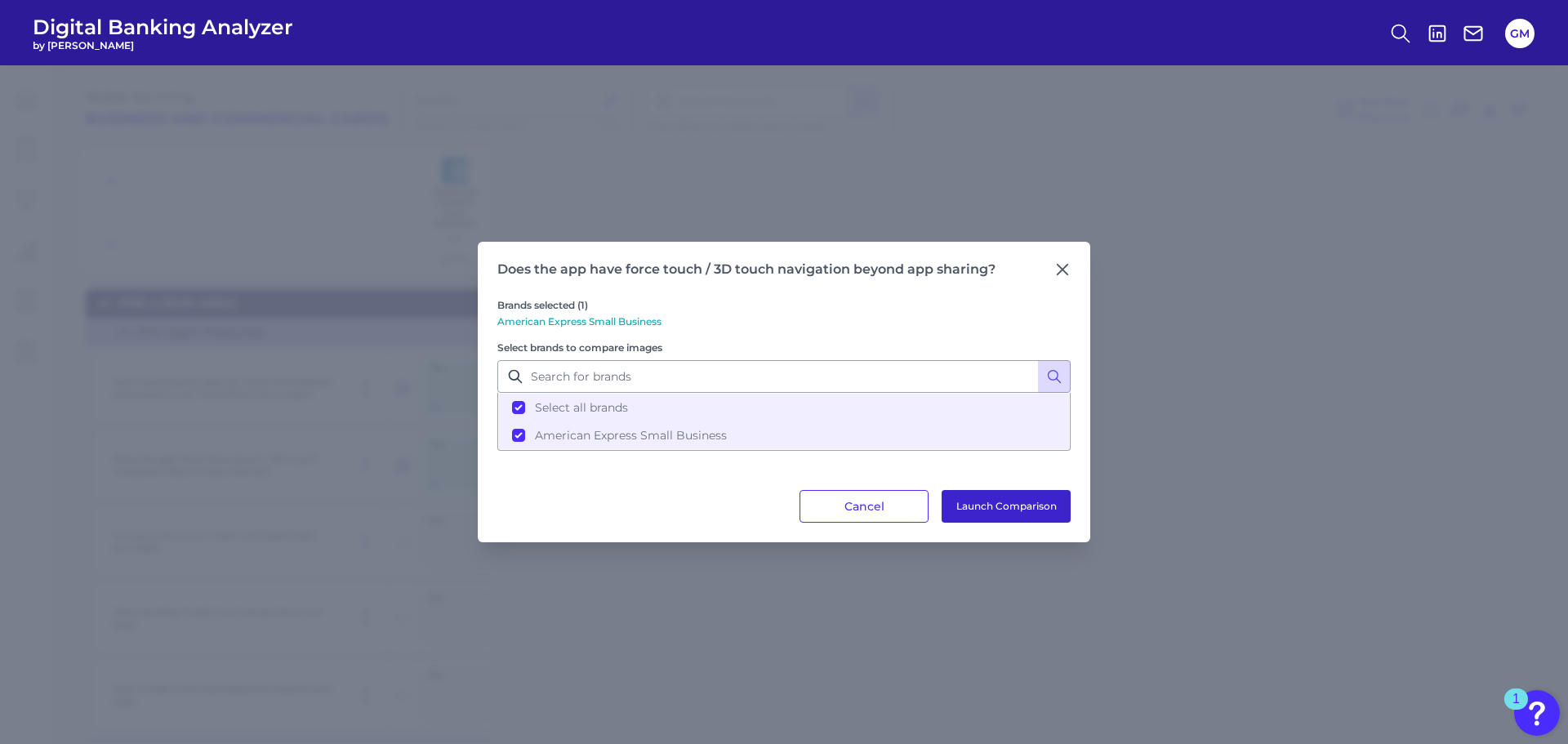
click at [1040, 510] on button "Launch Comparison" at bounding box center [1007, 507] width 129 height 33
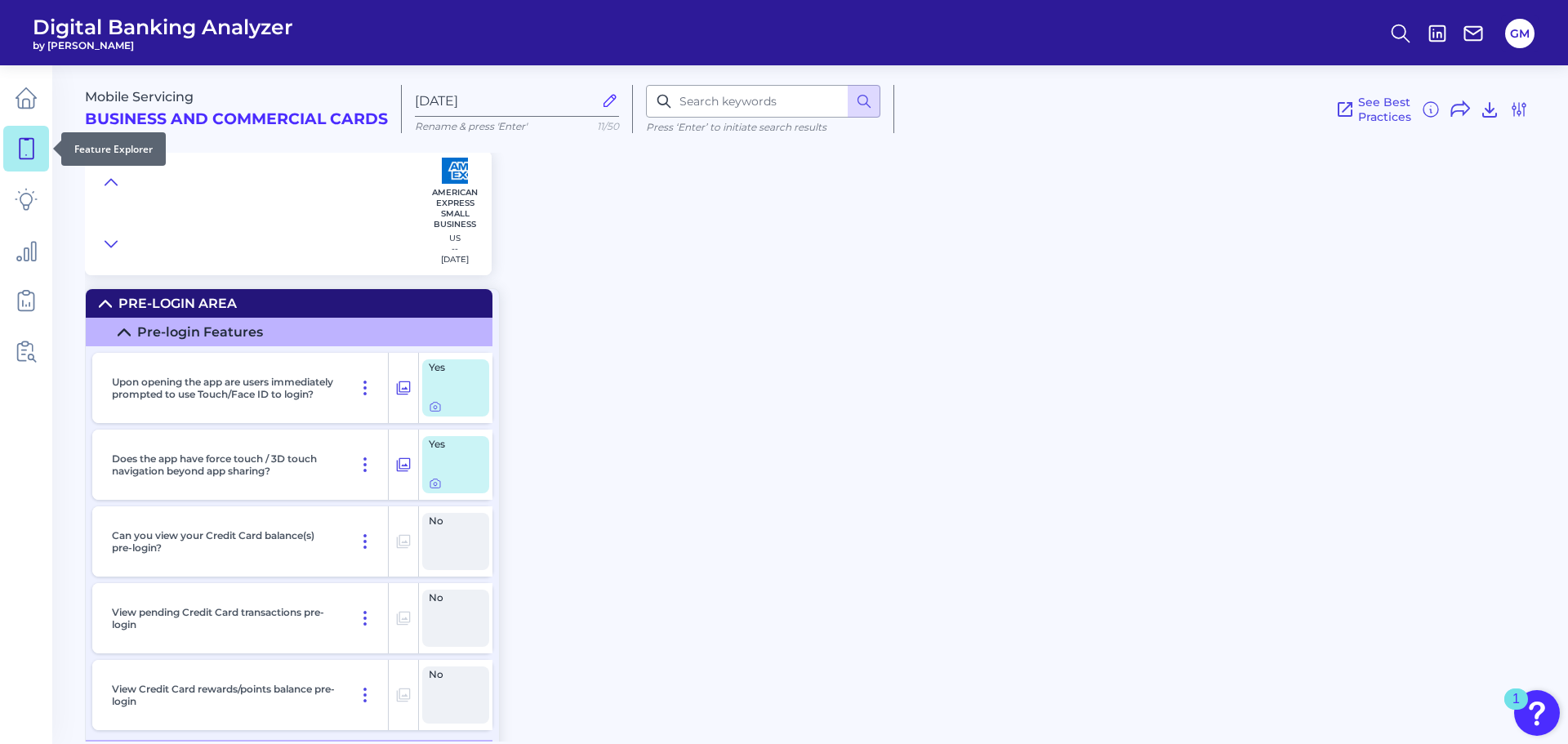
click at [36, 156] on icon at bounding box center [26, 149] width 23 height 23
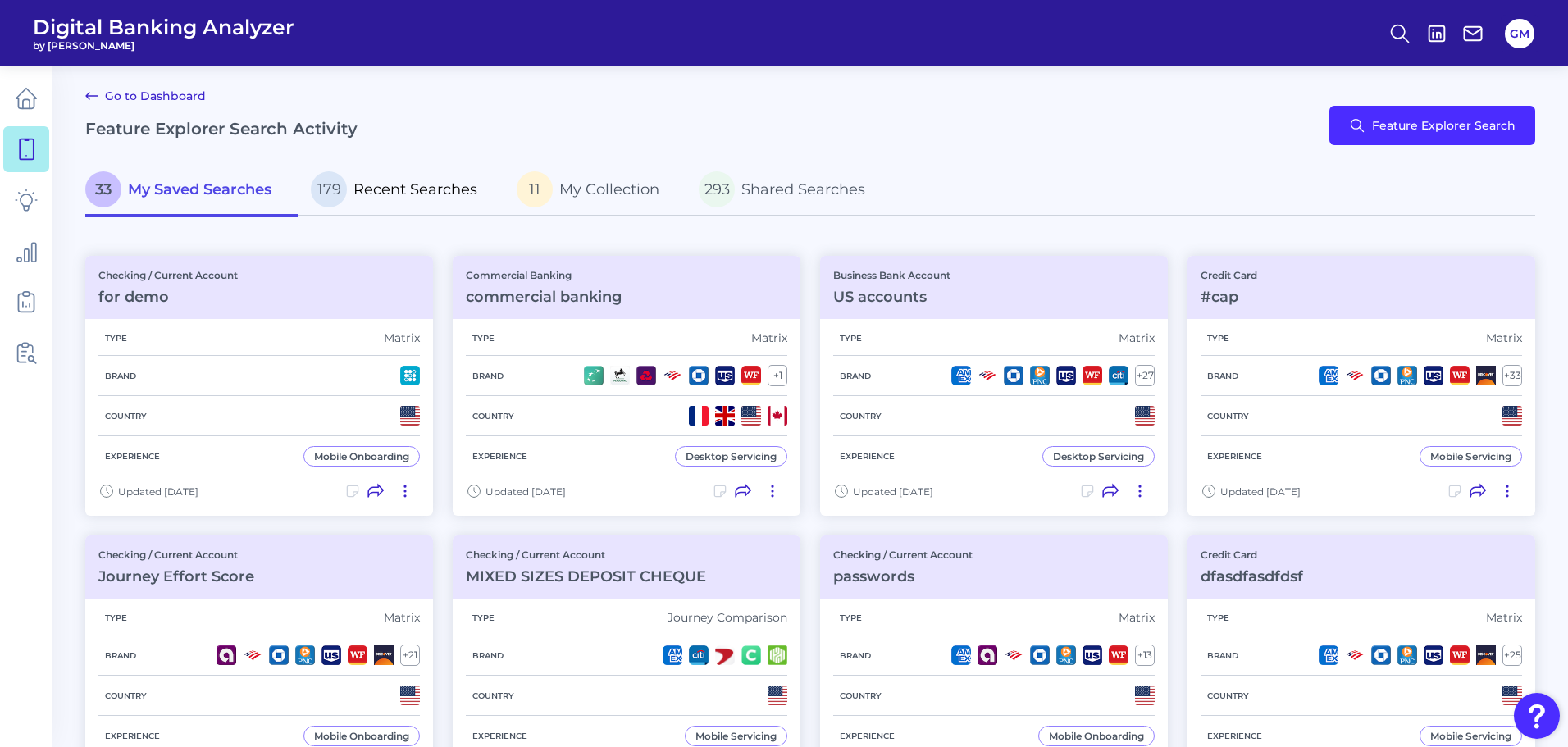
click at [399, 184] on span "Recent Searches" at bounding box center [415, 190] width 124 height 18
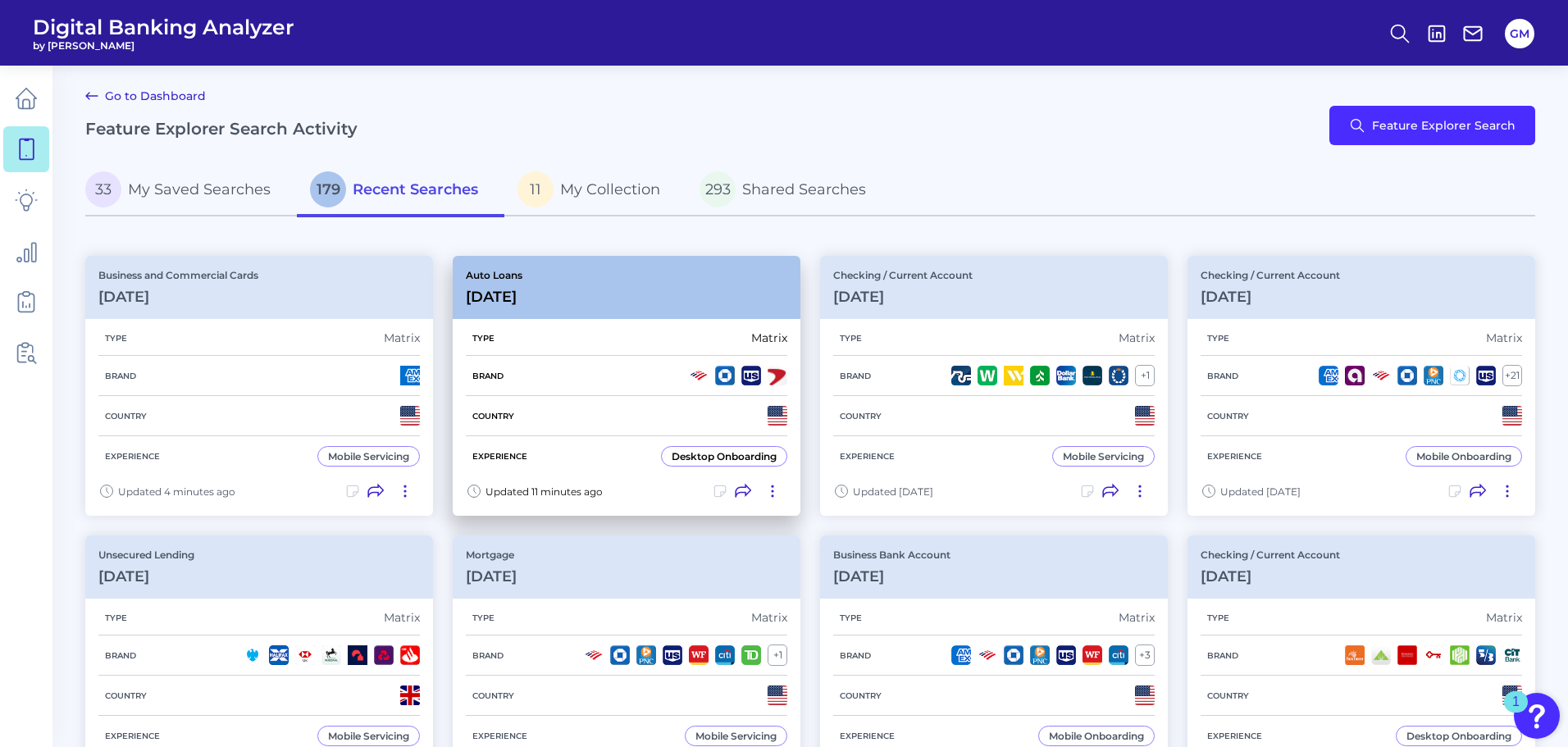
click at [573, 276] on div "Auto Loans Sep 29 2025" at bounding box center [626, 287] width 348 height 63
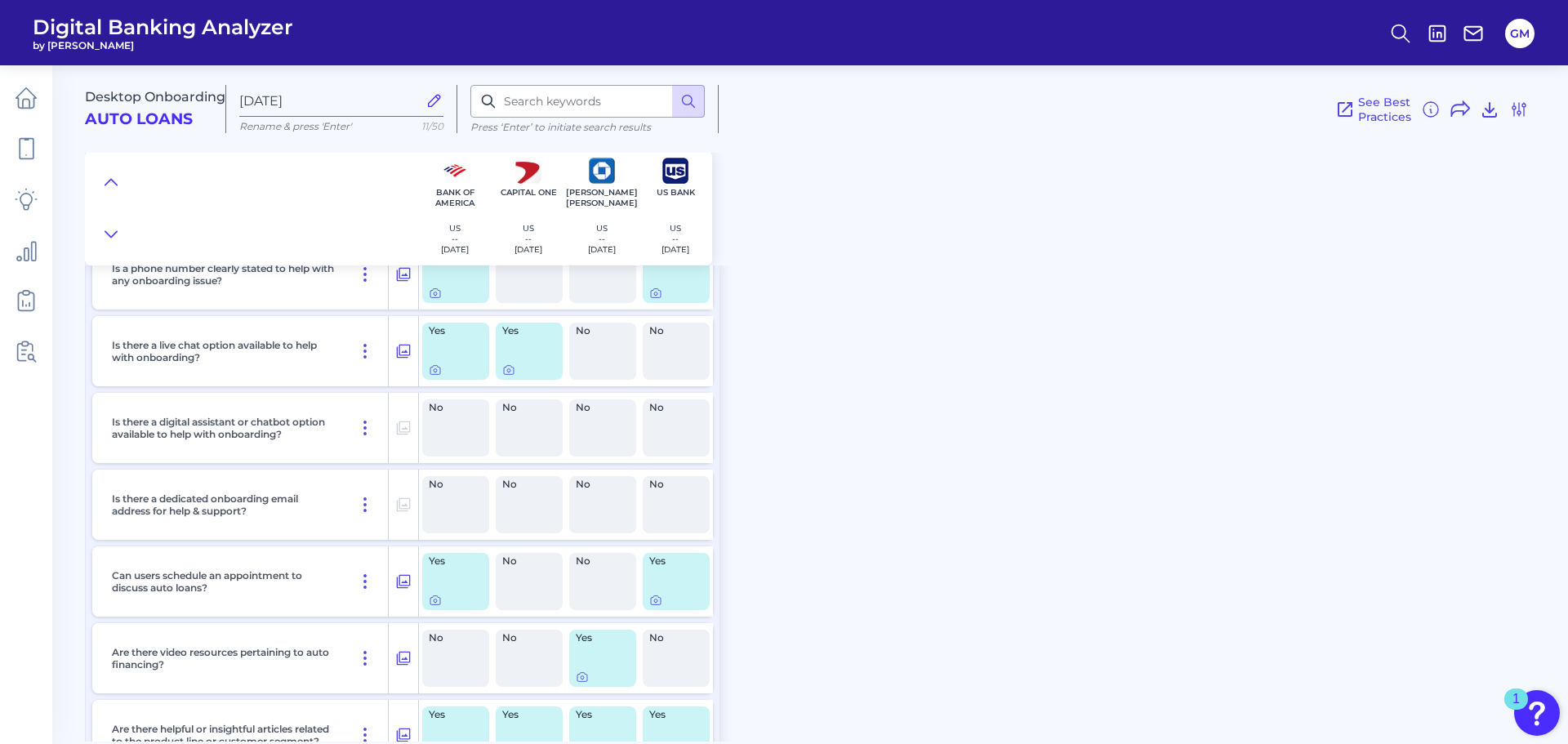
scroll to position [653, 0]
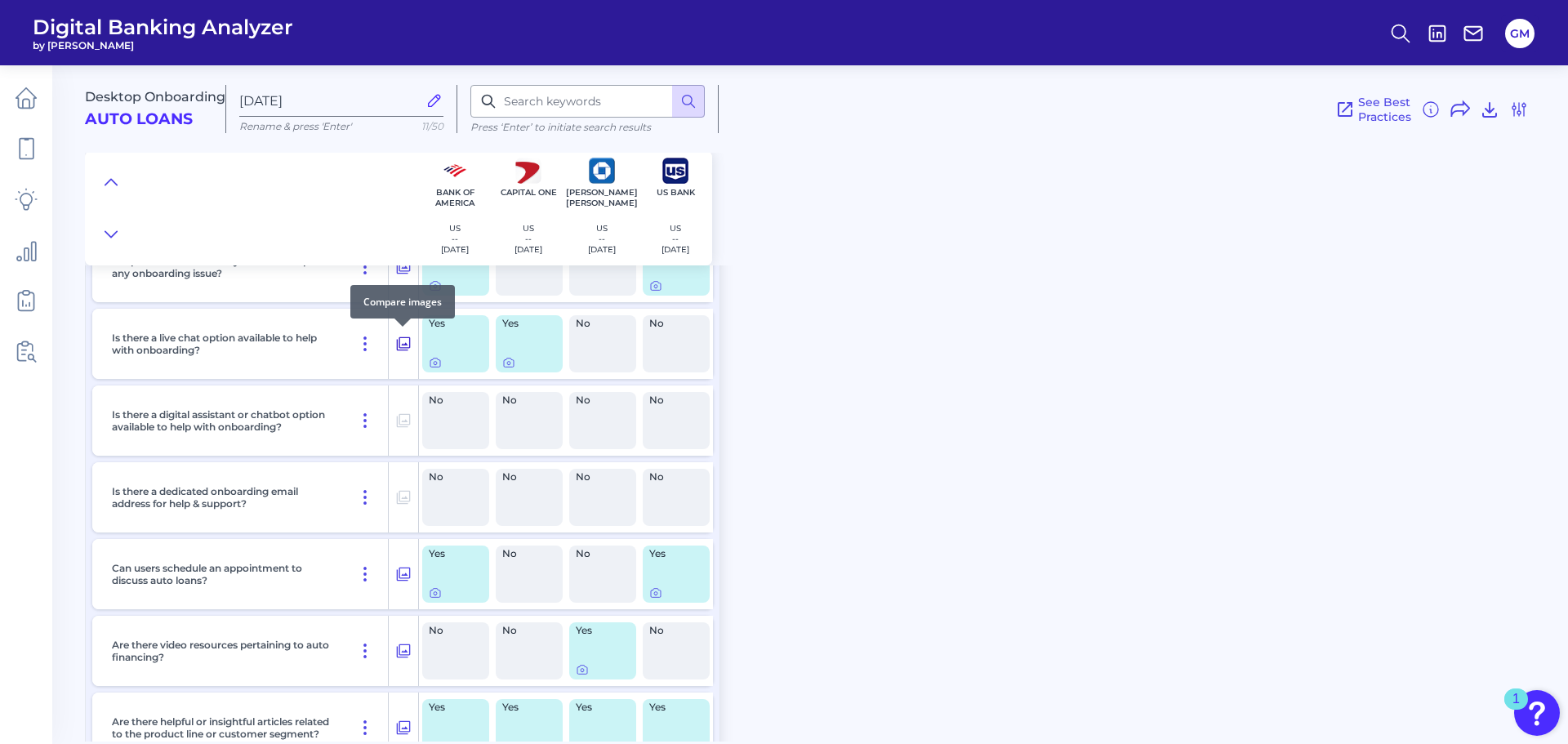
click at [407, 342] on icon at bounding box center [403, 344] width 16 height 20
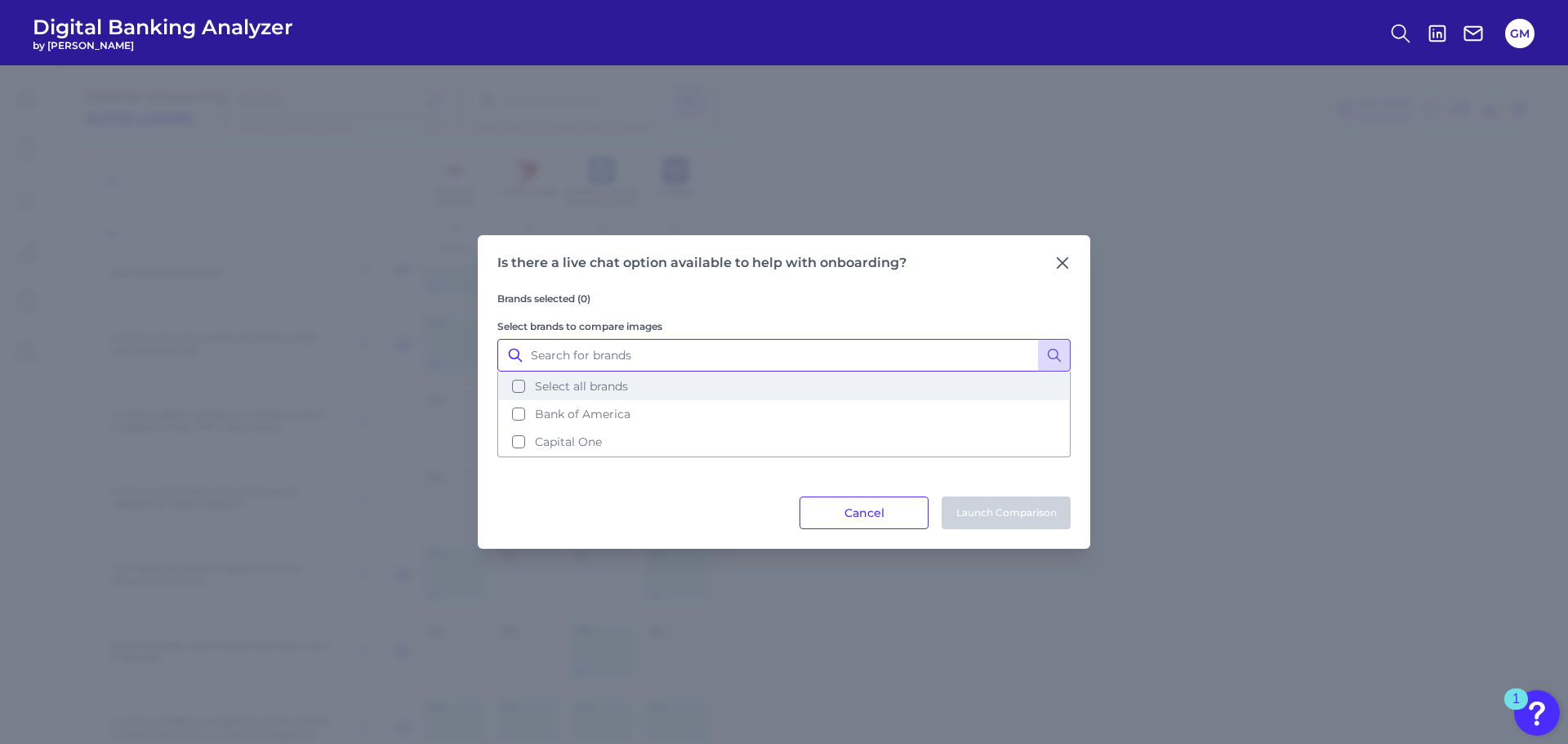
drag, startPoint x: 663, startPoint y: 366, endPoint x: 572, endPoint y: 373, distance: 91.3
click at [659, 366] on input "Select brands to compare images" at bounding box center [784, 355] width 573 height 33
click at [528, 383] on button "Select all brands" at bounding box center [784, 386] width 570 height 28
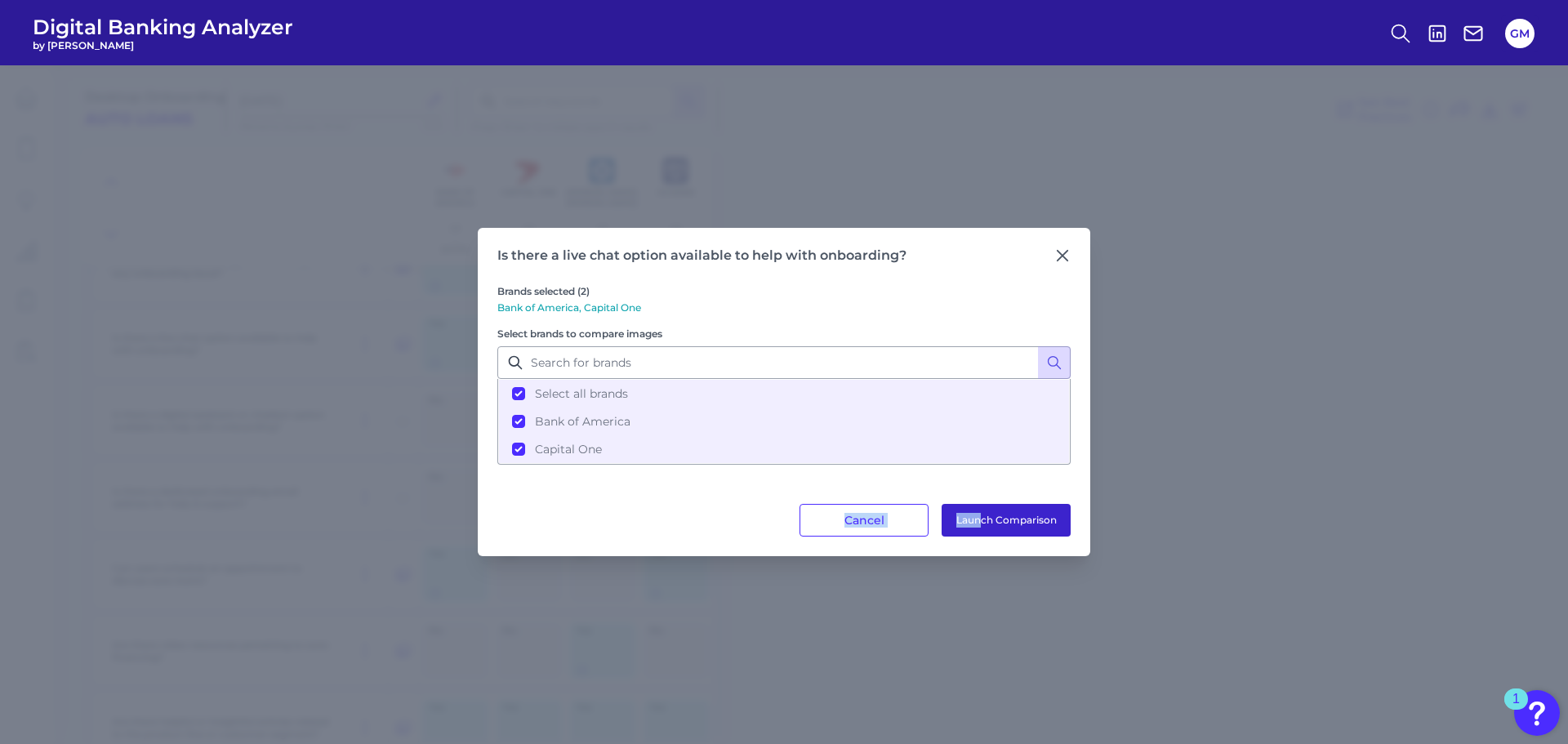
click at [980, 506] on div "Is there a live chat option available to help with onboarding? Brands selected …" at bounding box center [784, 391] width 612 height 328
click at [984, 516] on button "Launch Comparison" at bounding box center [1007, 521] width 129 height 33
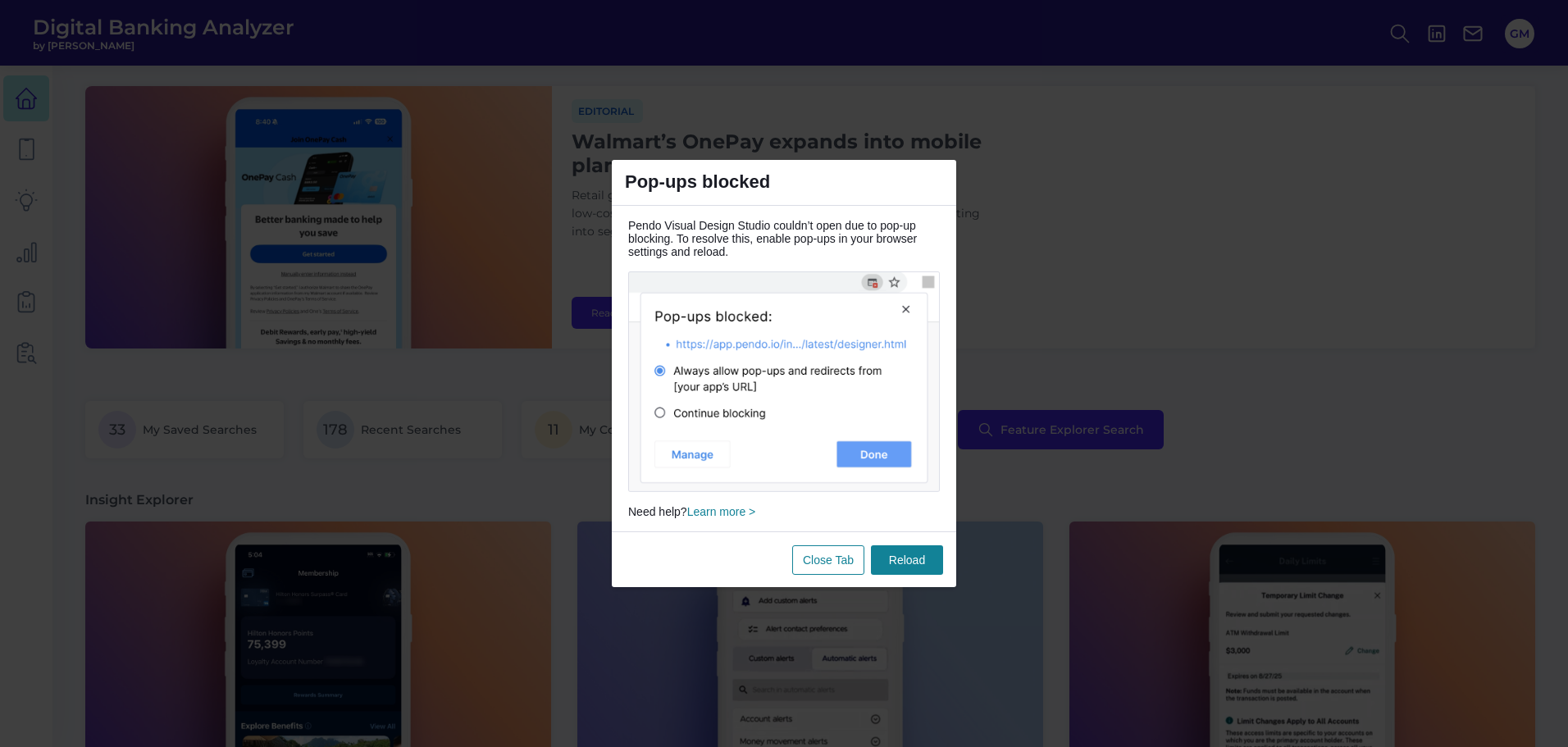
click at [911, 563] on link "Reload" at bounding box center [907, 560] width 36 height 30
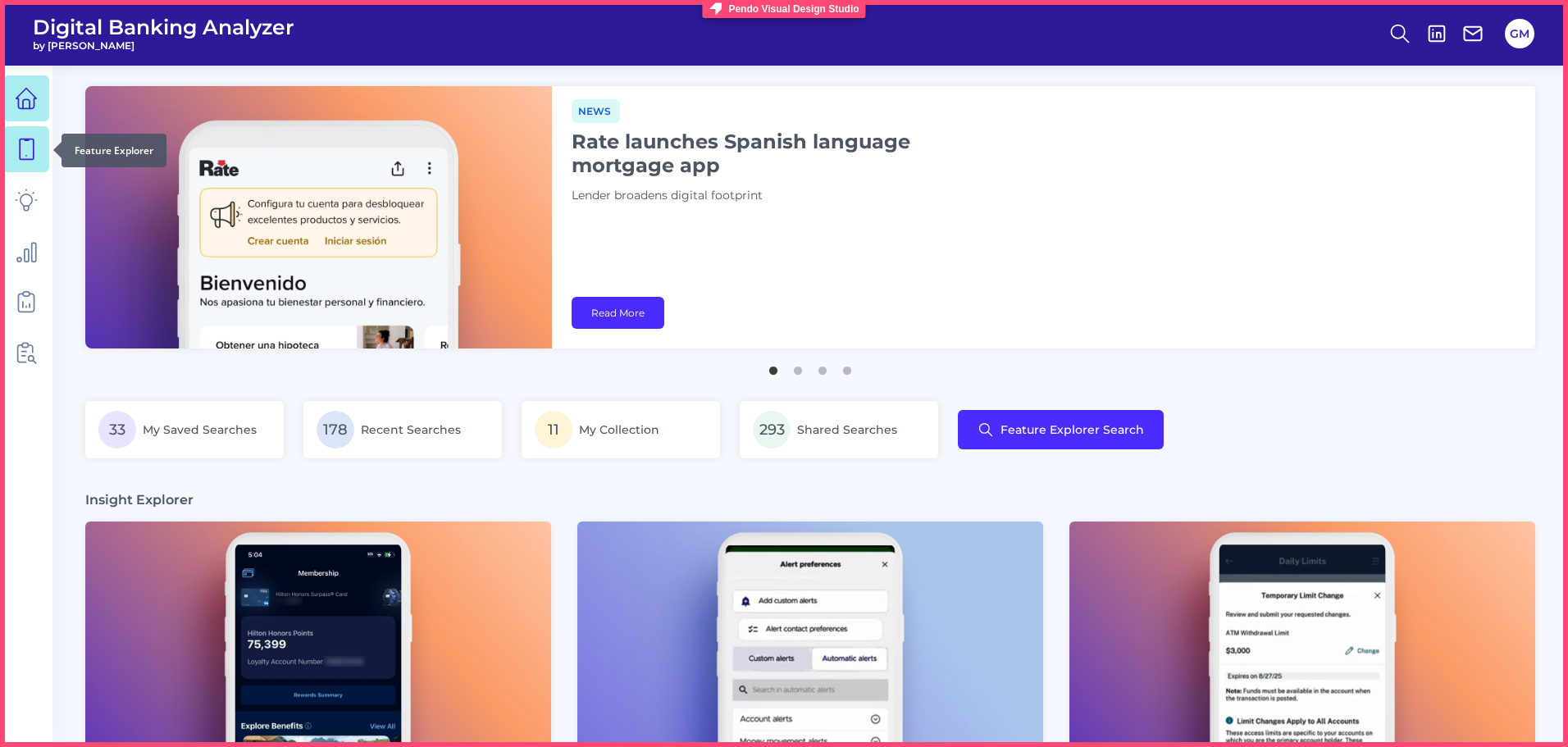
click at [30, 150] on icon at bounding box center [26, 150] width 23 height 23
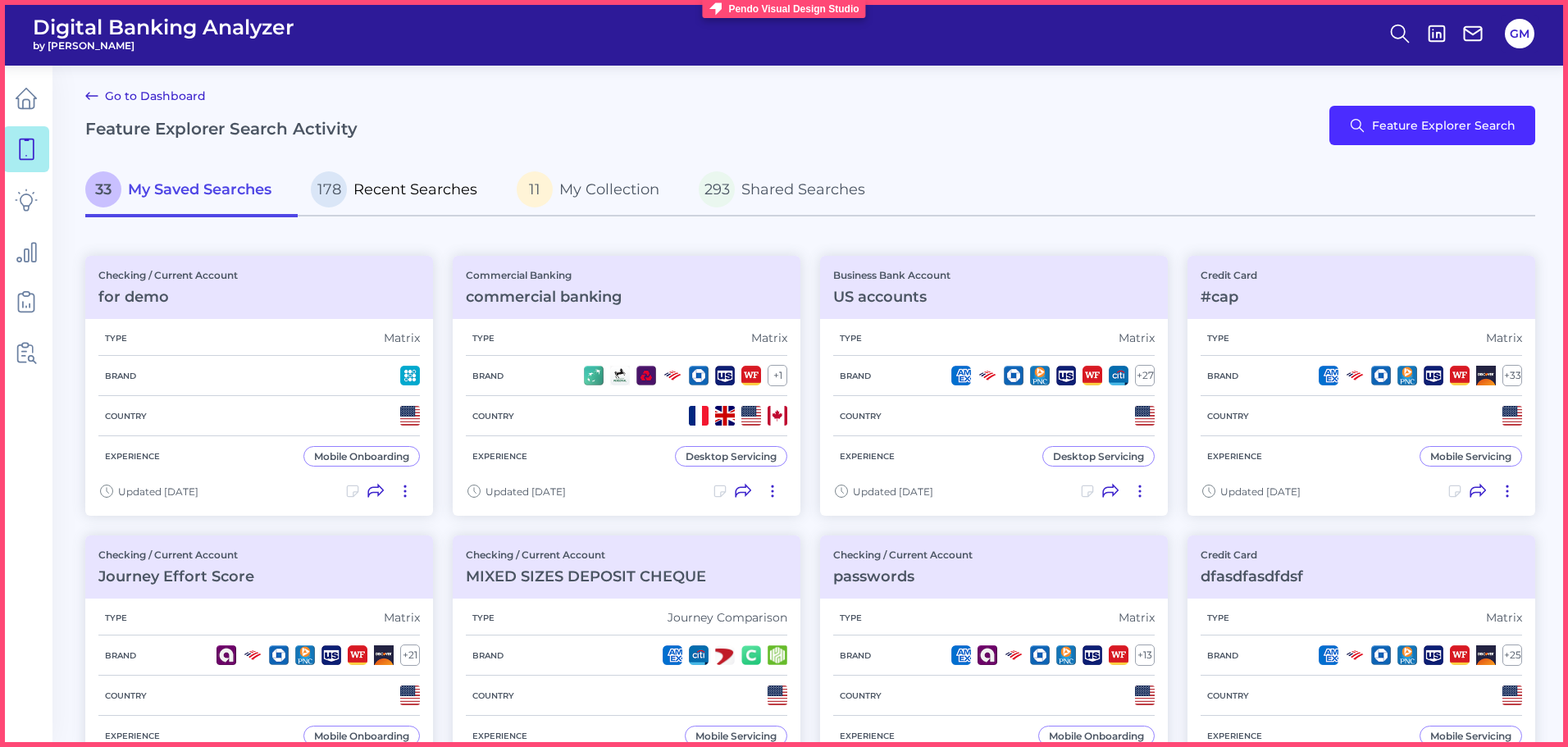
click at [394, 196] on span "Recent Searches" at bounding box center [415, 190] width 124 height 18
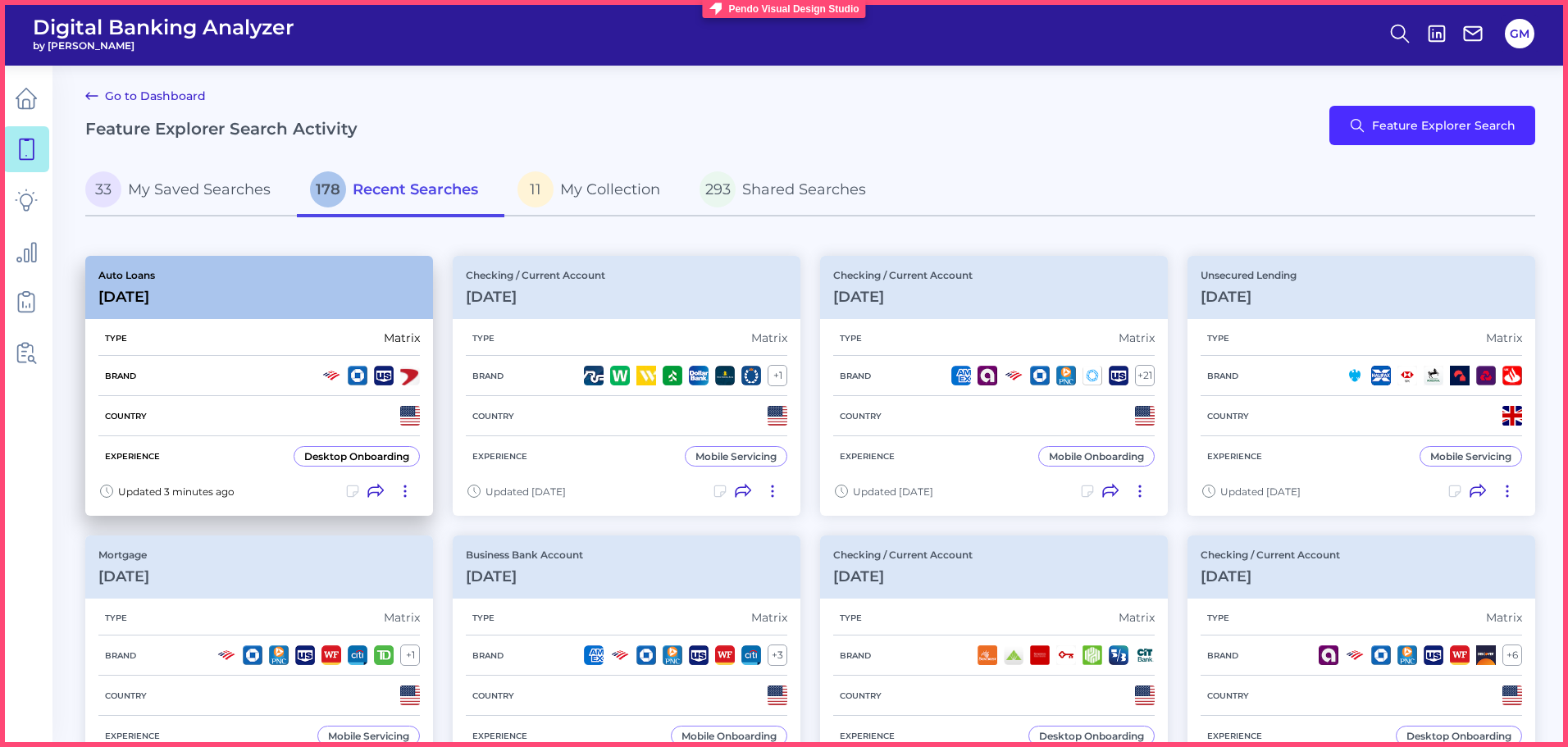
click at [199, 298] on div "Auto Loans [DATE]" at bounding box center [259, 287] width 348 height 63
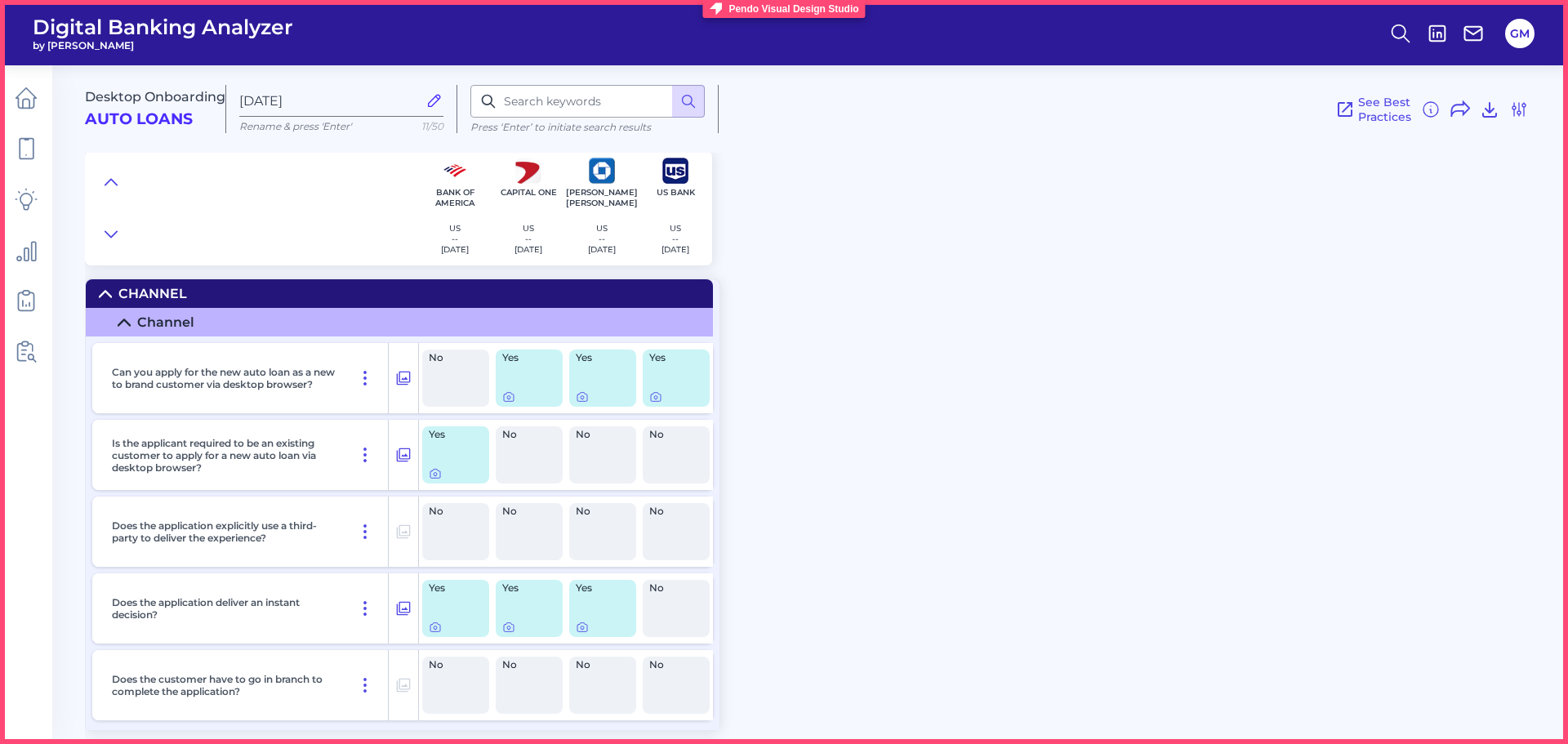
click at [813, 8] on div "Pendo Visual Design Studio" at bounding box center [793, 9] width 130 height 11
click at [746, 11] on div "Pendo Visual Design Studio" at bounding box center [793, 9] width 130 height 11
click at [1046, 353] on div "Desktop Onboarding Auto Loans Sep 29 2025 Rename & press 'Enter' 11/50 Press ‘E…" at bounding box center [827, 397] width 1483 height 688
click at [718, 8] on icon at bounding box center [715, 8] width 12 height 12
click at [718, 7] on icon at bounding box center [715, 8] width 12 height 12
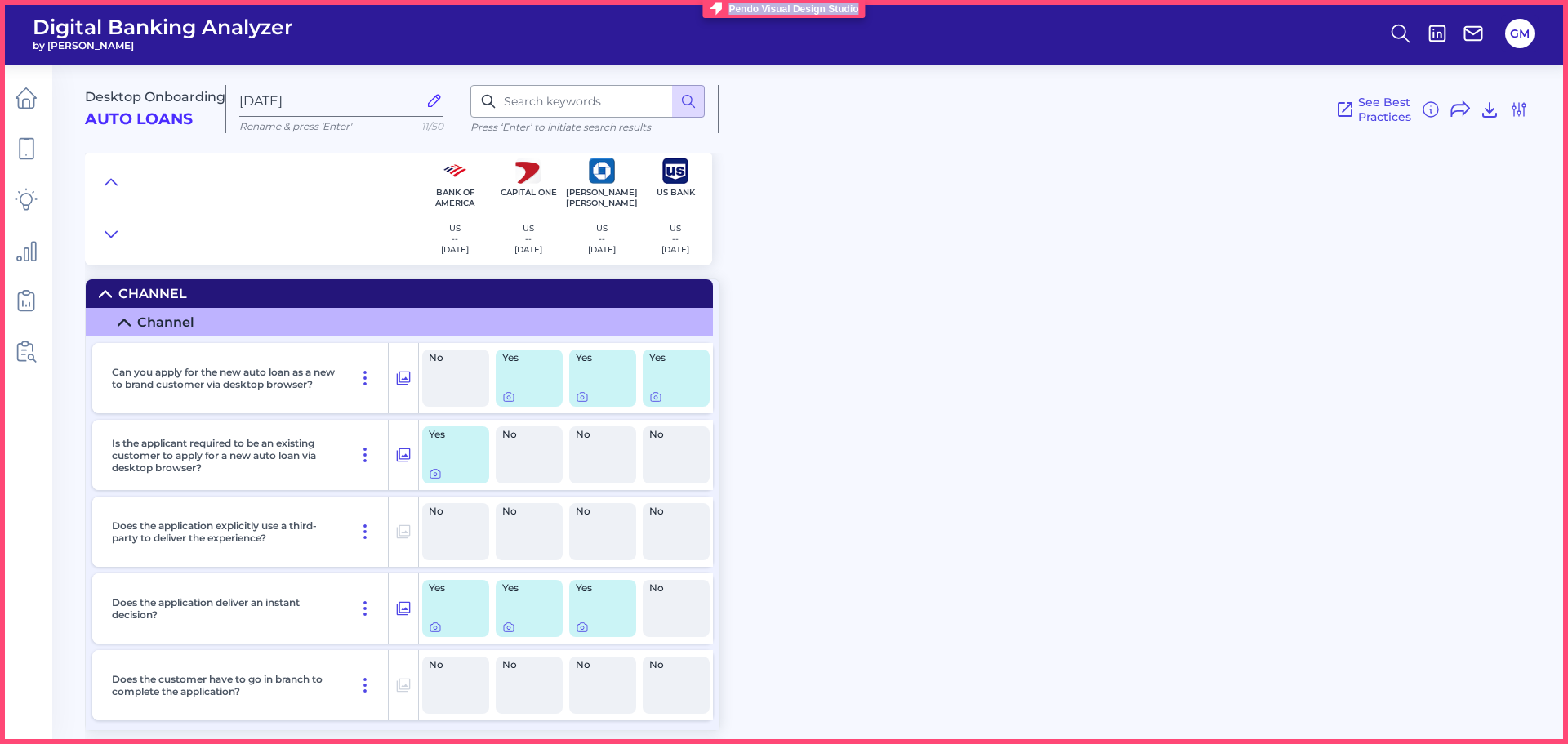
click at [718, 7] on icon at bounding box center [715, 8] width 12 height 12
click at [769, 9] on div "Pendo Visual Design Studio" at bounding box center [793, 9] width 130 height 11
click at [33, 97] on icon at bounding box center [26, 98] width 23 height 23
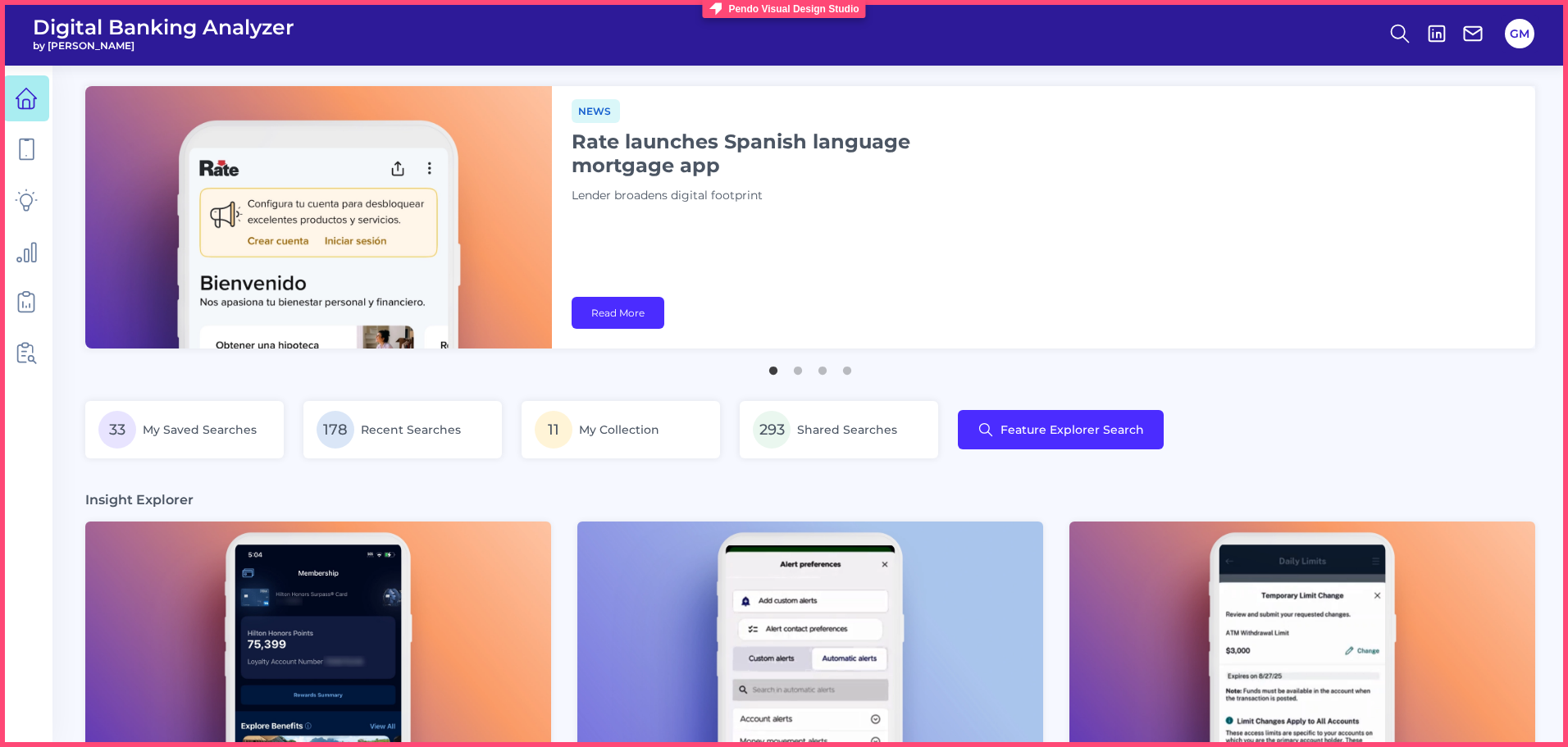
click at [817, 11] on div "Pendo Visual Design Studio" at bounding box center [793, 9] width 131 height 12
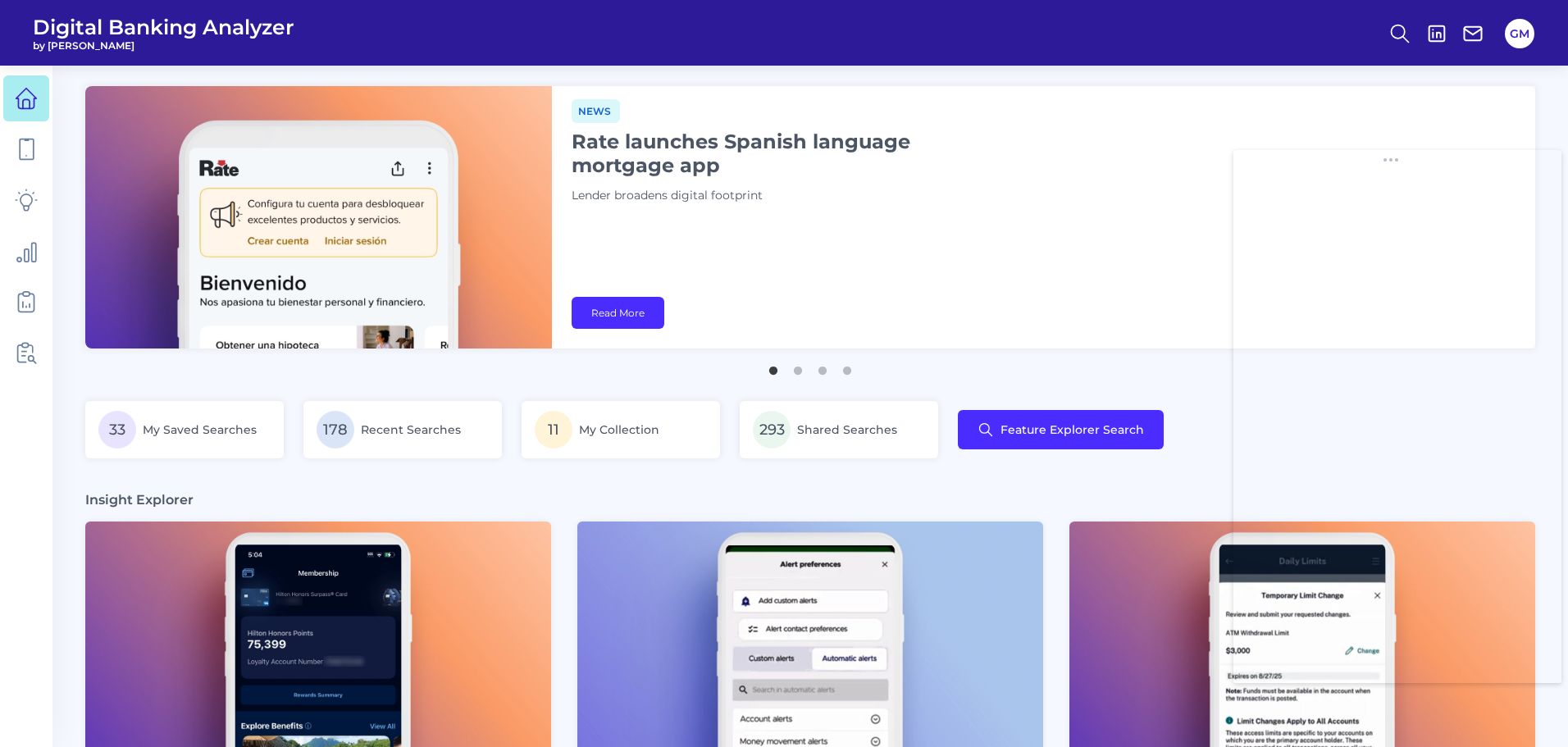
drag, startPoint x: 172, startPoint y: 88, endPoint x: 1413, endPoint y: 163, distance: 1243.3
drag, startPoint x: 1380, startPoint y: 167, endPoint x: 683, endPoint y: 158, distance: 697.1
click at [18, 140] on icon at bounding box center [26, 150] width 23 height 23
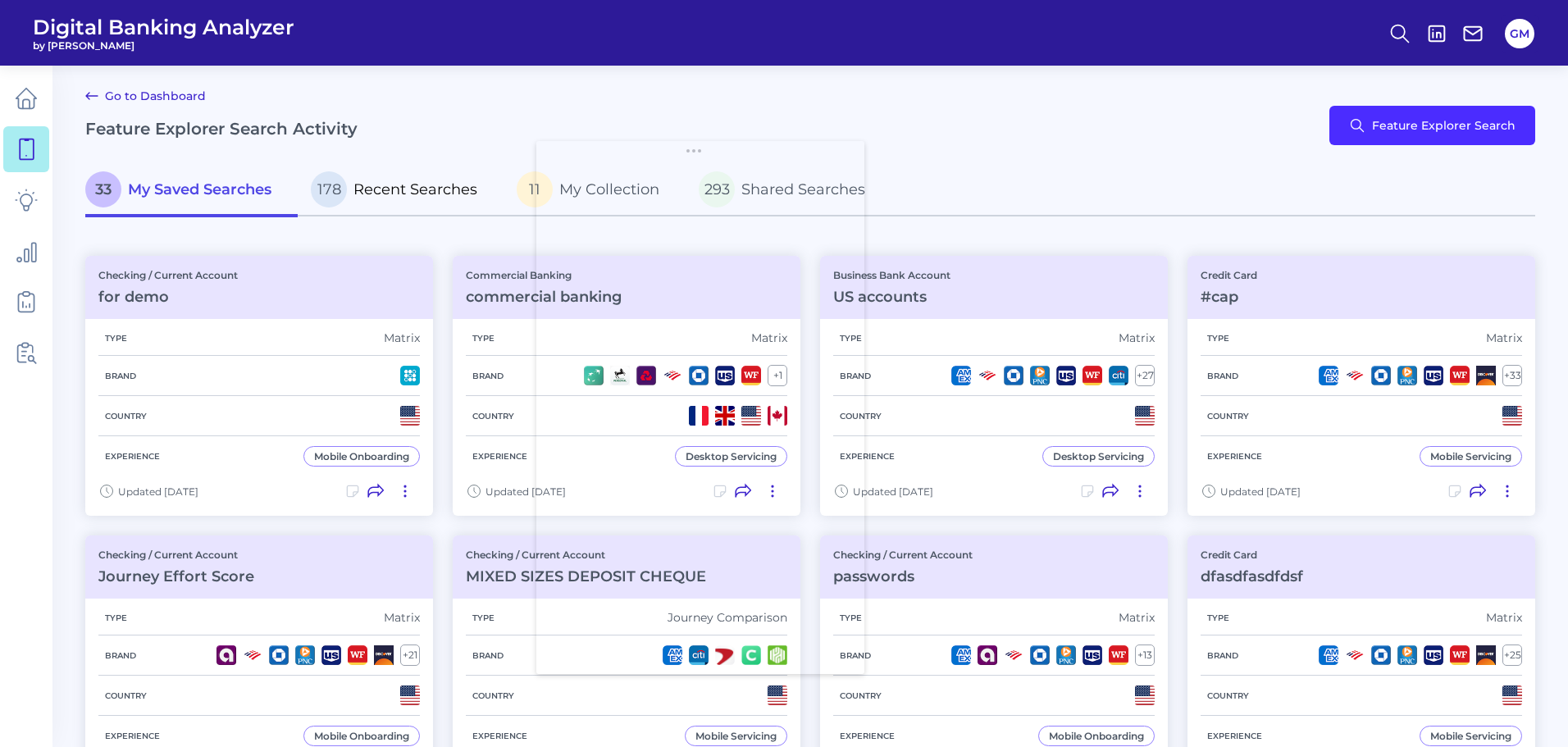
click at [422, 188] on span "Recent Searches" at bounding box center [415, 190] width 124 height 18
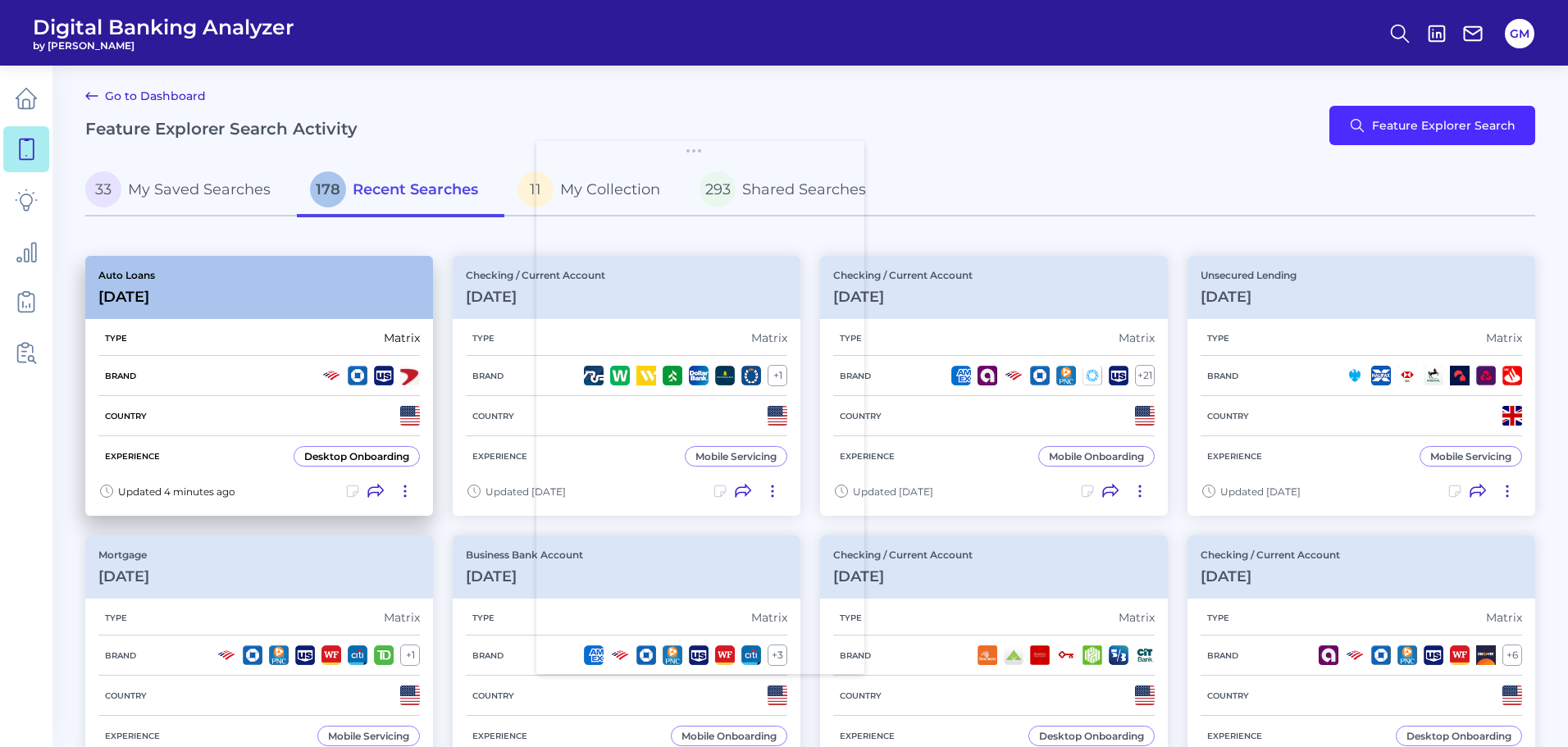
click at [226, 290] on div "Auto Loans Sep 29 2025" at bounding box center [259, 287] width 348 height 63
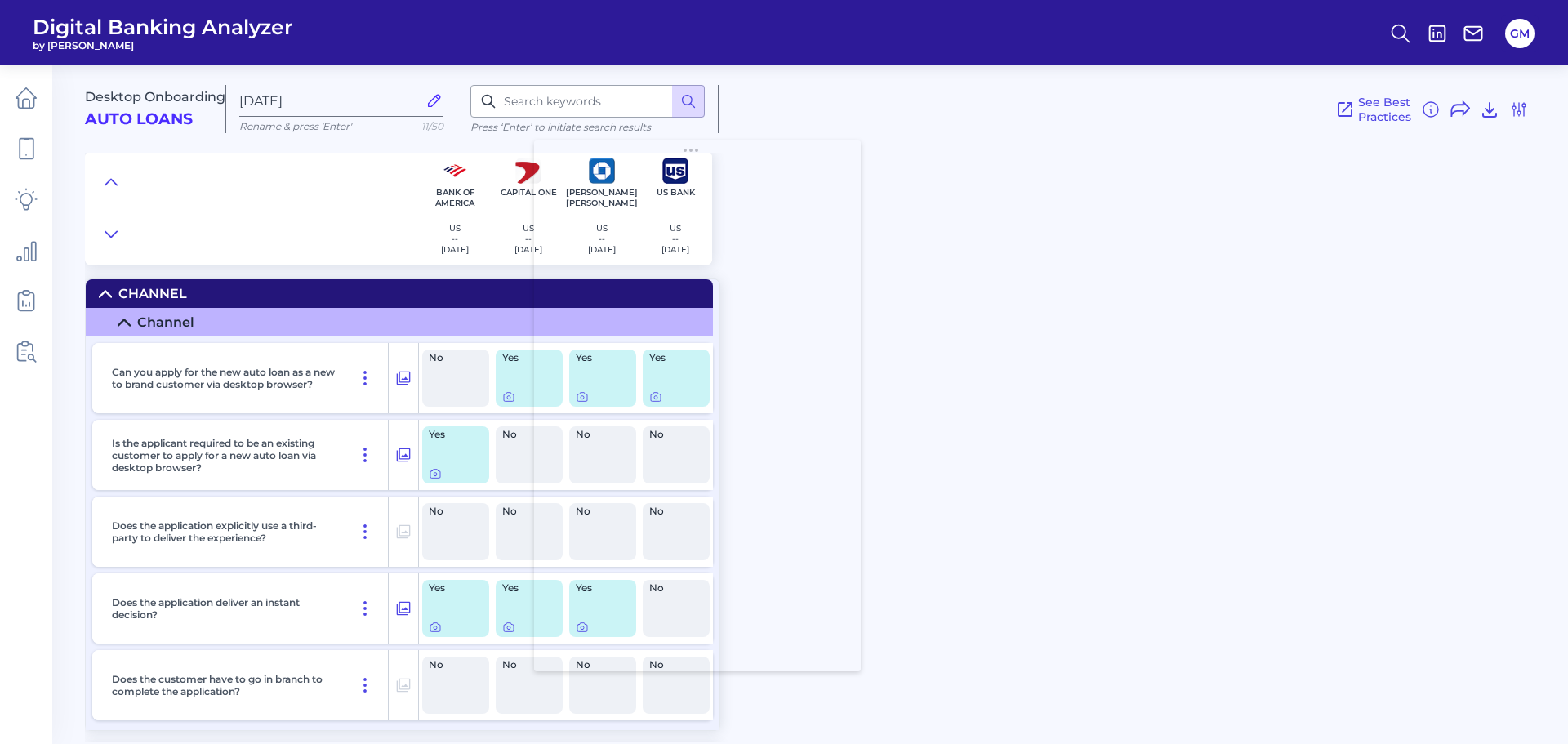
click at [1030, 292] on div "Desktop Onboarding Auto Loans Sep 29 2025 Rename & press 'Enter' 11/50 Press ‘E…" at bounding box center [827, 397] width 1483 height 688
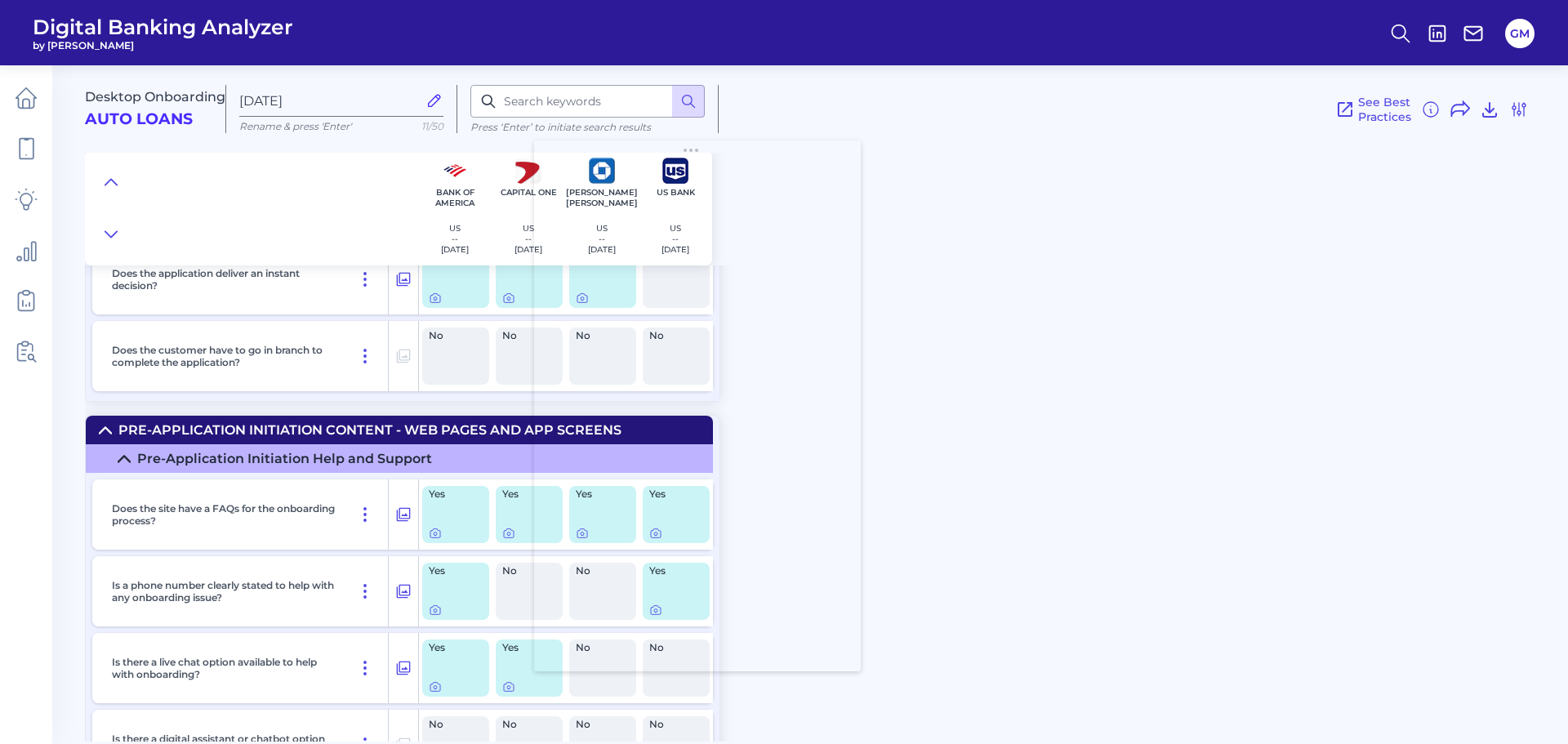
scroll to position [408, 0]
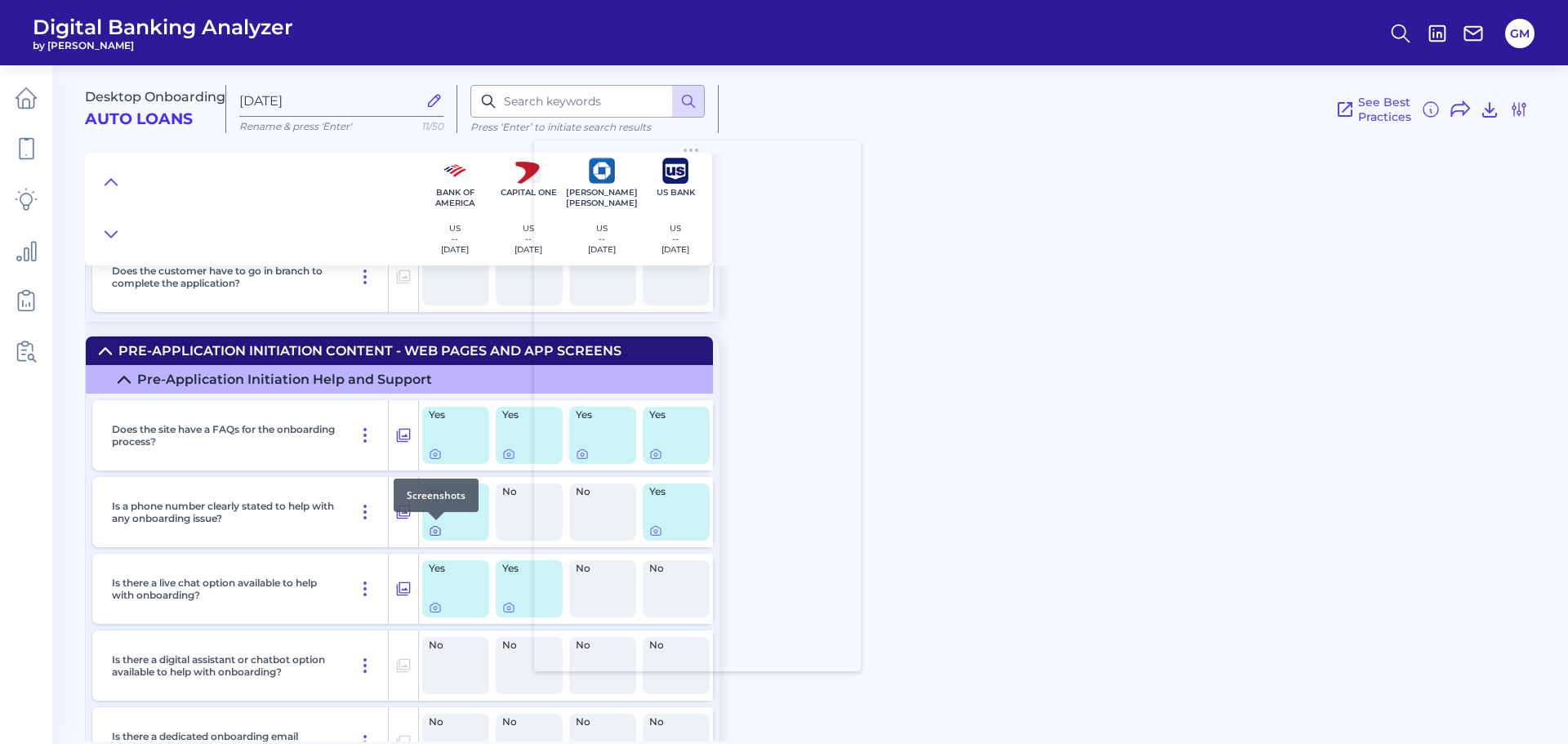
click at [433, 532] on icon at bounding box center [435, 531] width 13 height 13
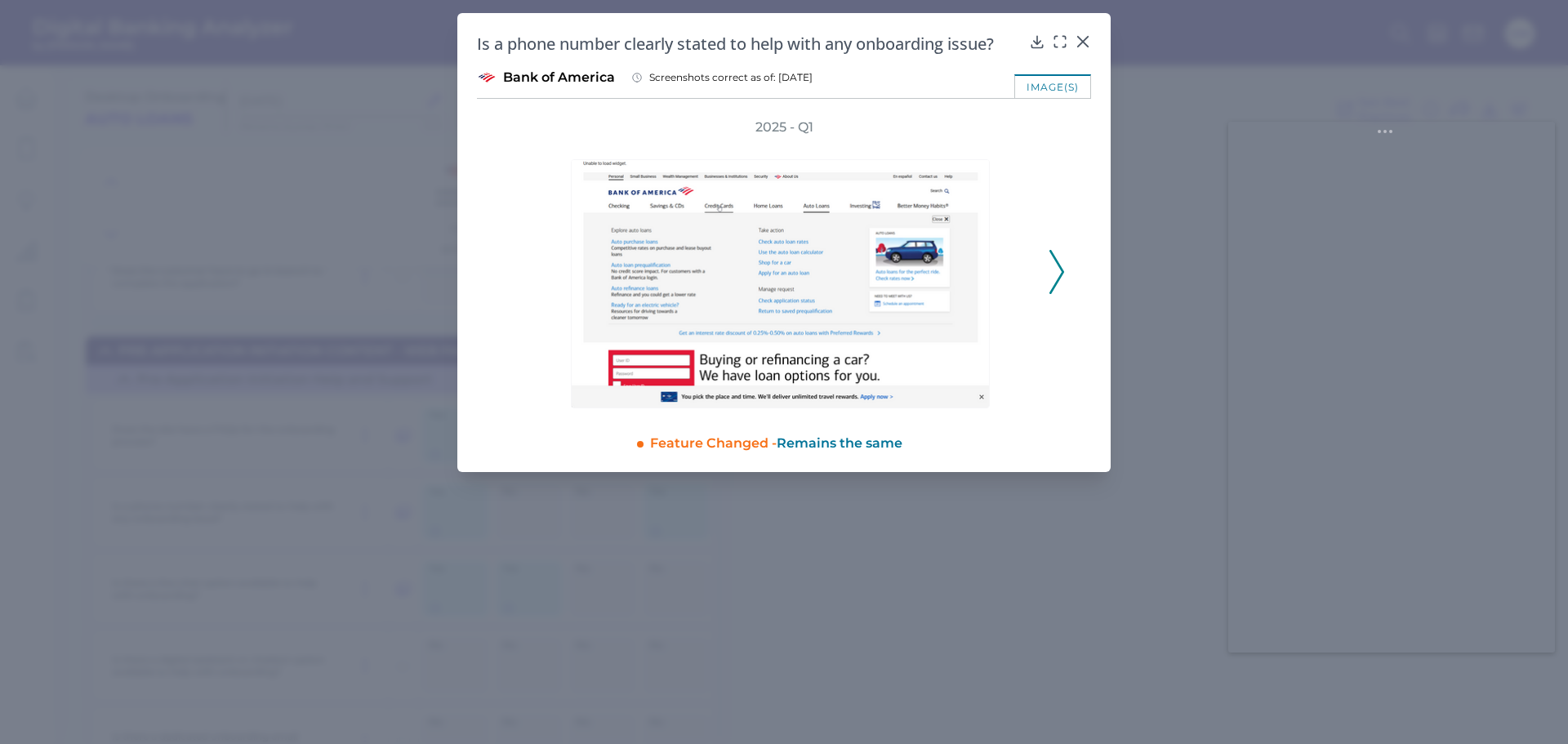
drag, startPoint x: 688, startPoint y: 156, endPoint x: 1539, endPoint y: 138, distance: 851.2
click at [1539, 138] on body "Digital Banking Analyzer by Curinos GM Desktop Onboarding Auto Loans [DATE] Ren…" at bounding box center [784, 372] width 1568 height 744
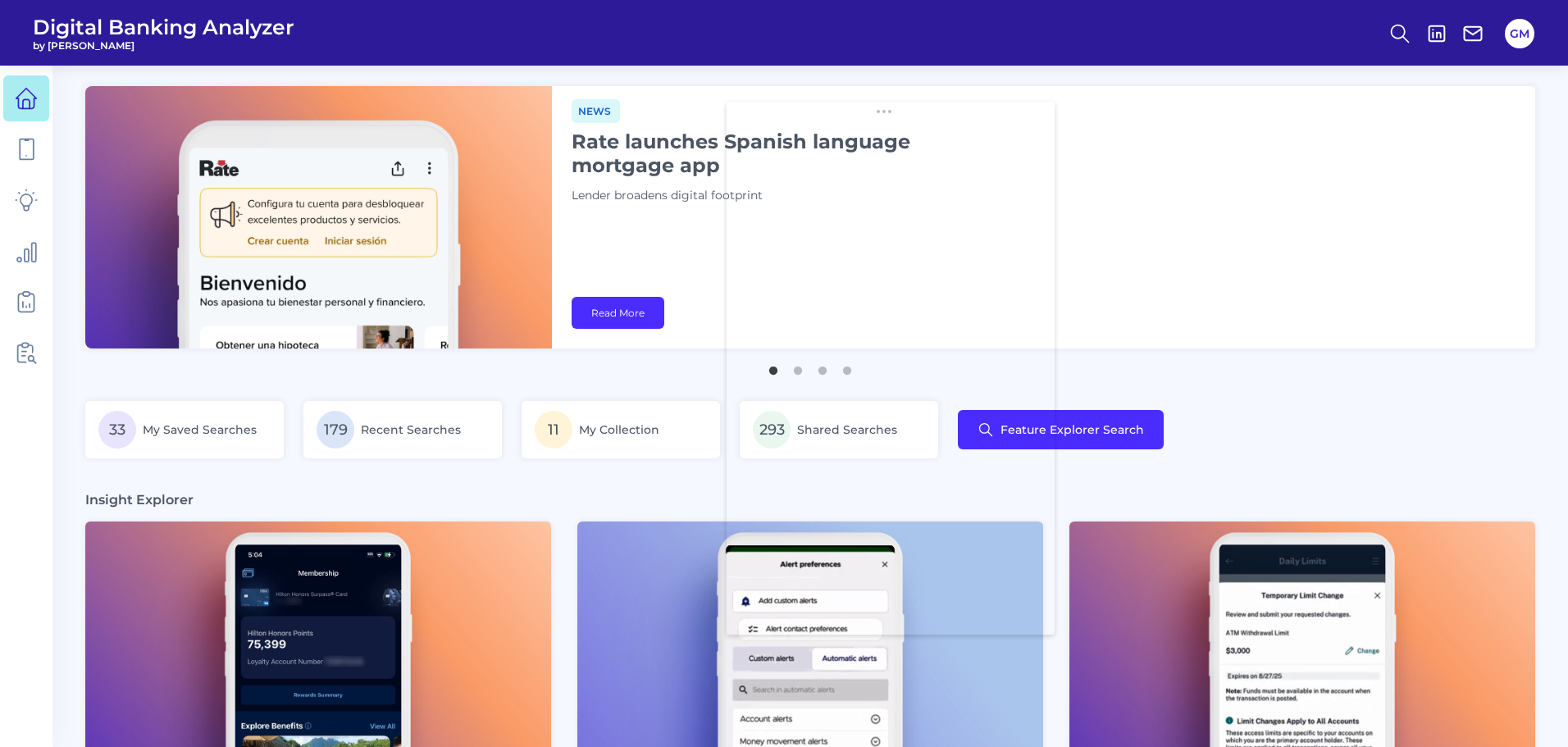
drag, startPoint x: 172, startPoint y: 95, endPoint x: 885, endPoint y: 121, distance: 713.5
click at [37, 149] on icon at bounding box center [26, 150] width 23 height 23
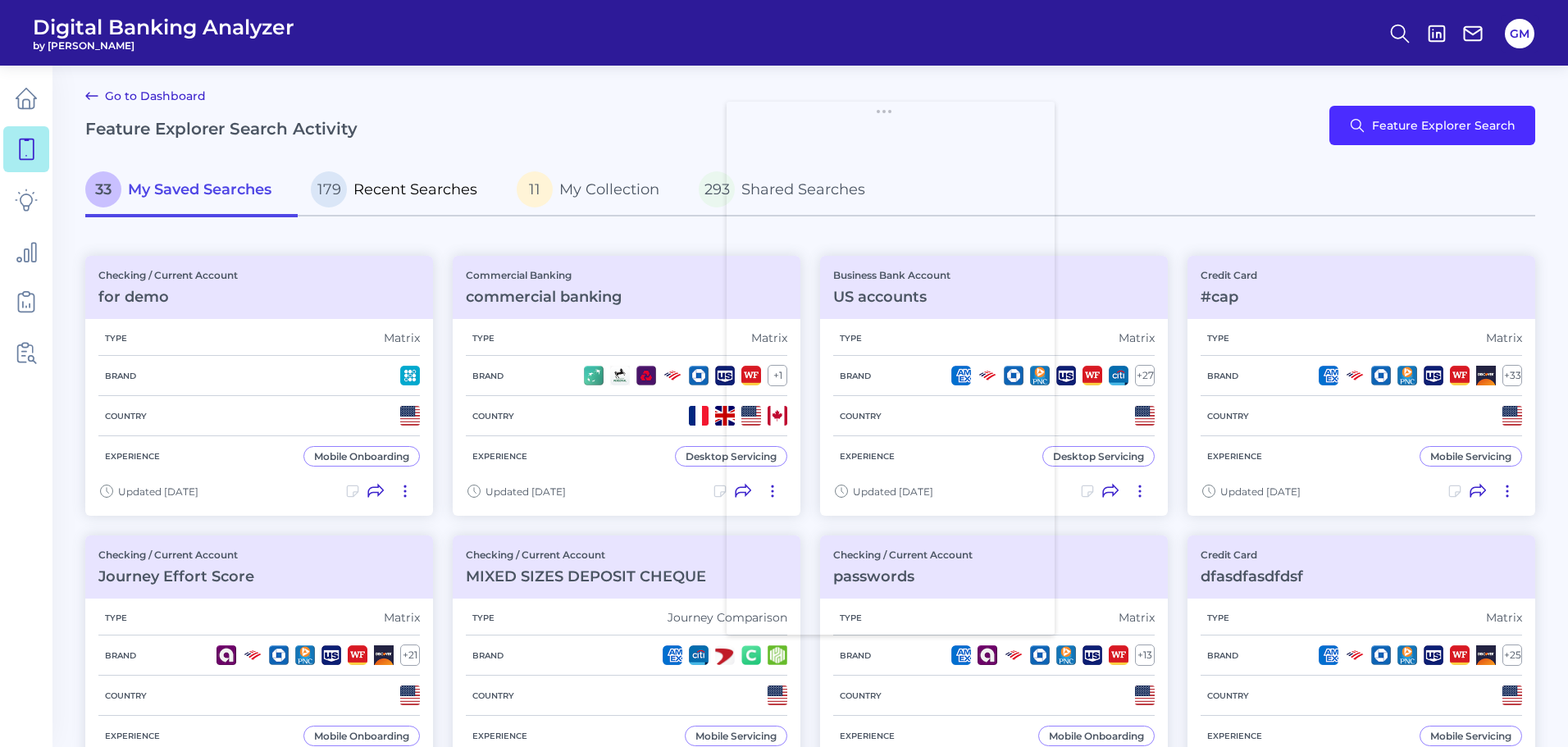
click at [426, 189] on span "Recent Searches" at bounding box center [415, 190] width 124 height 18
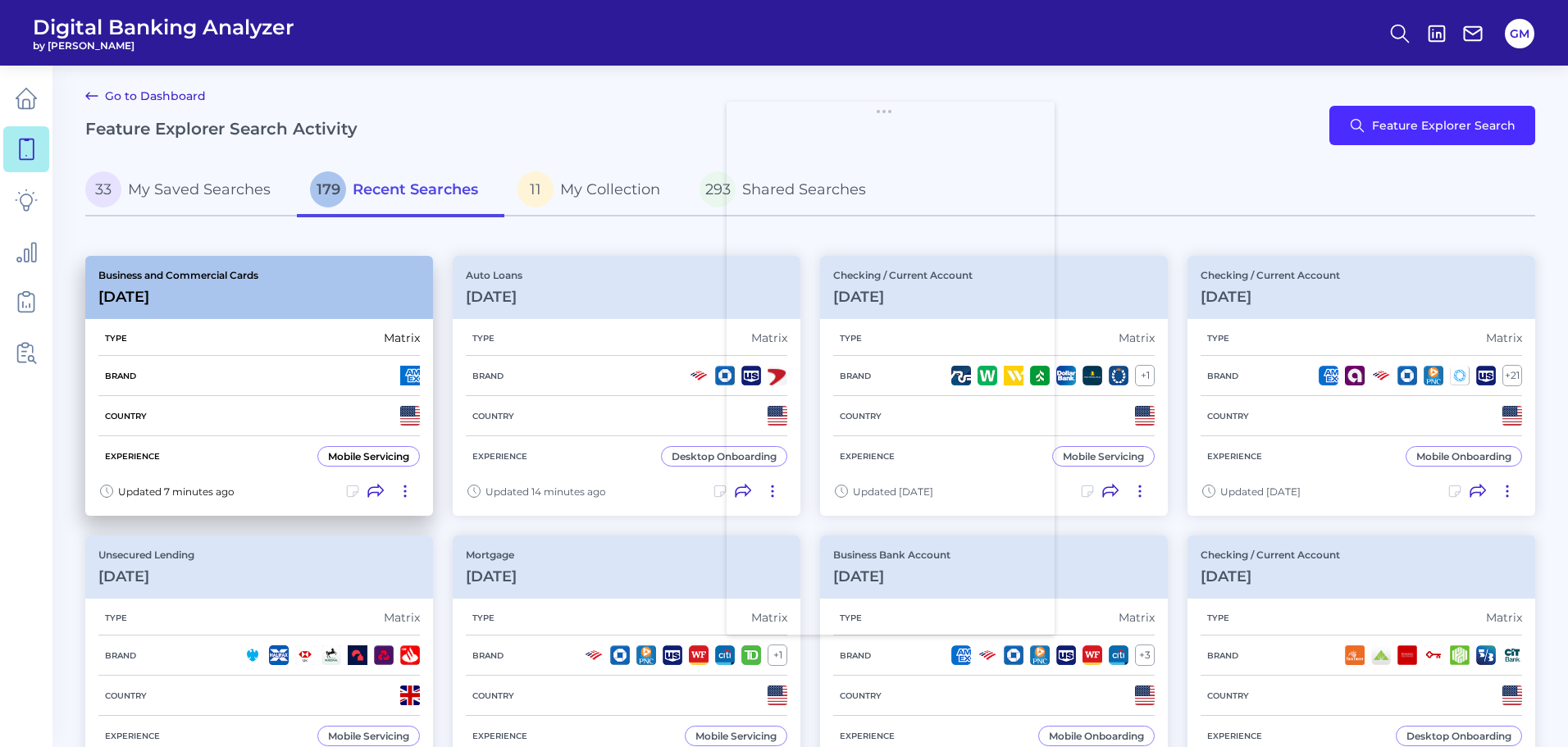
click at [240, 291] on h3 "[DATE]" at bounding box center [178, 297] width 160 height 18
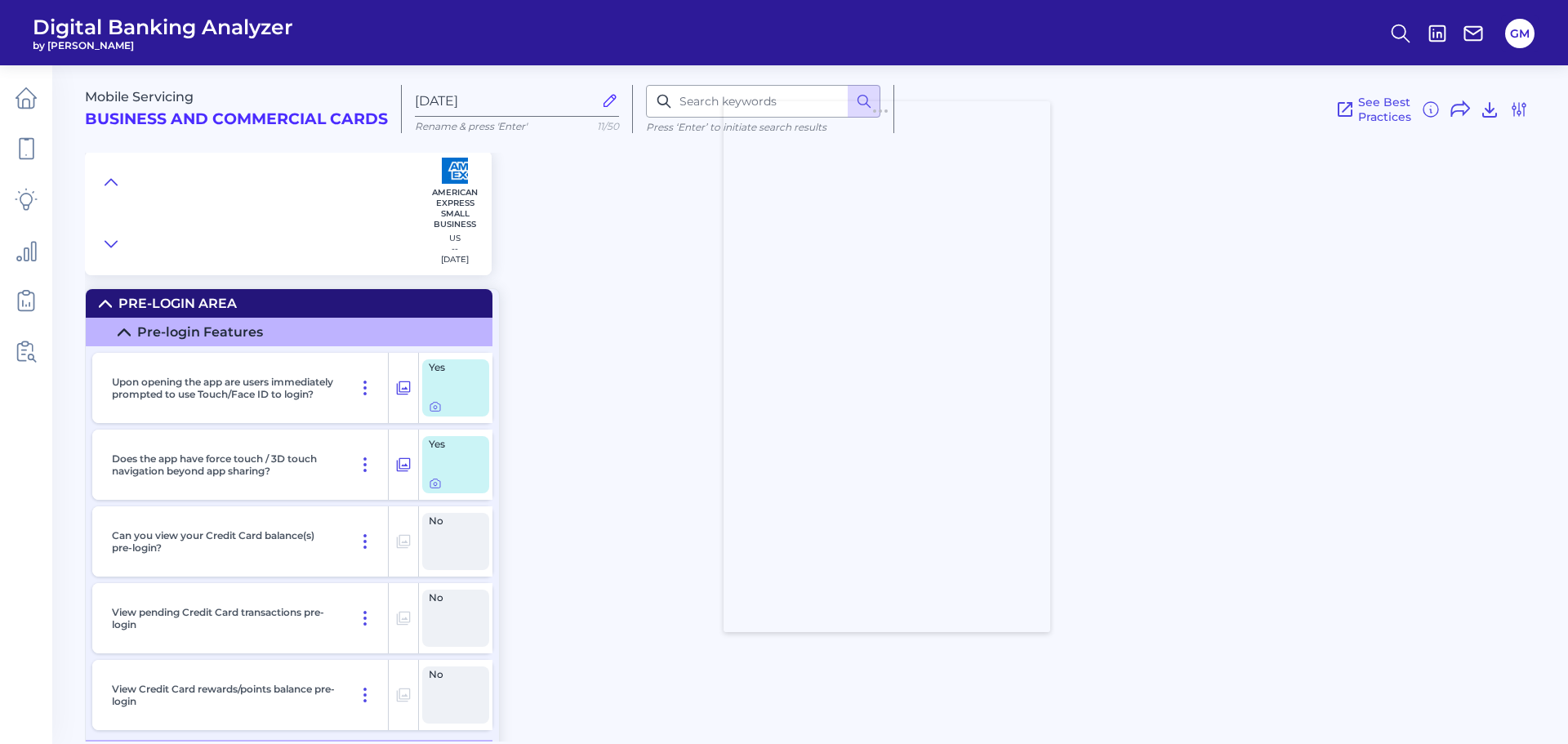
click at [684, 485] on div "Mobile Servicing Business and Commercial Cards [DATE] Rename & press 'Enter' 11…" at bounding box center [827, 397] width 1483 height 688
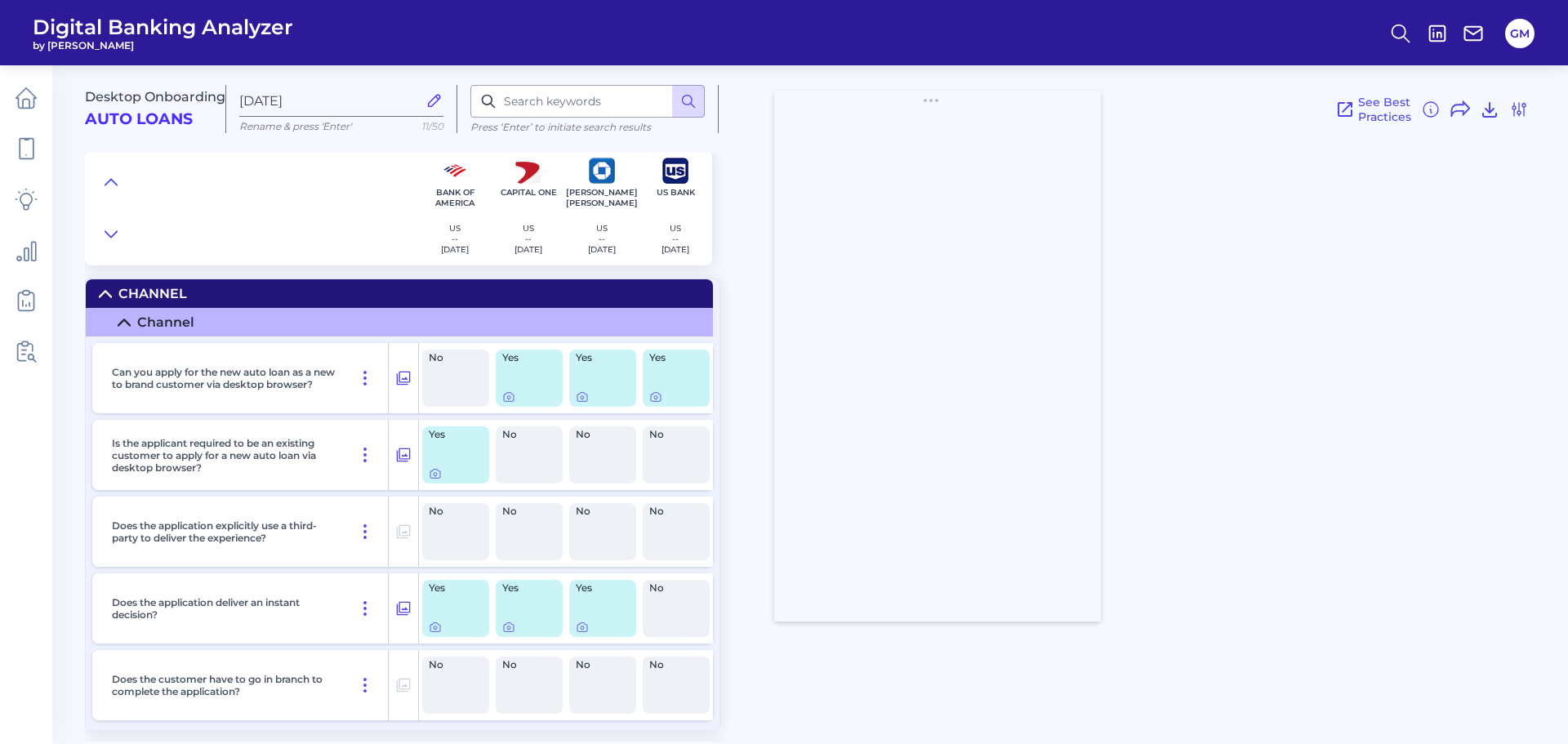
drag, startPoint x: 173, startPoint y: 88, endPoint x: 934, endPoint y: 104, distance: 761.2
click at [934, 104] on body "Digital Banking Analyzer by Curinos GM Desktop Onboarding Auto Loans [DATE] Ren…" at bounding box center [784, 372] width 1568 height 744
